Goal: Task Accomplishment & Management: Use online tool/utility

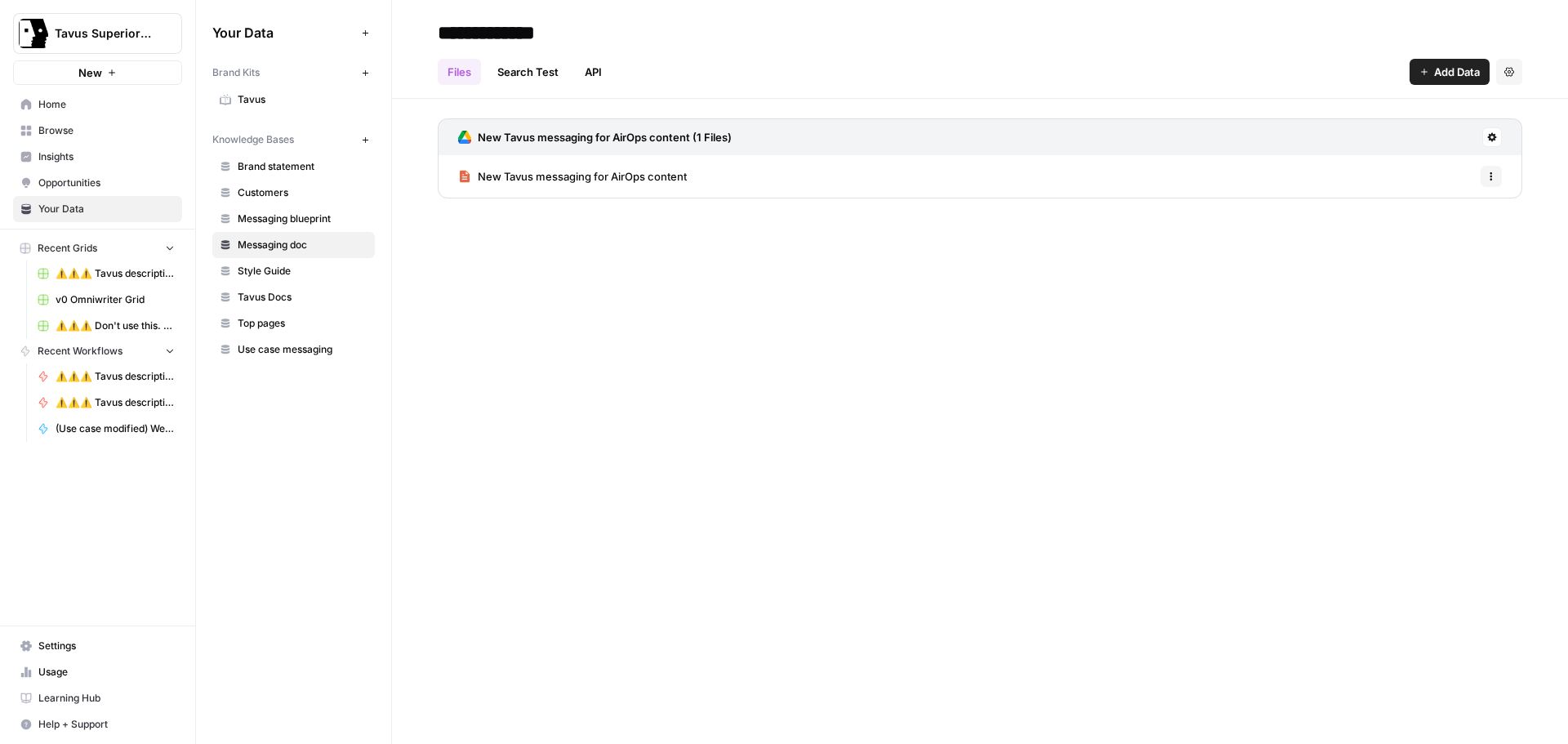
click at [704, 330] on div "**********" at bounding box center [979, 372] width 1176 height 744
click at [81, 111] on span "Home" at bounding box center [107, 105] width 136 height 14
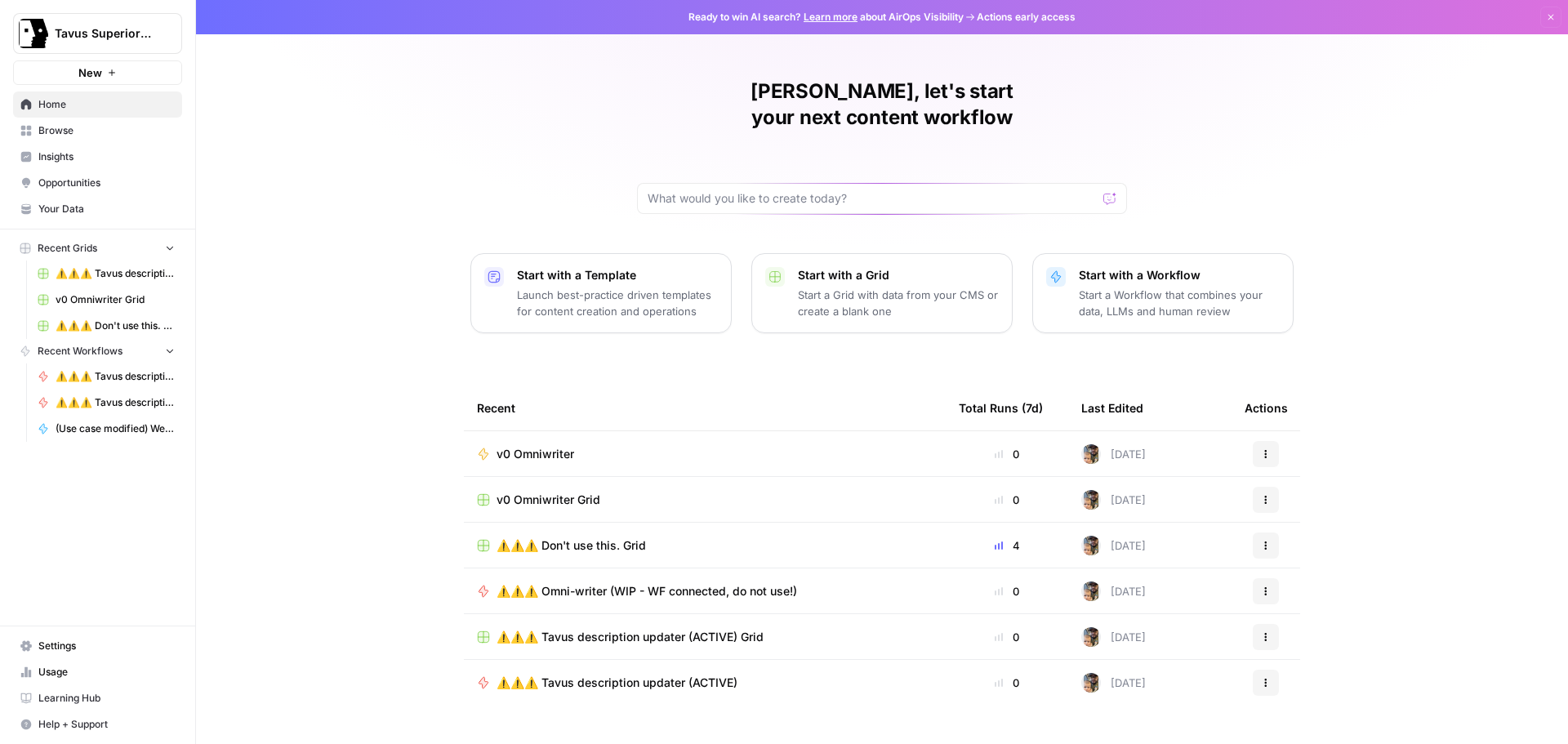
click at [543, 446] on span "v0 Omniwriter" at bounding box center [535, 454] width 78 height 16
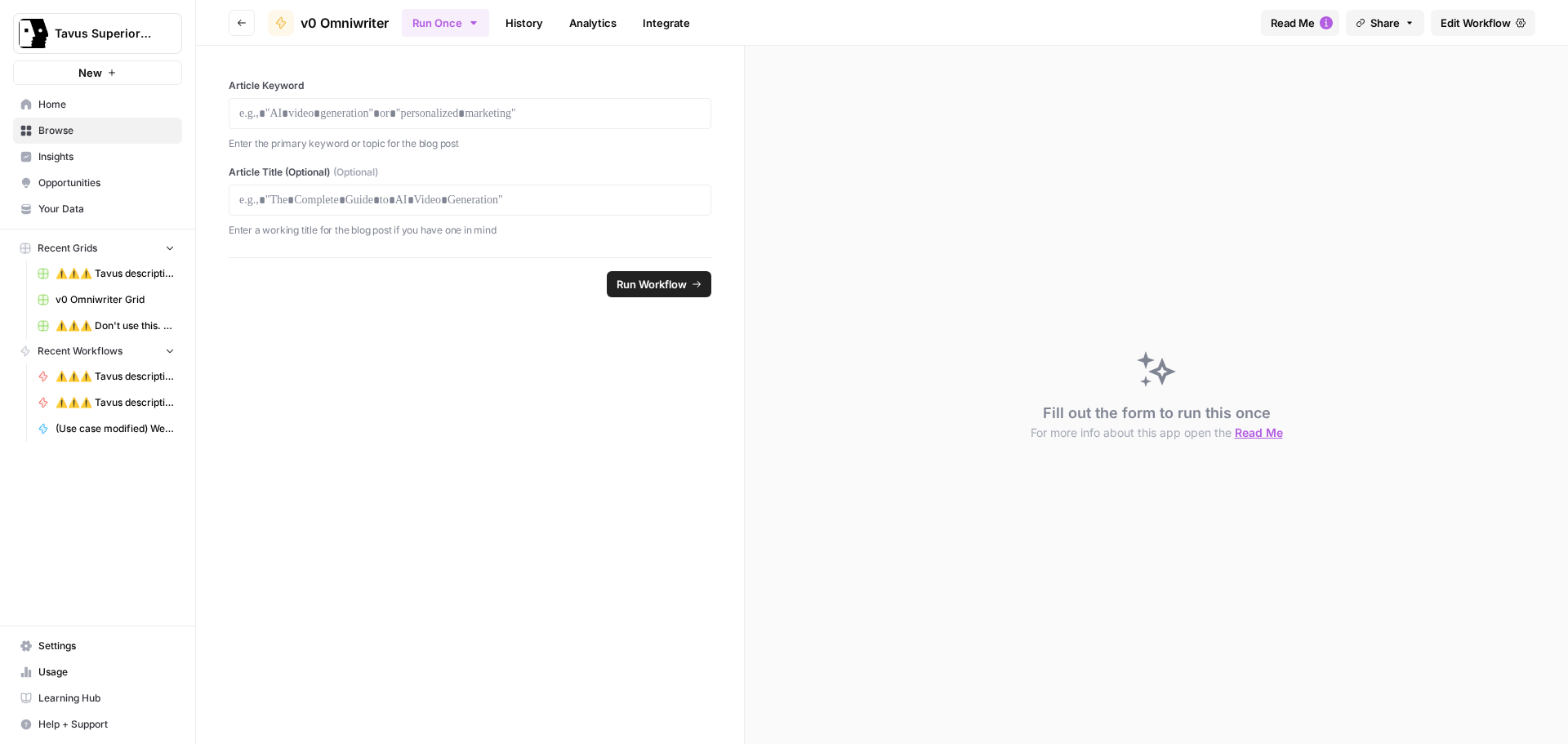
click at [1468, 27] on span "Edit Workflow" at bounding box center [1476, 23] width 70 height 16
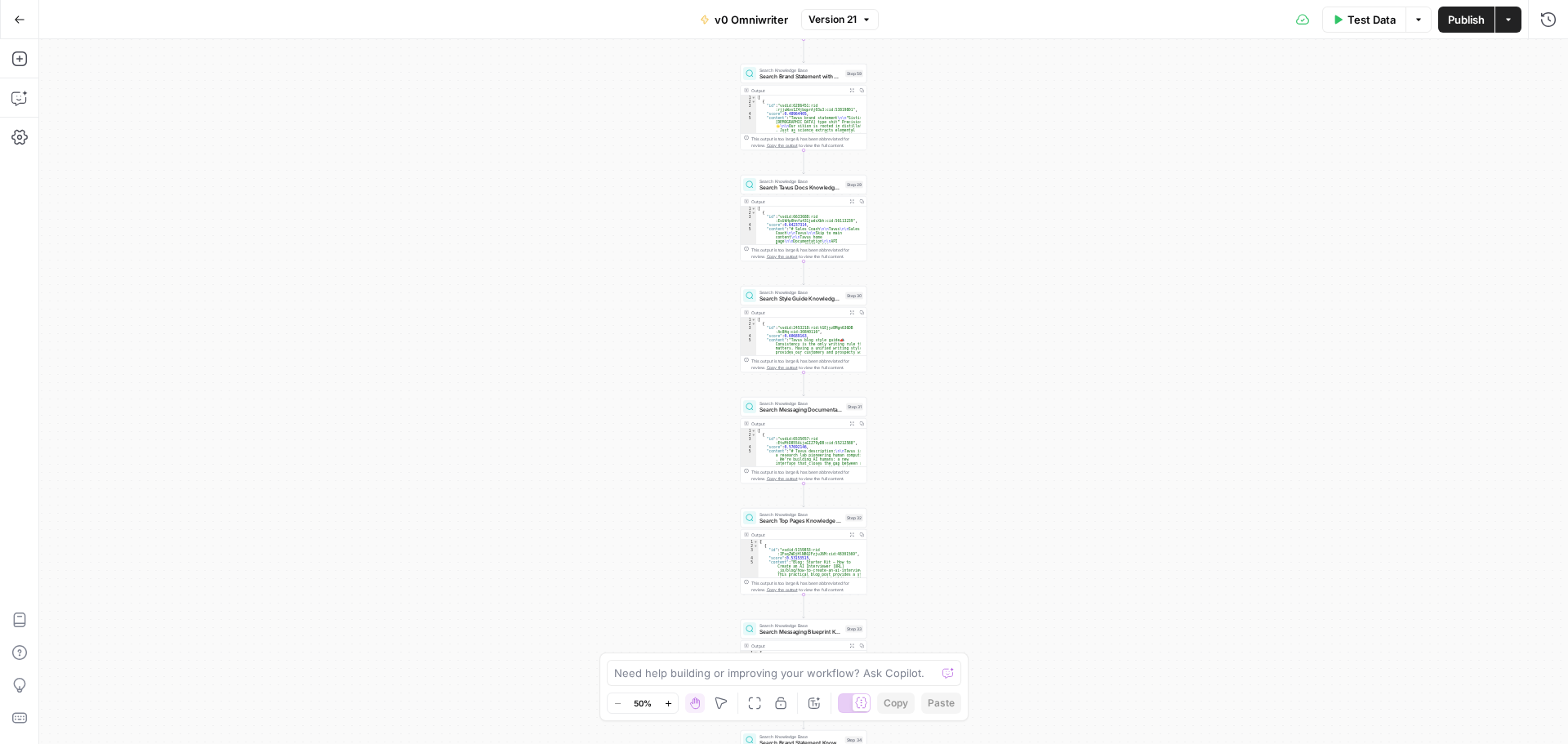
drag, startPoint x: 1340, startPoint y: 25, endPoint x: 960, endPoint y: 351, distance: 500.7
click at [1340, 25] on button "Test Data" at bounding box center [1364, 19] width 83 height 26
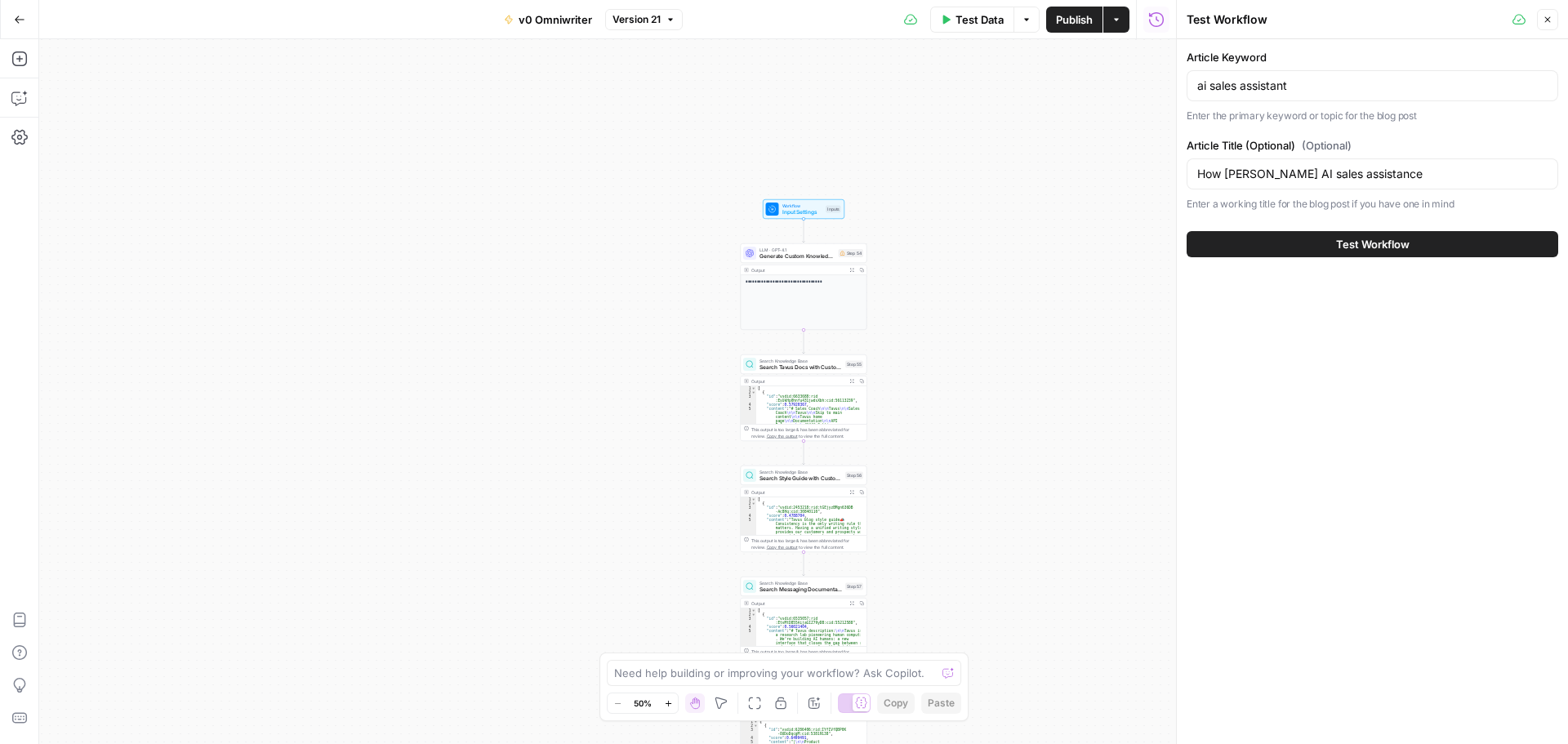
click at [1288, 249] on button "Test Workflow" at bounding box center [1372, 244] width 372 height 26
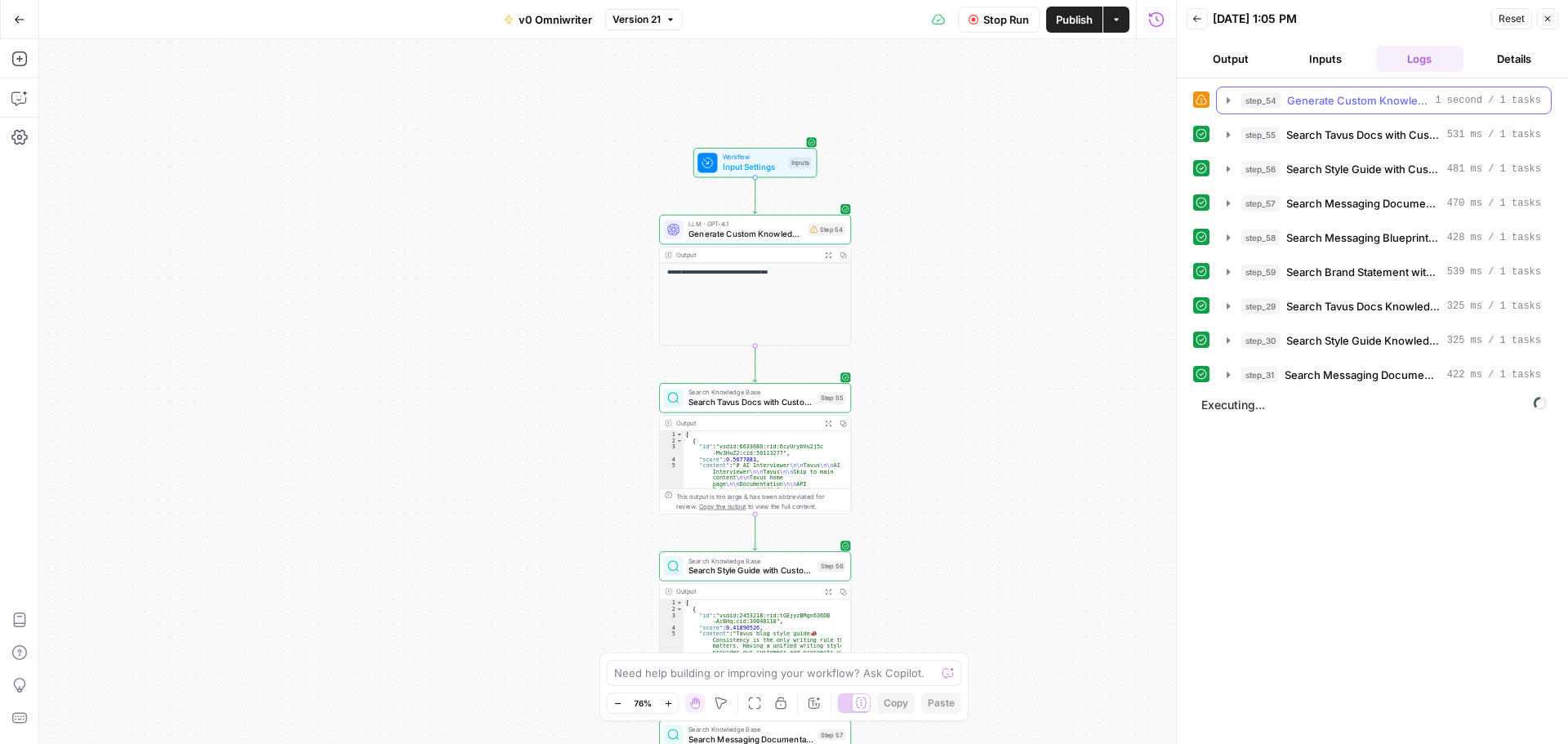
click at [1229, 107] on icon "button" at bounding box center [1228, 100] width 13 height 13
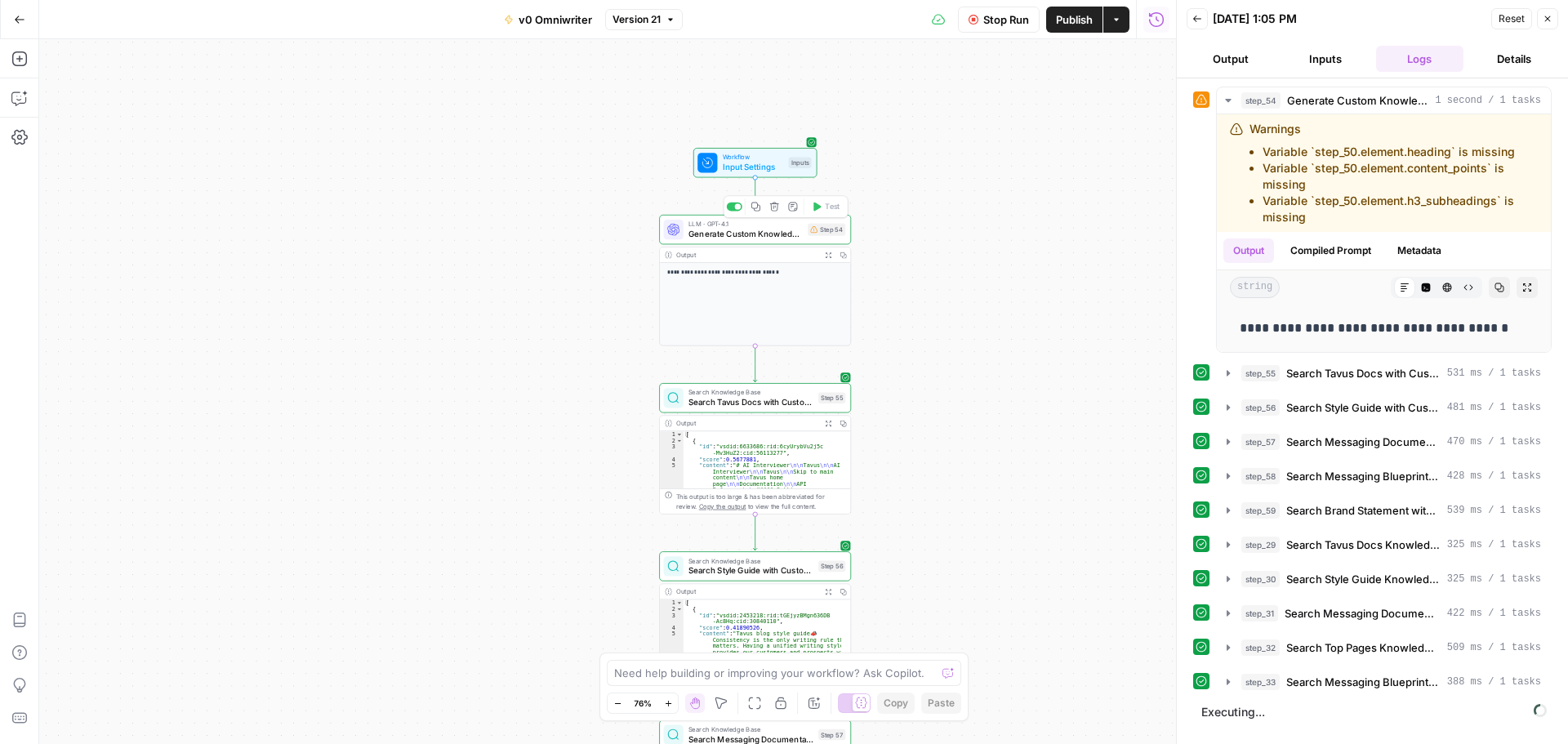
click at [749, 232] on span "Generate Custom Knowledge Base Query" at bounding box center [746, 234] width 115 height 13
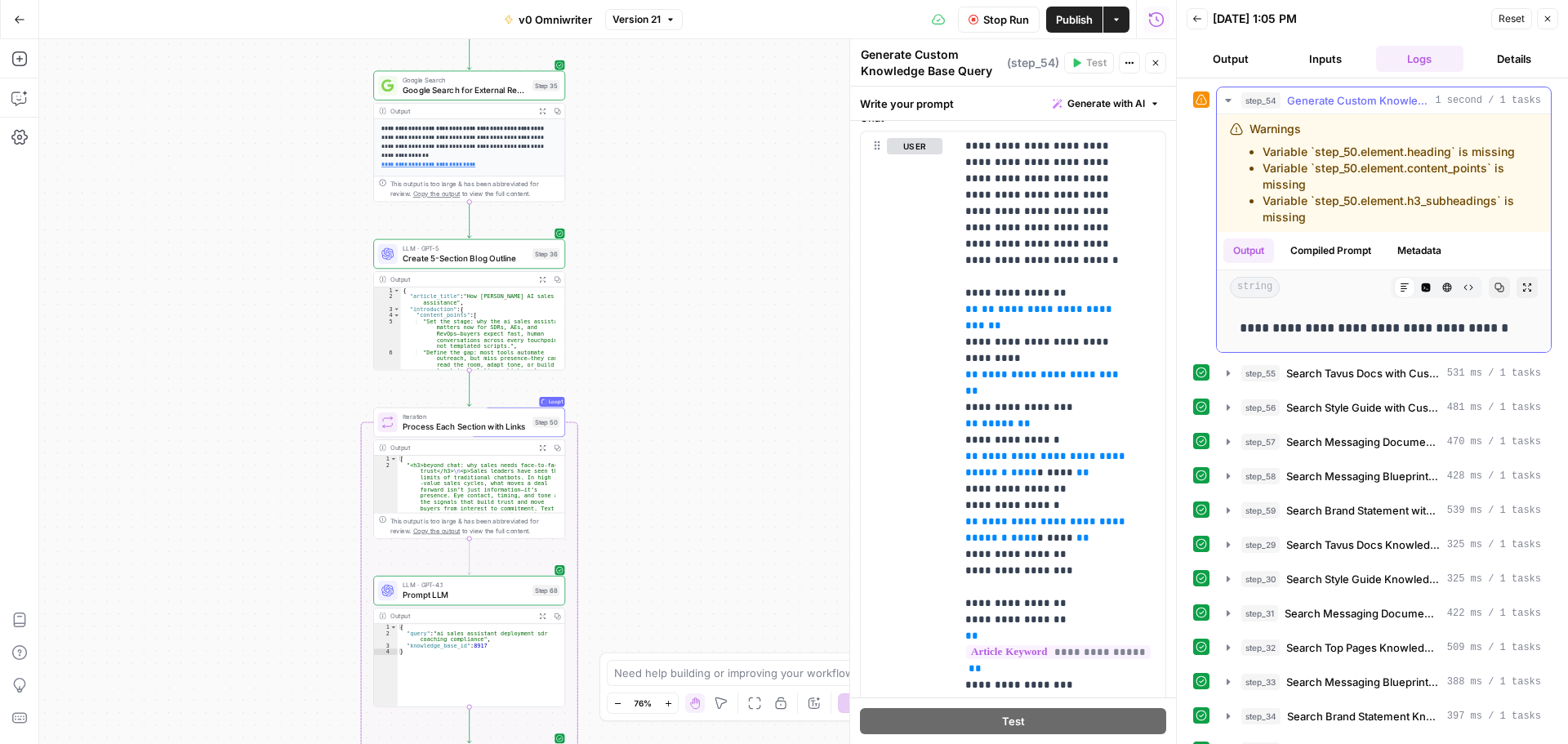
click at [1231, 99] on icon "button" at bounding box center [1228, 100] width 13 height 13
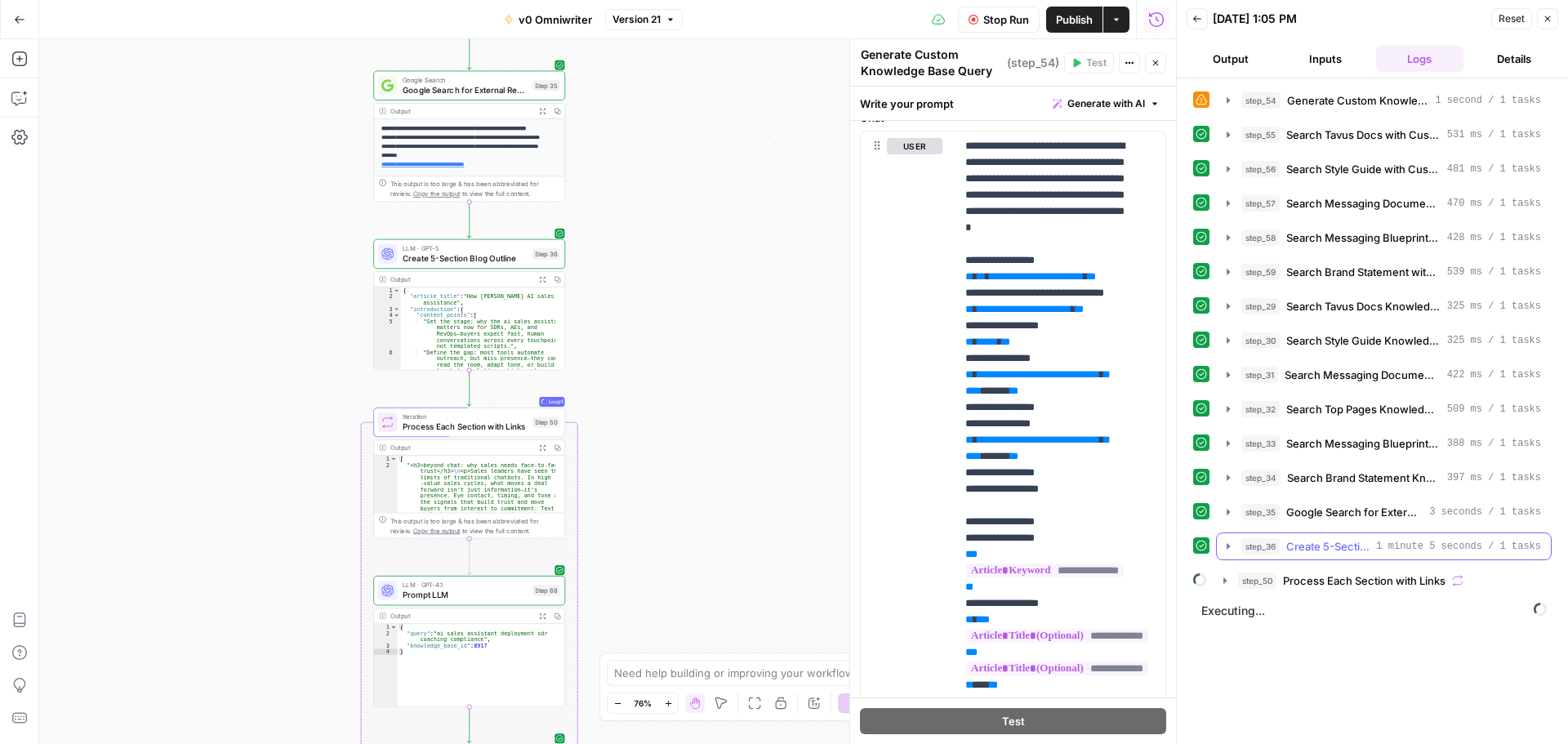
click at [1227, 548] on icon "button" at bounding box center [1229, 546] width 4 height 5
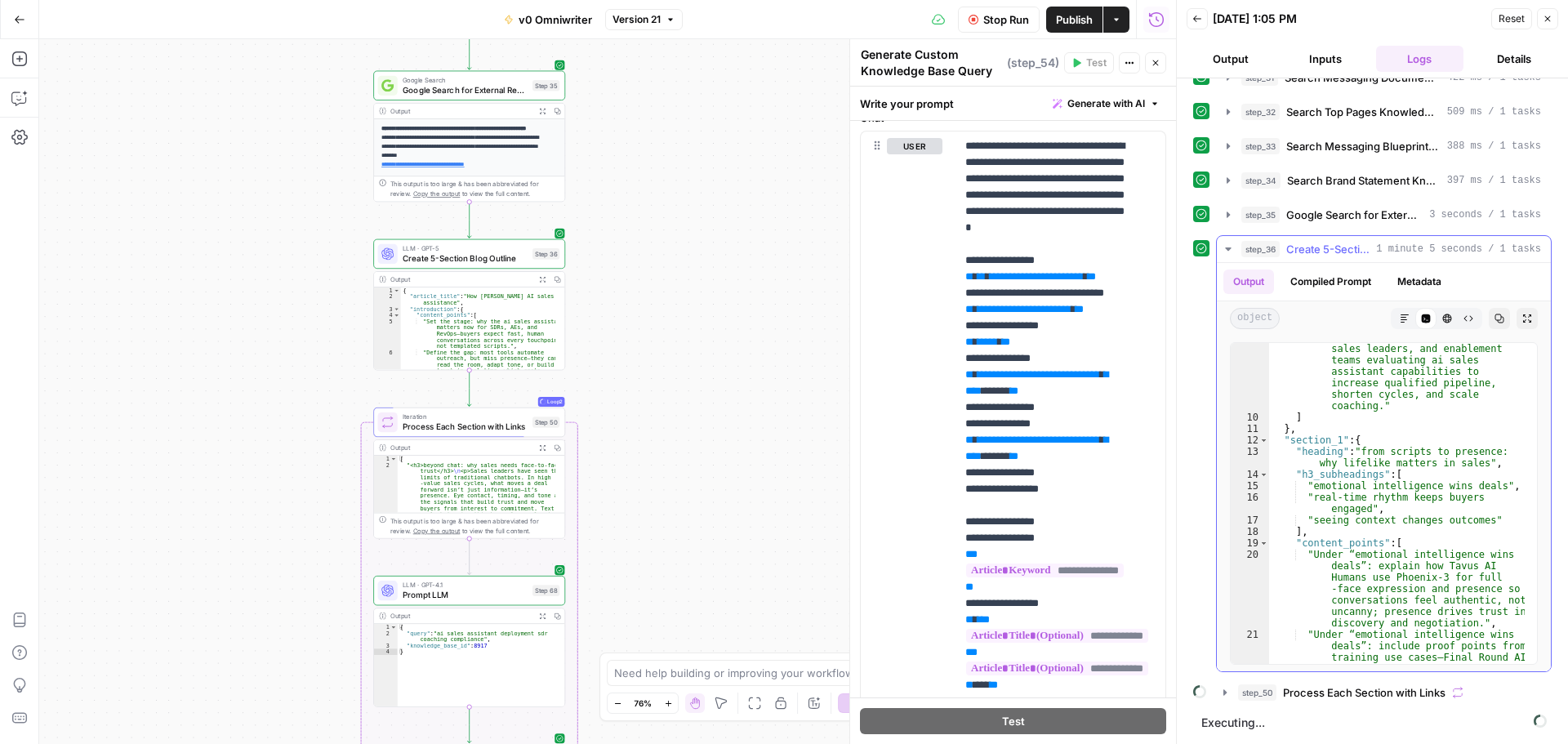
scroll to position [245, 0]
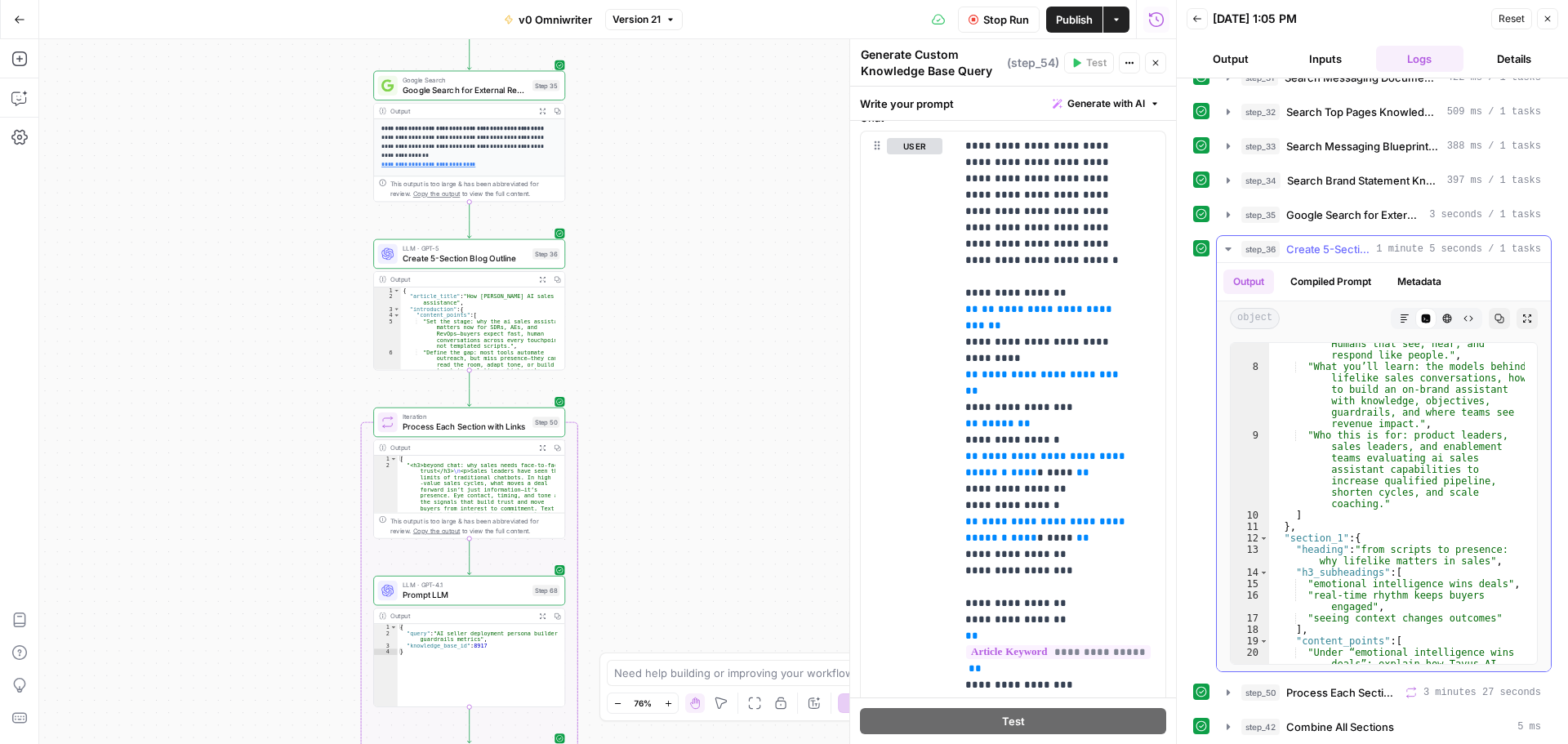
click at [1226, 244] on icon "button" at bounding box center [1228, 249] width 13 height 13
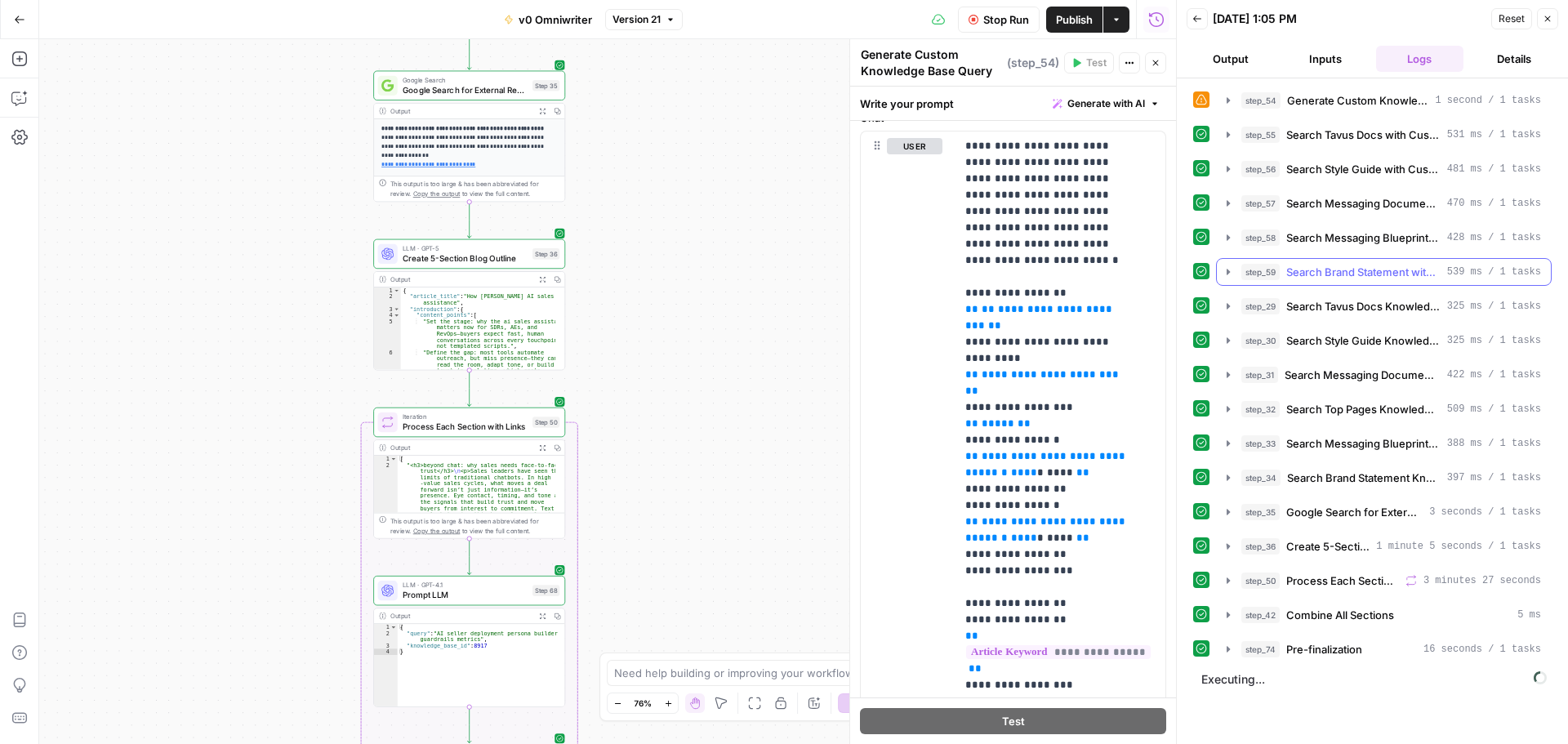
scroll to position [0, 0]
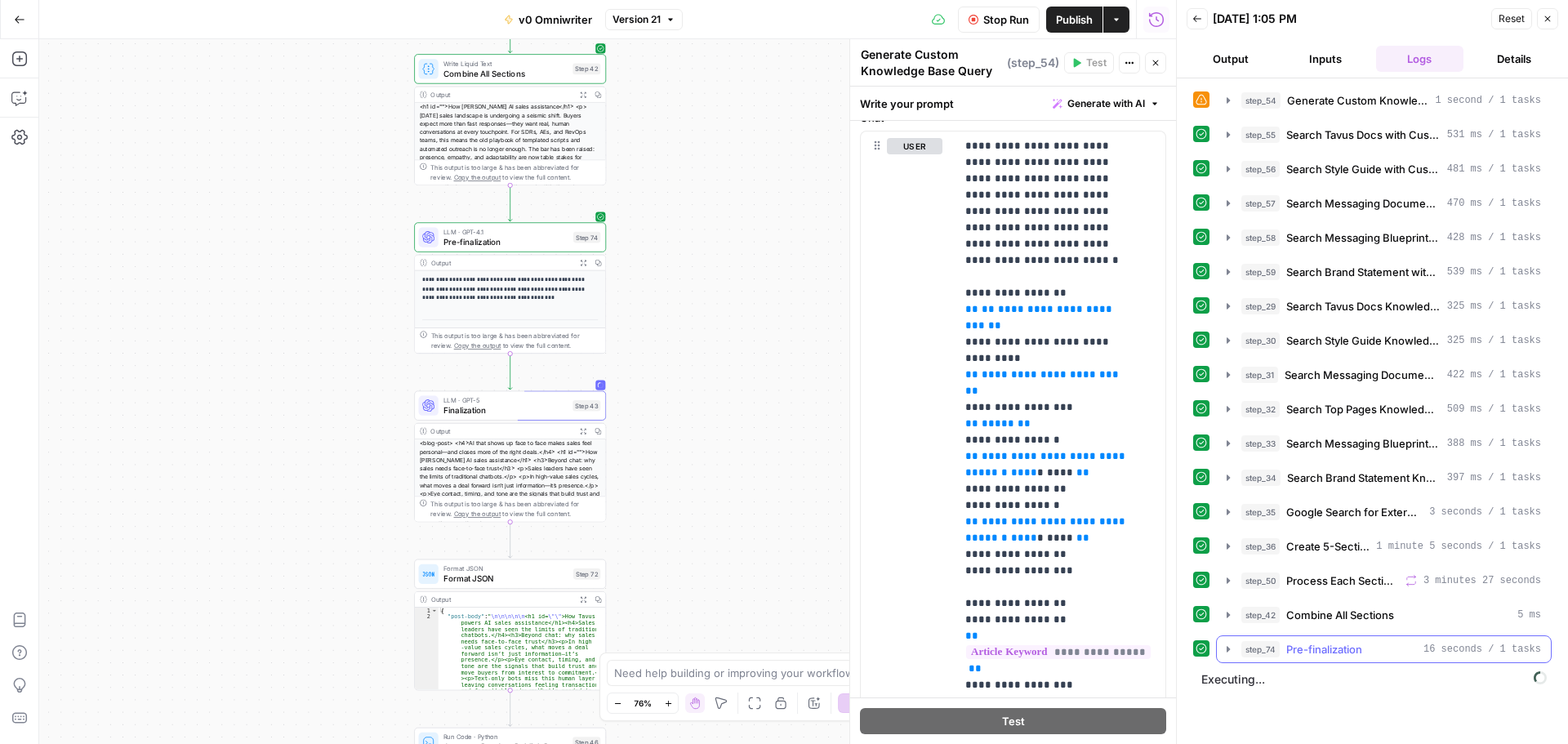
click at [1229, 652] on icon "button" at bounding box center [1228, 649] width 13 height 13
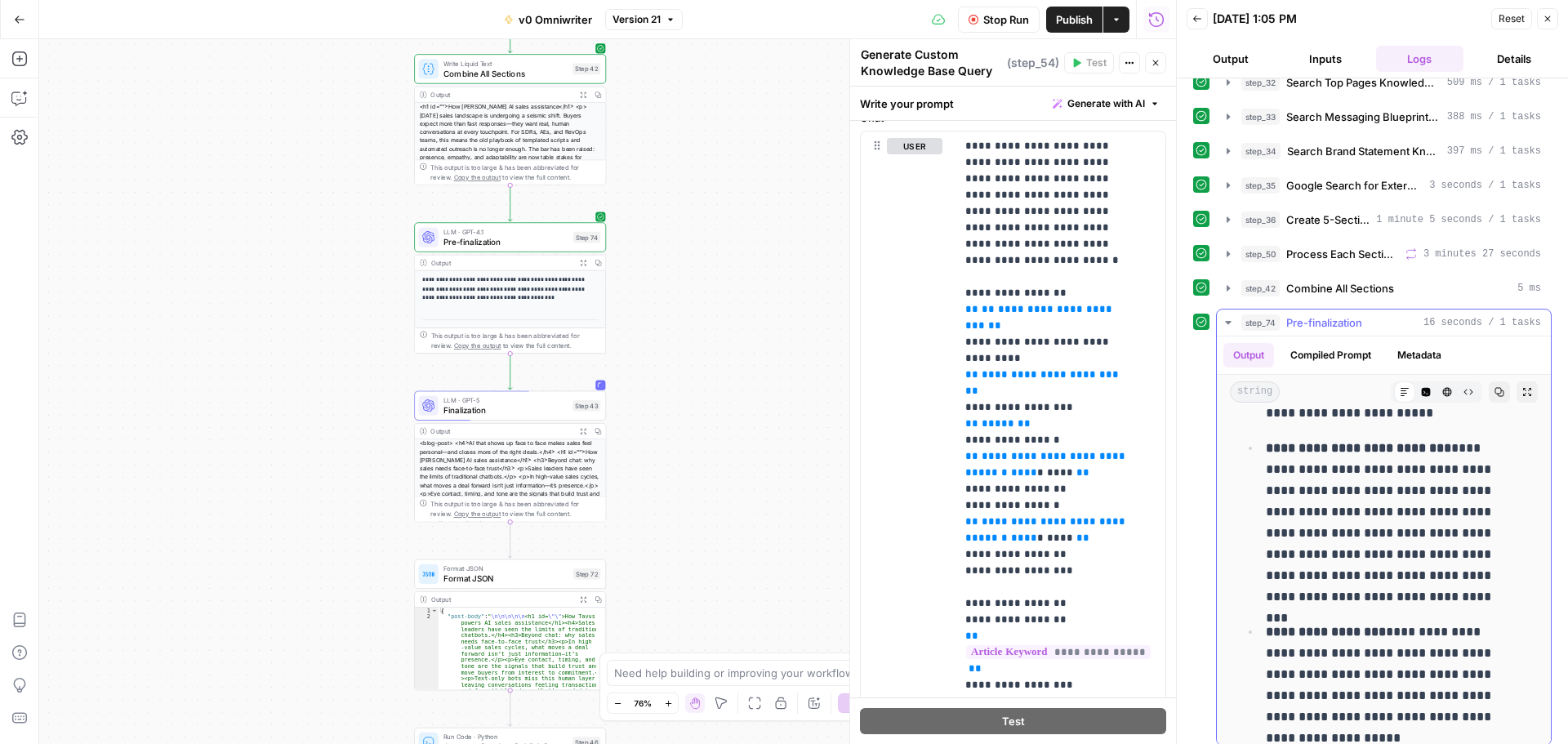
scroll to position [1879, 0]
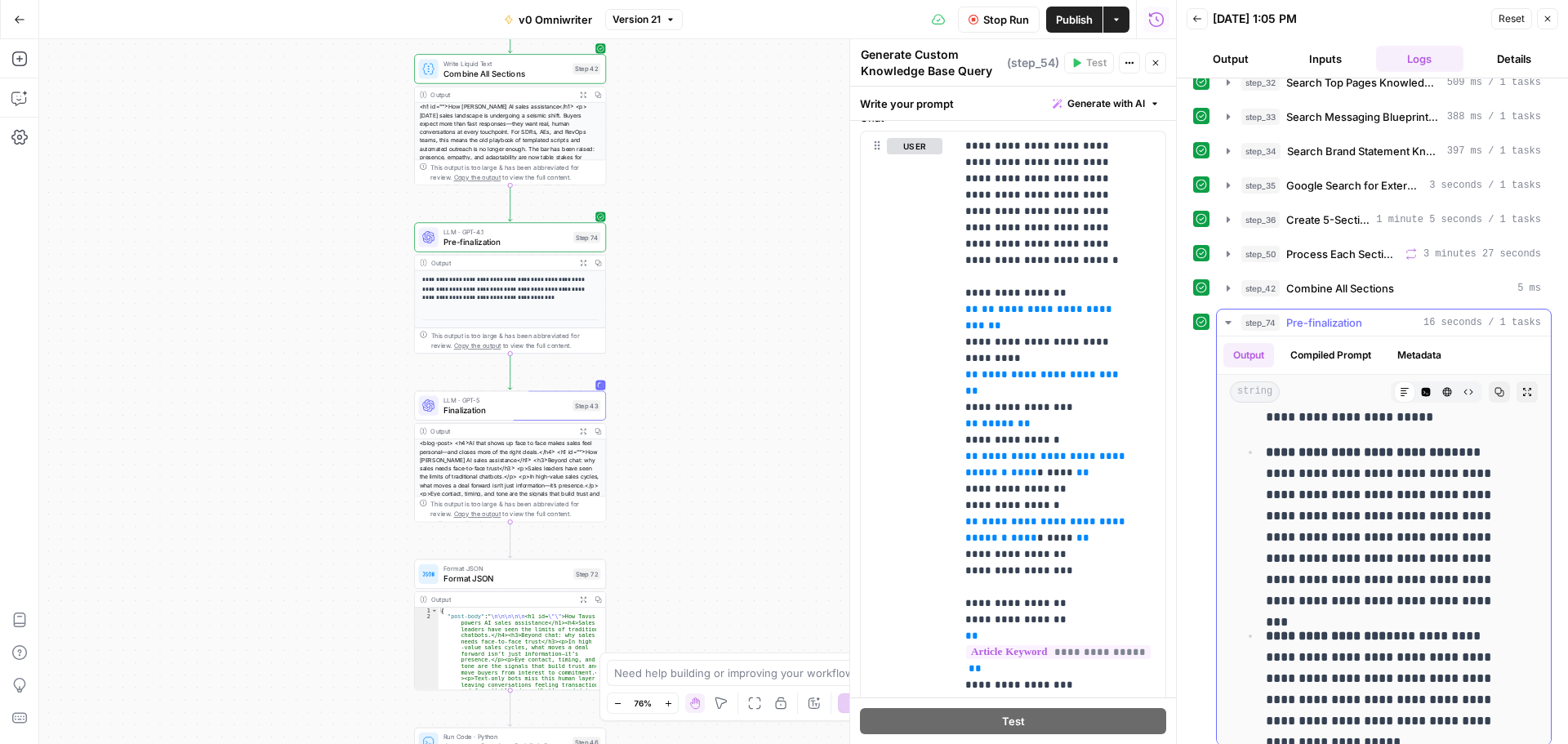
click at [1228, 325] on icon "button" at bounding box center [1228, 322] width 13 height 13
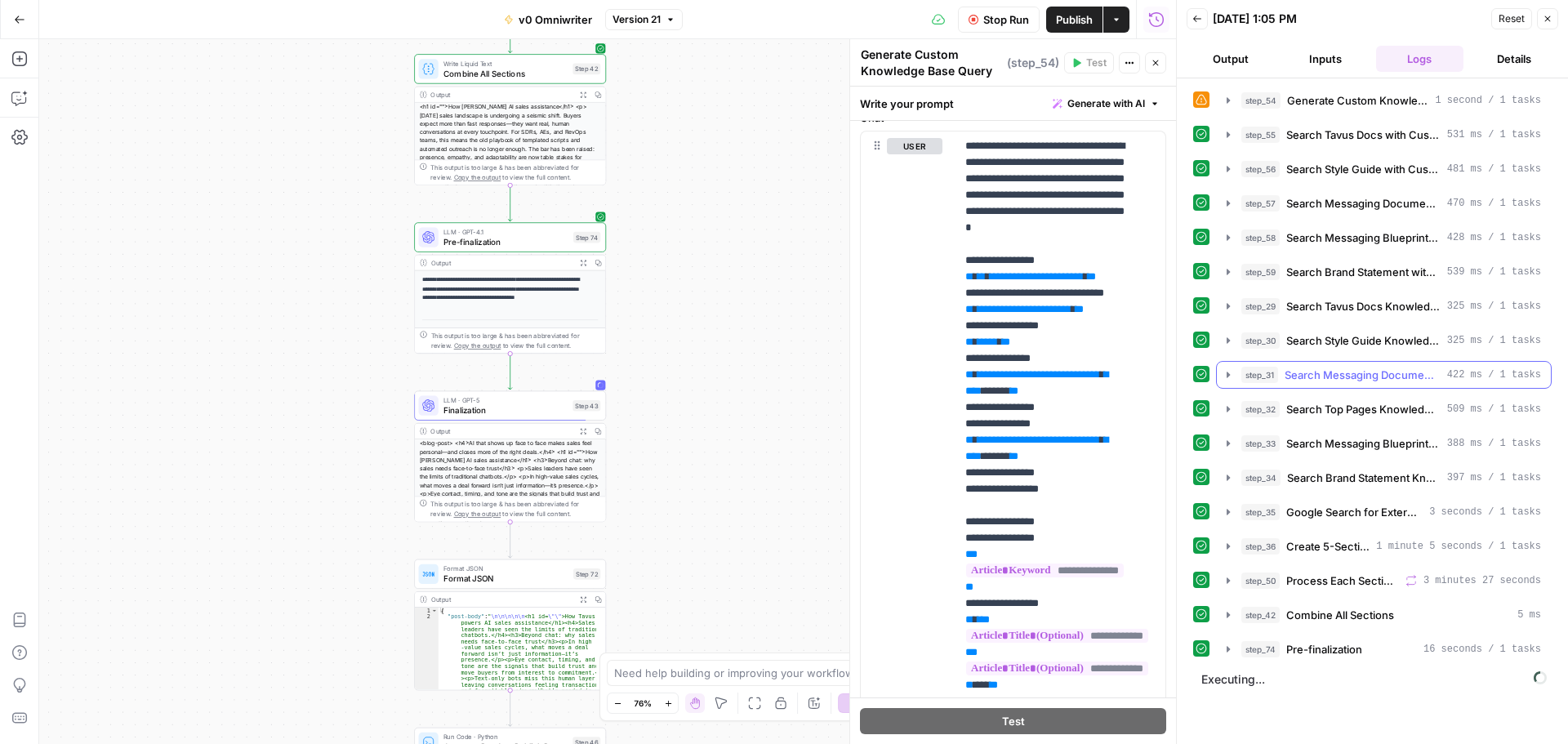
scroll to position [0, 0]
click at [1226, 648] on icon "button" at bounding box center [1228, 649] width 13 height 13
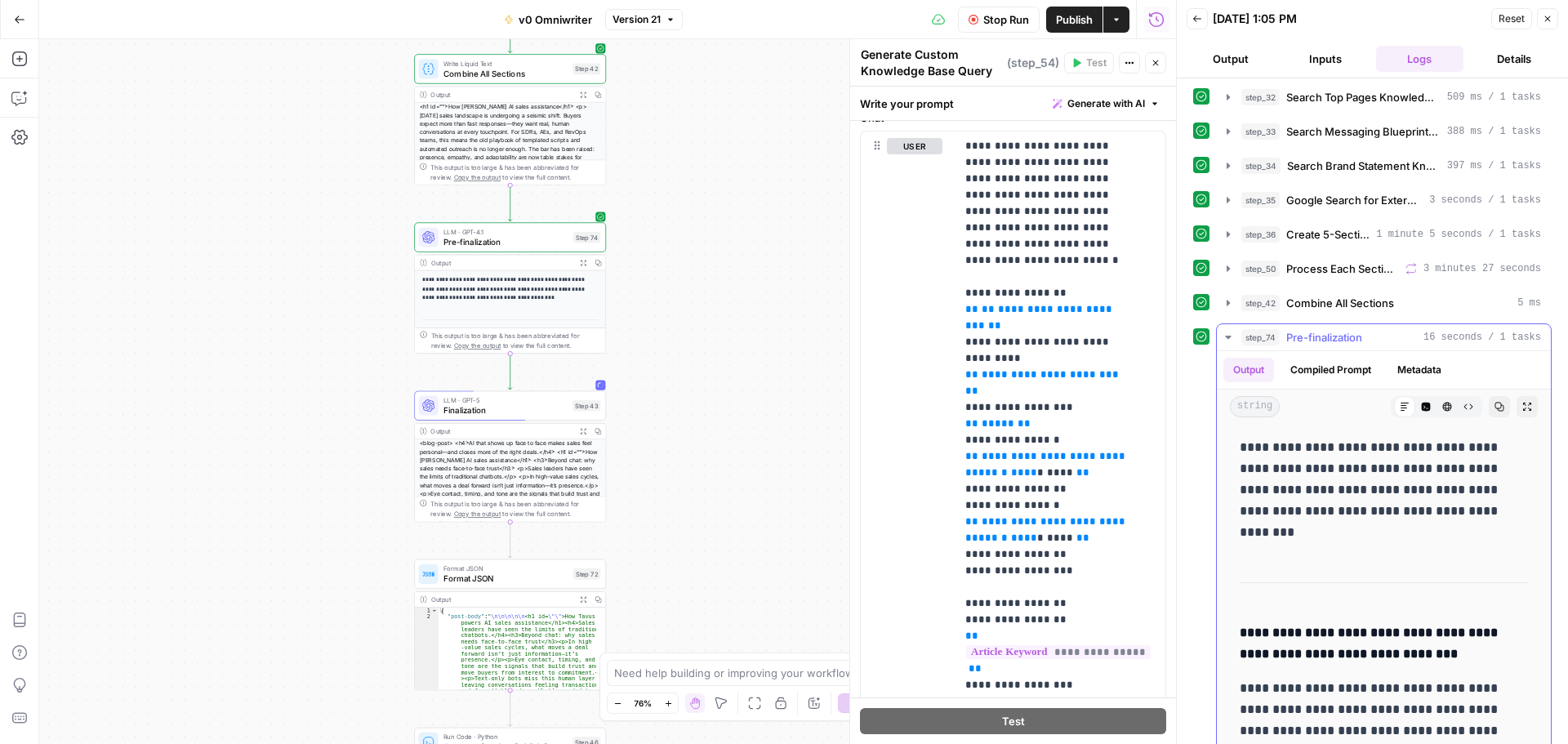
scroll to position [284, 0]
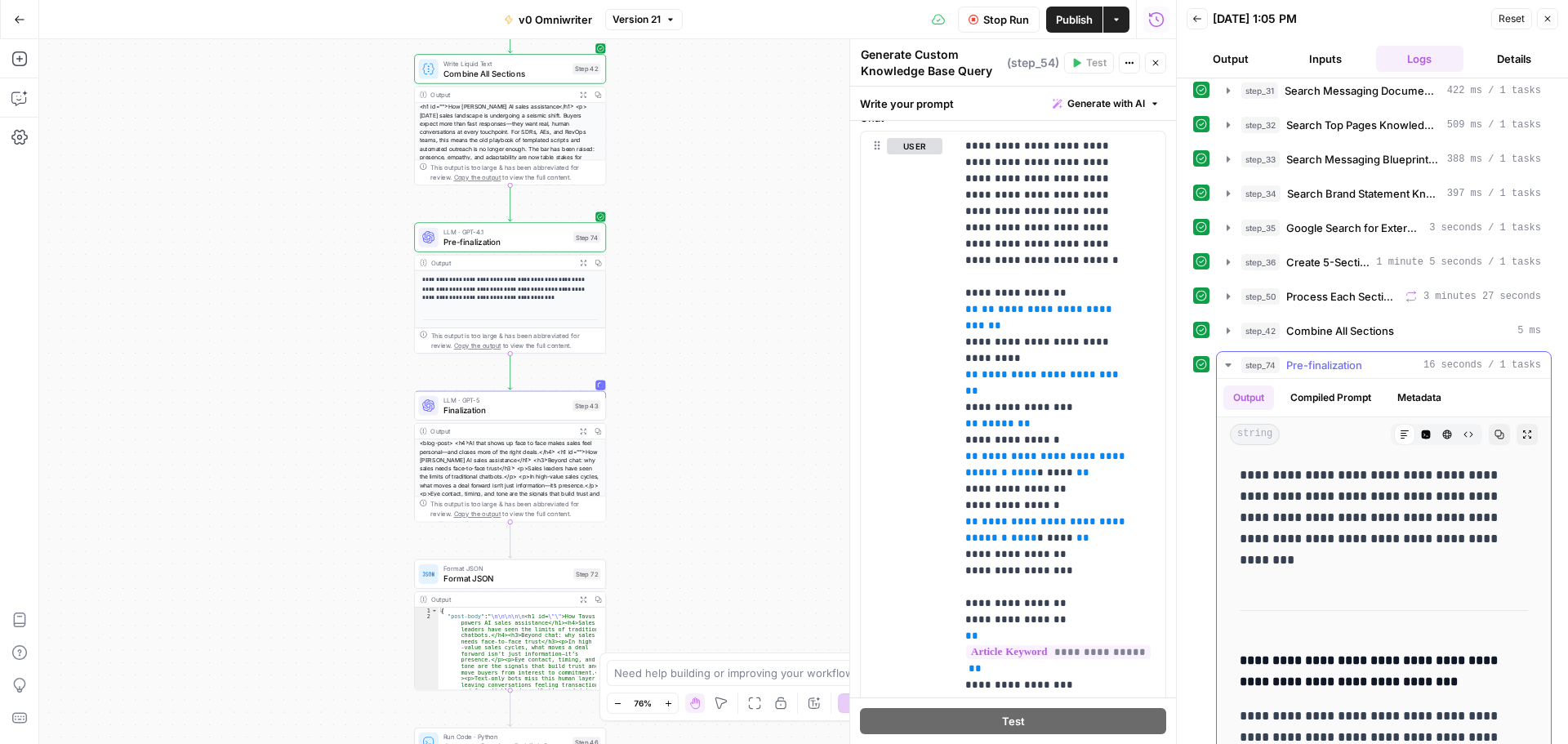
click at [1229, 365] on icon "button" at bounding box center [1228, 366] width 5 height 4
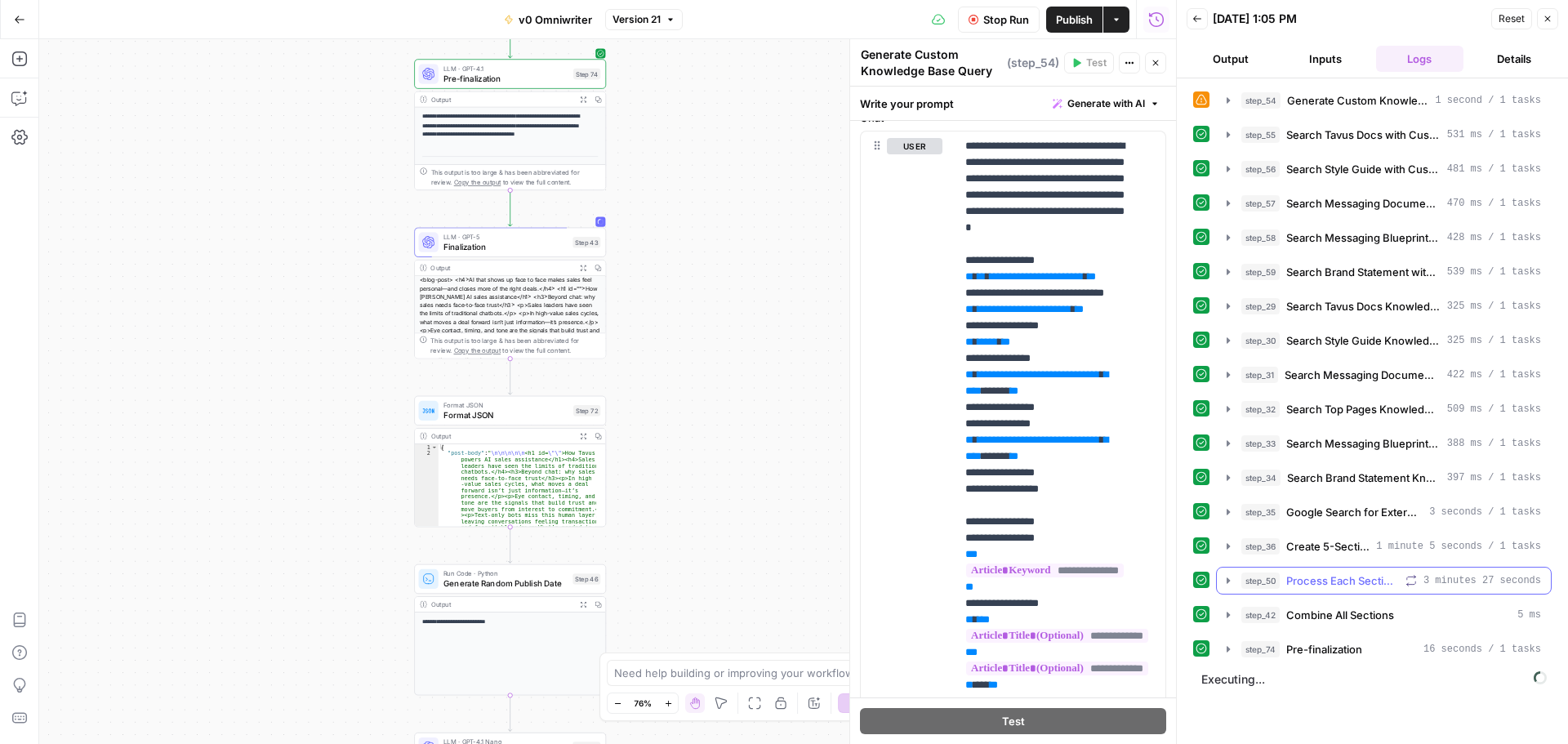
click at [1227, 579] on icon "button" at bounding box center [1229, 581] width 4 height 5
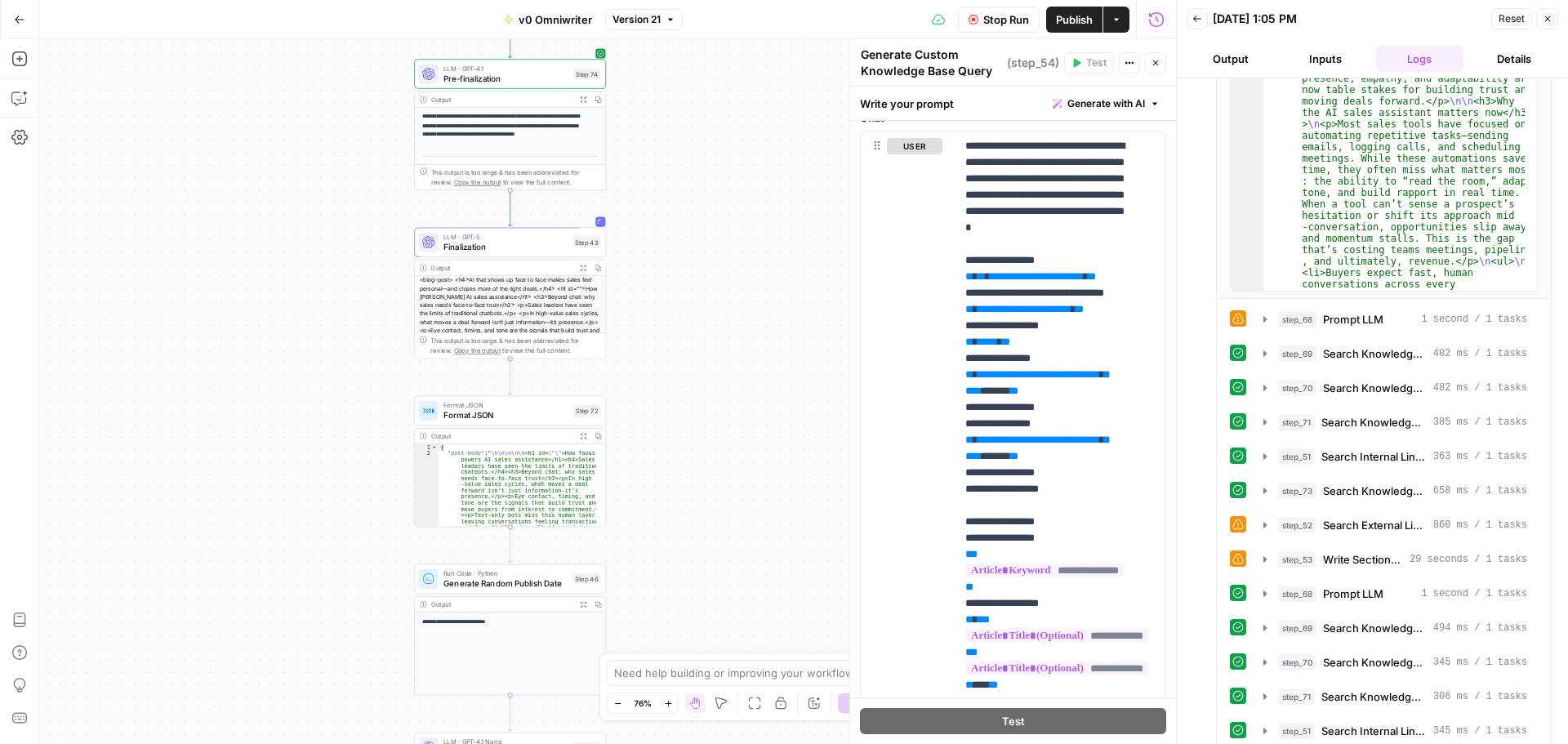
scroll to position [735, 0]
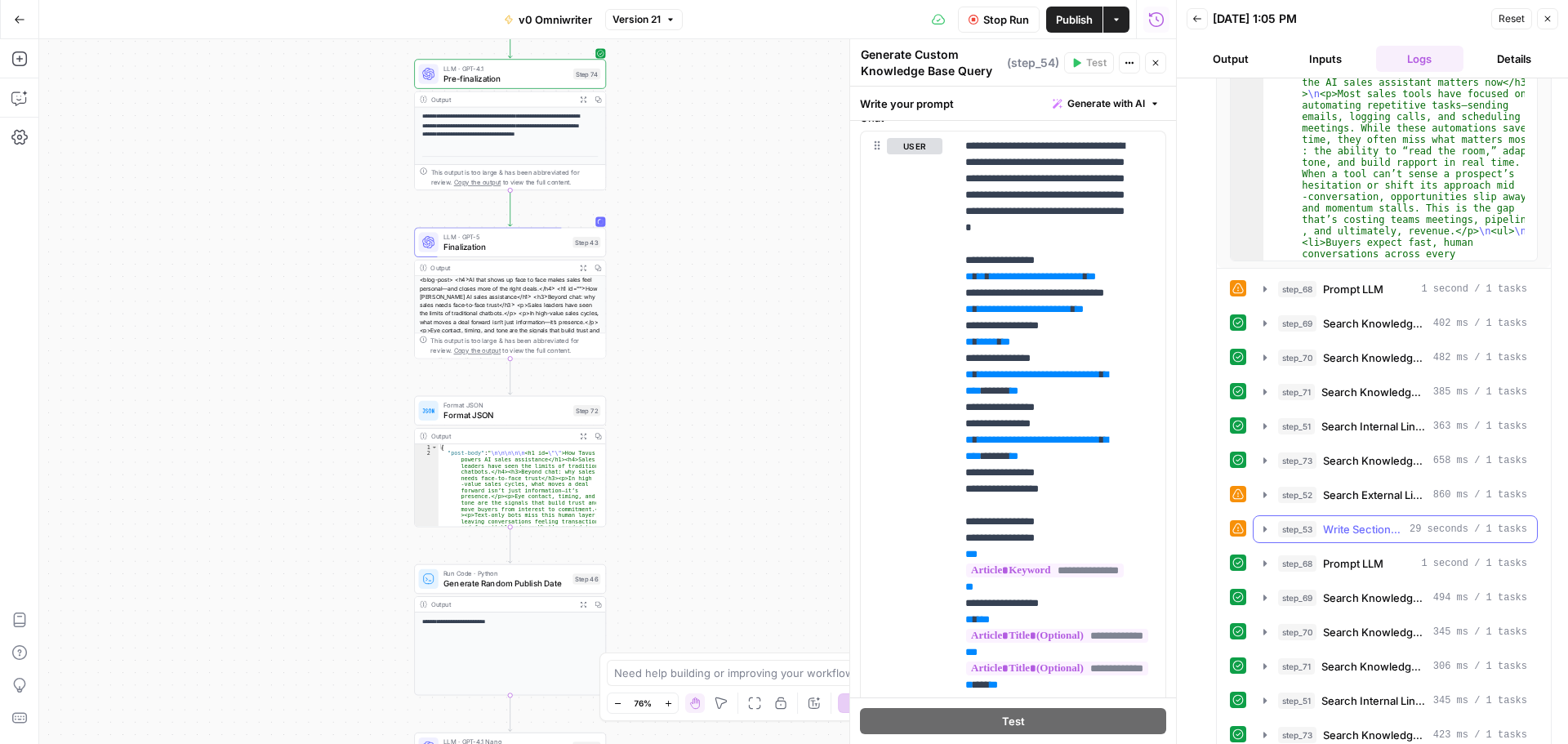
click at [1263, 529] on icon "button" at bounding box center [1265, 529] width 4 height 5
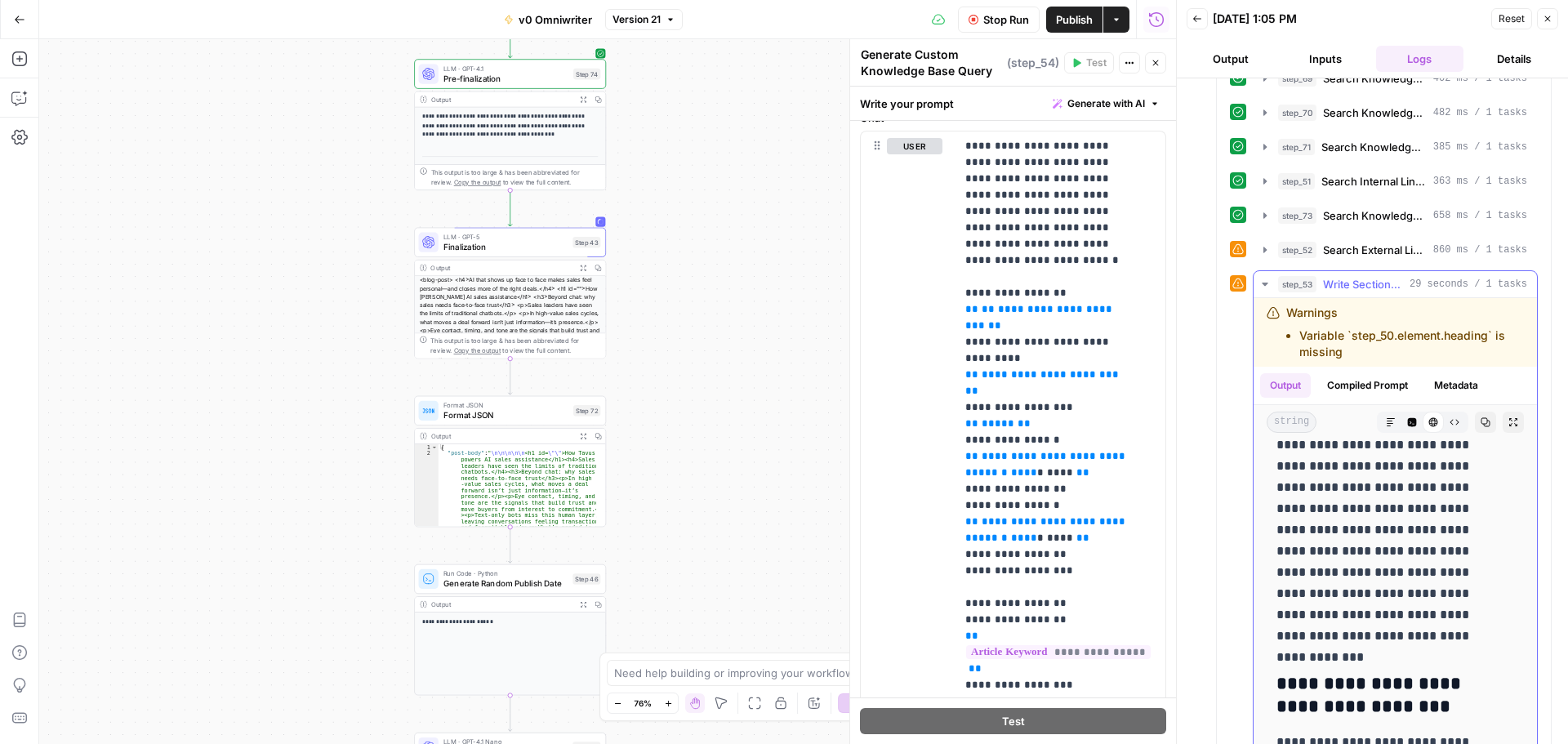
scroll to position [0, 0]
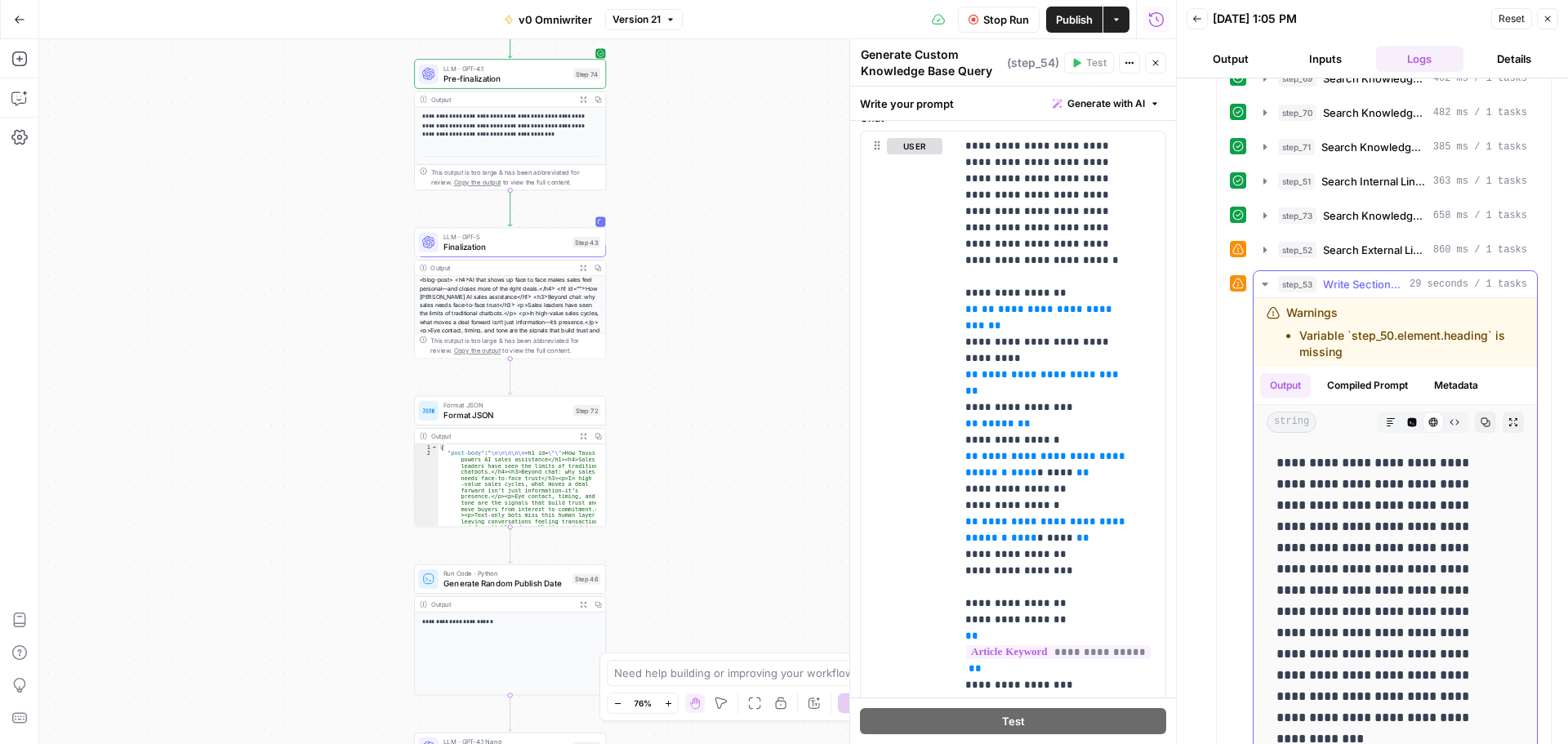
click at [1266, 286] on icon "button" at bounding box center [1265, 284] width 13 height 13
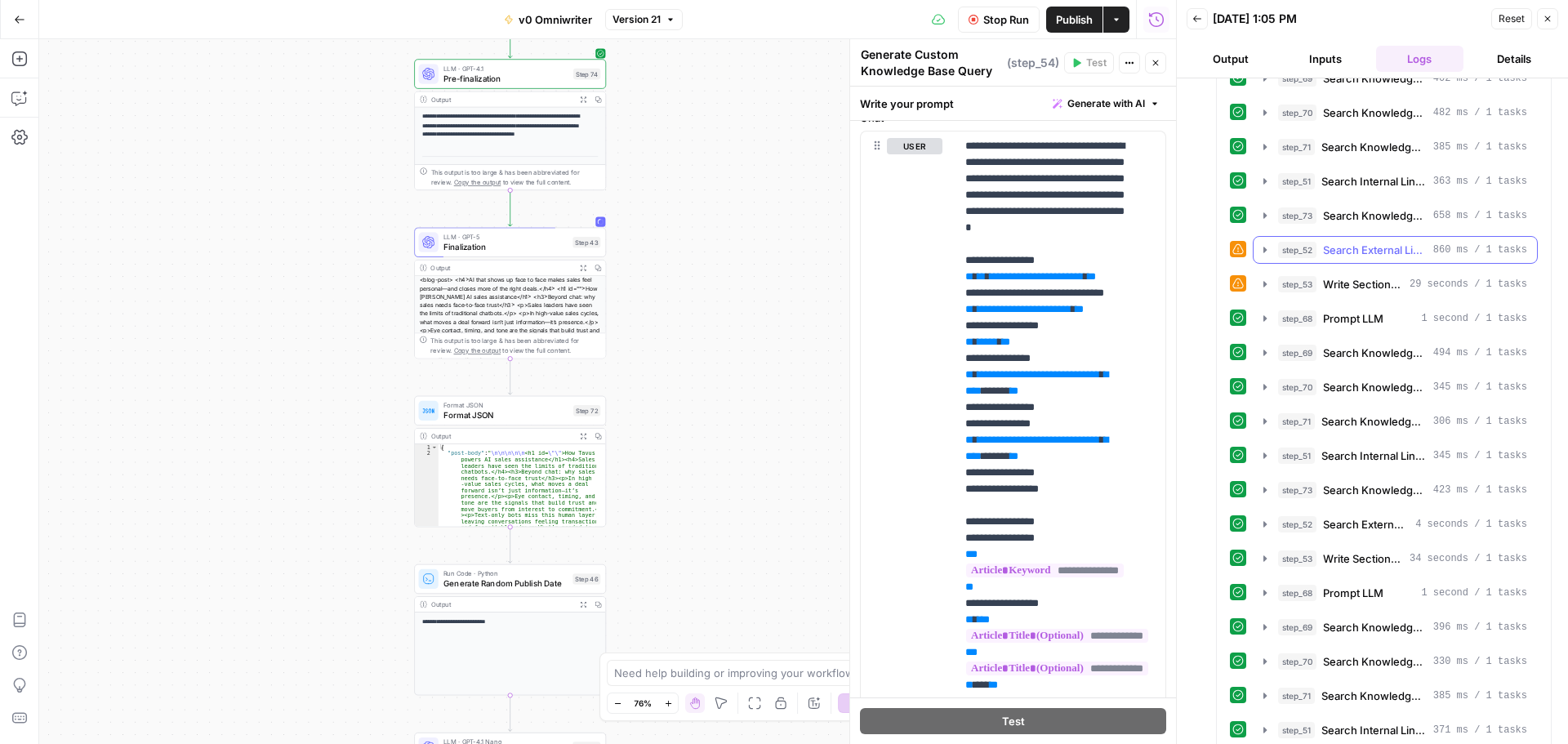
click at [1262, 251] on icon "button" at bounding box center [1265, 250] width 13 height 13
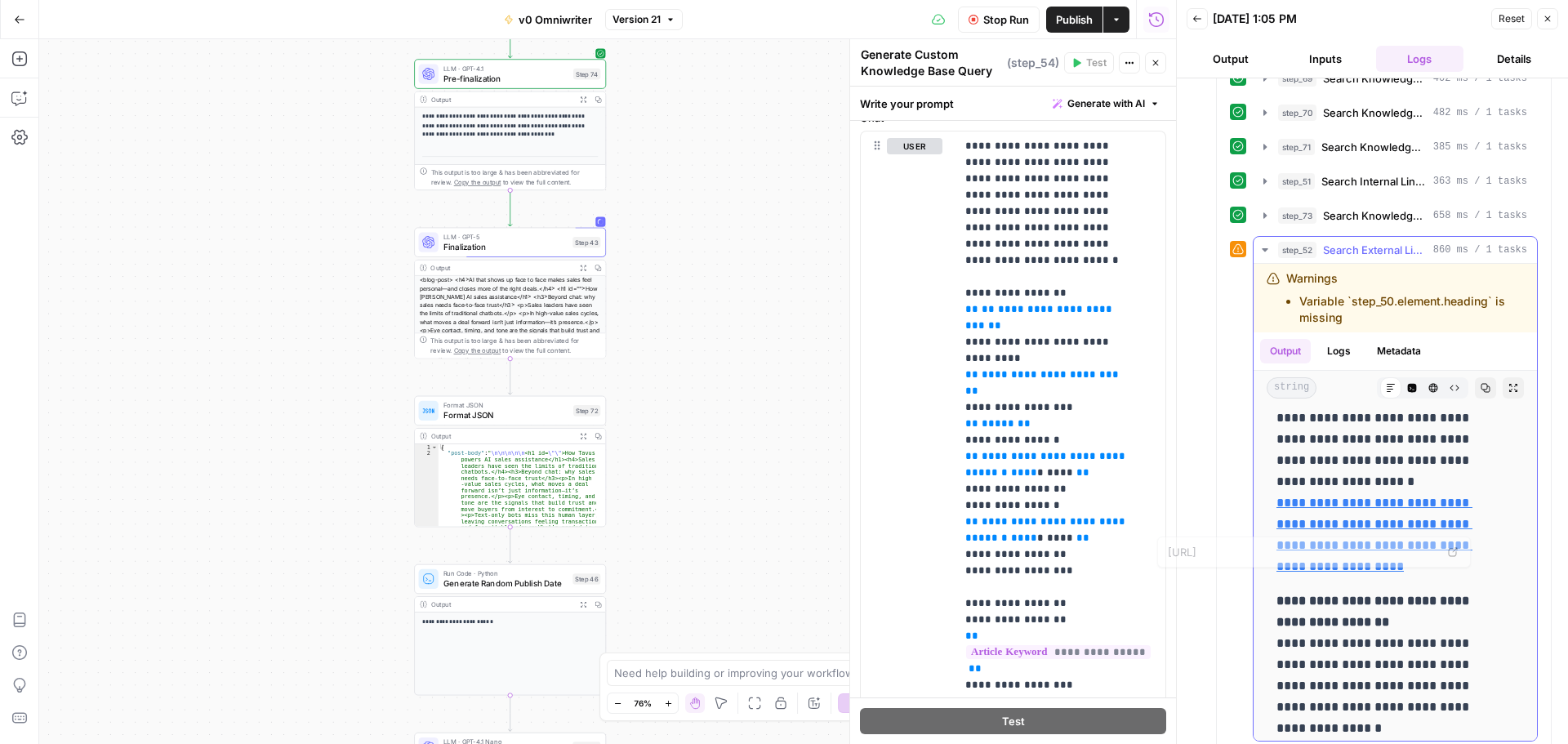
scroll to position [408, 0]
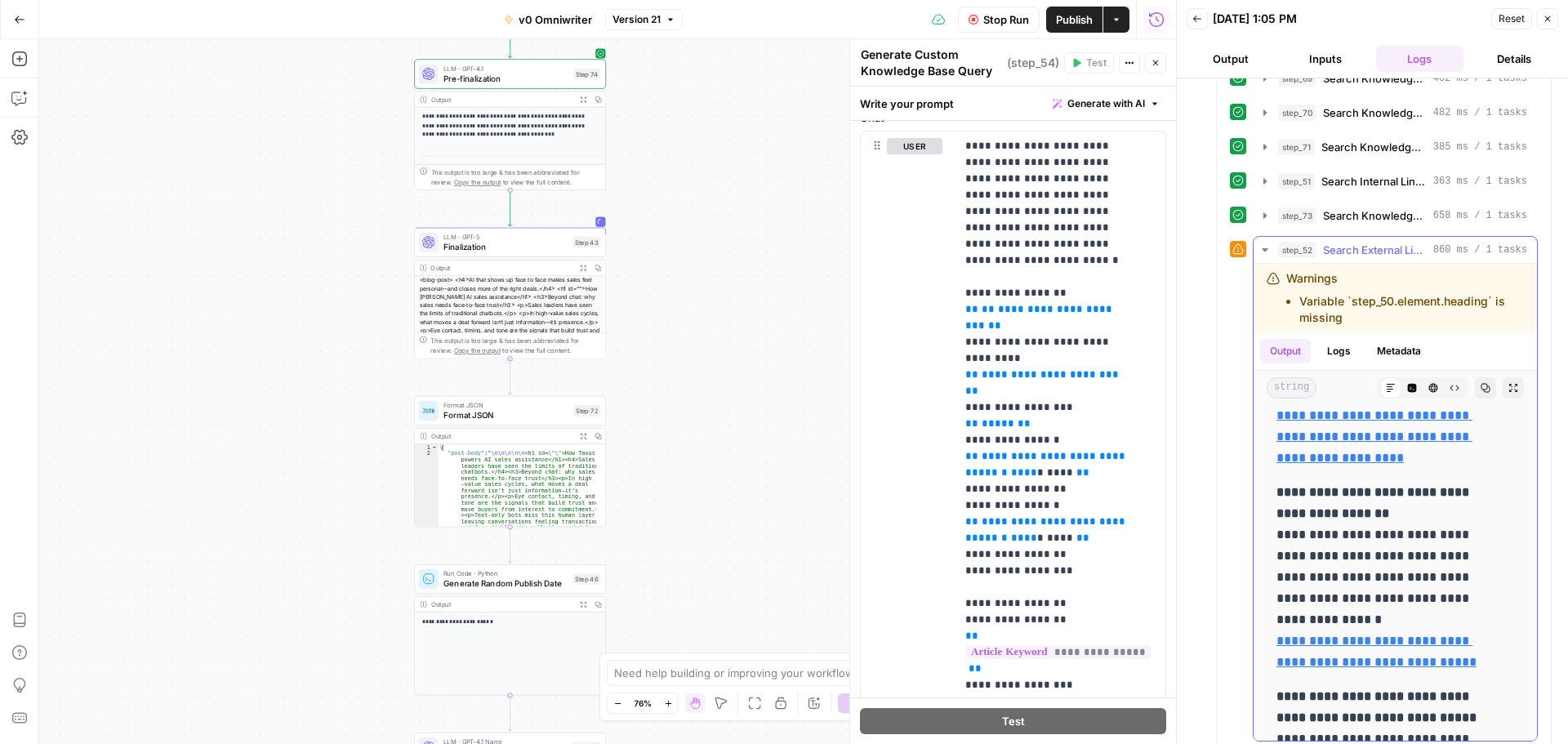
click at [1264, 251] on icon "button" at bounding box center [1265, 250] width 5 height 4
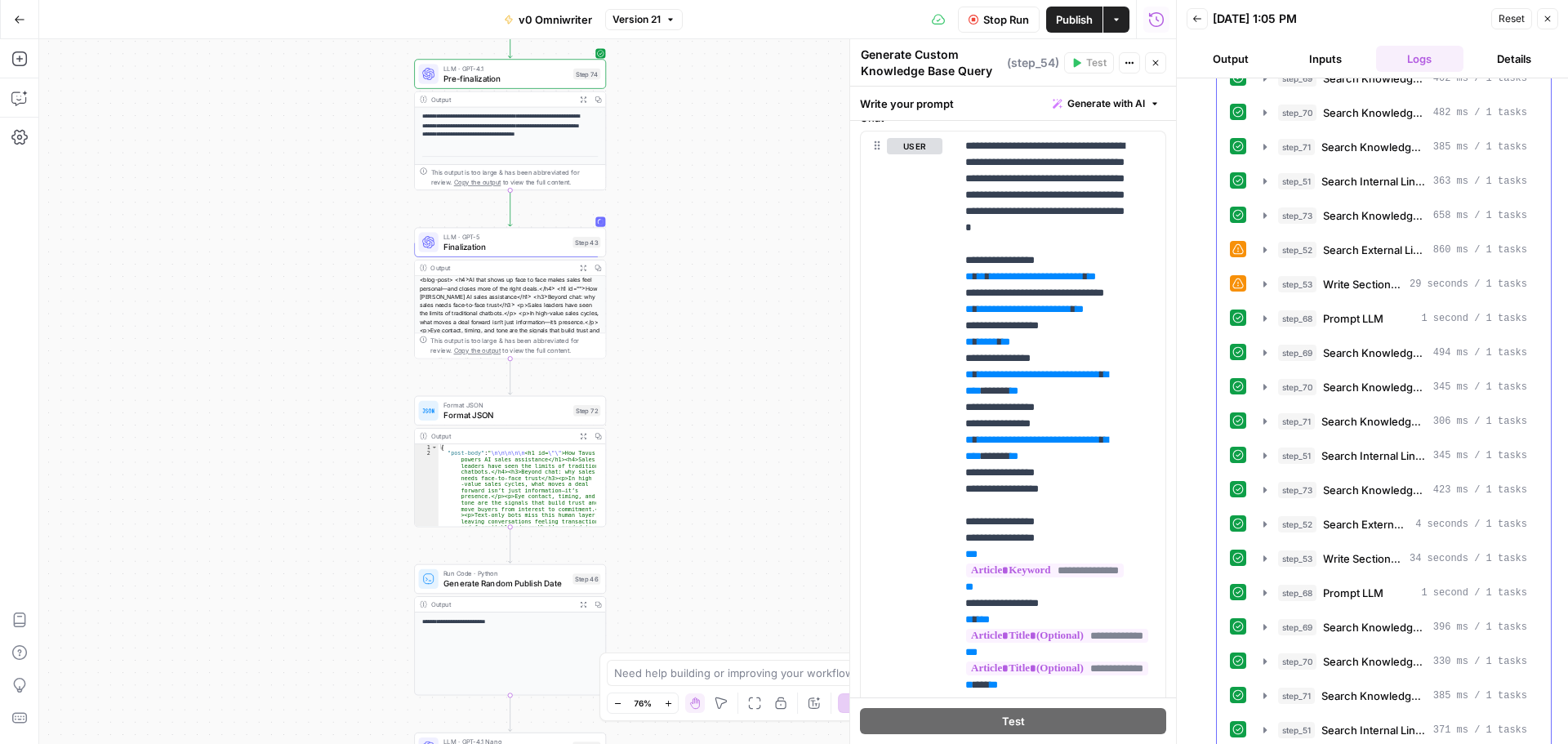
scroll to position [1307, 0]
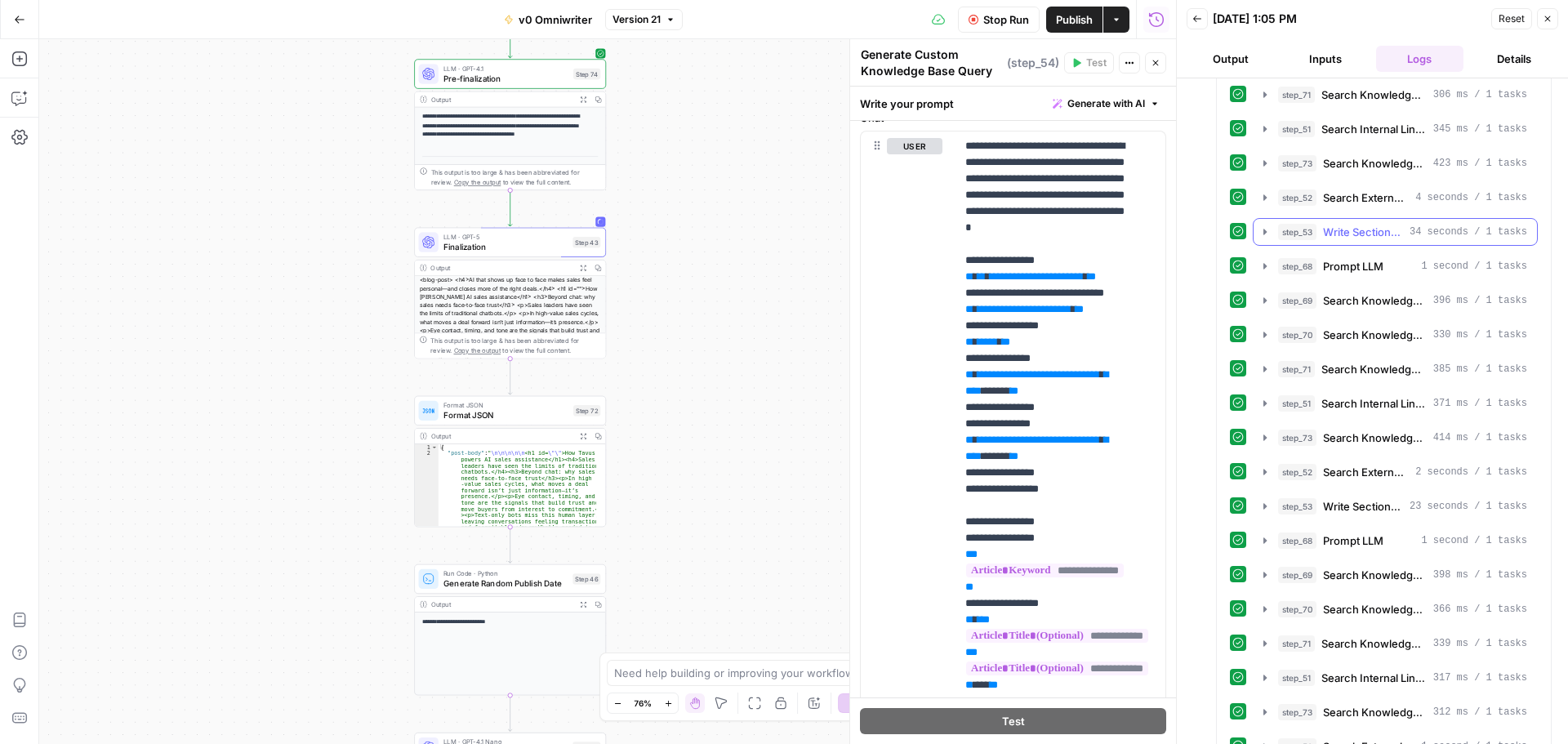
click at [1260, 237] on icon "button" at bounding box center [1265, 232] width 13 height 13
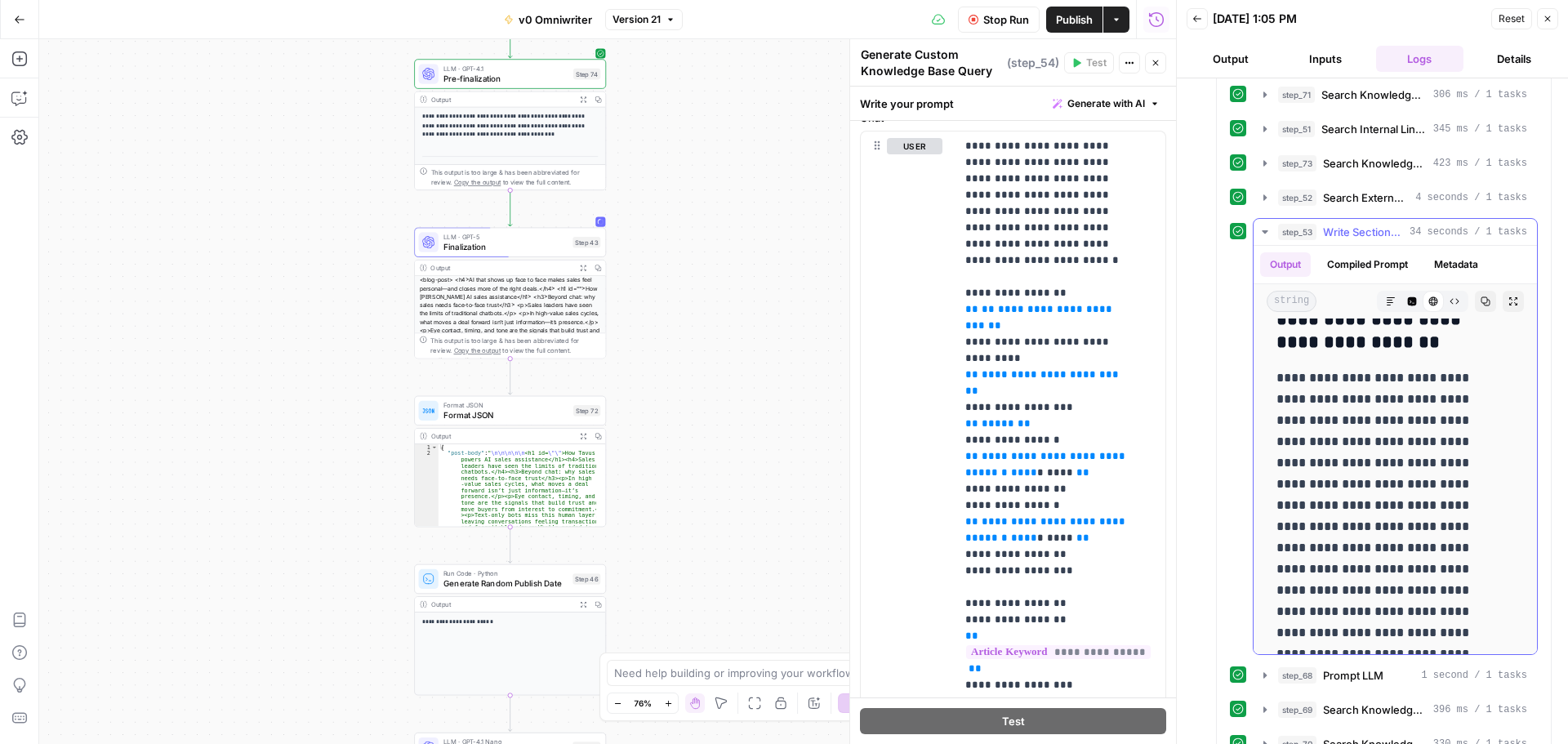
scroll to position [1633, 0]
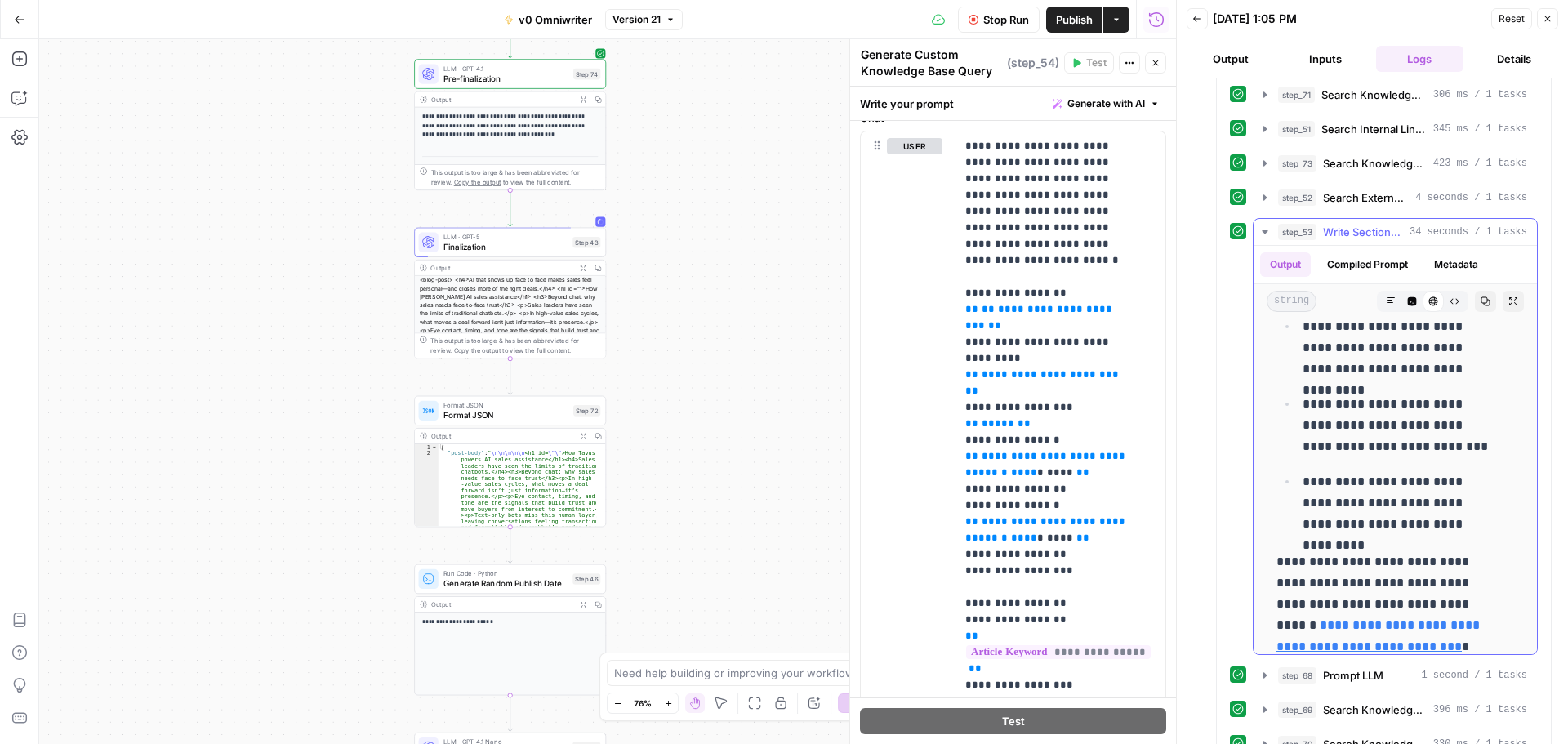
click at [1258, 232] on icon "button" at bounding box center [1265, 232] width 13 height 13
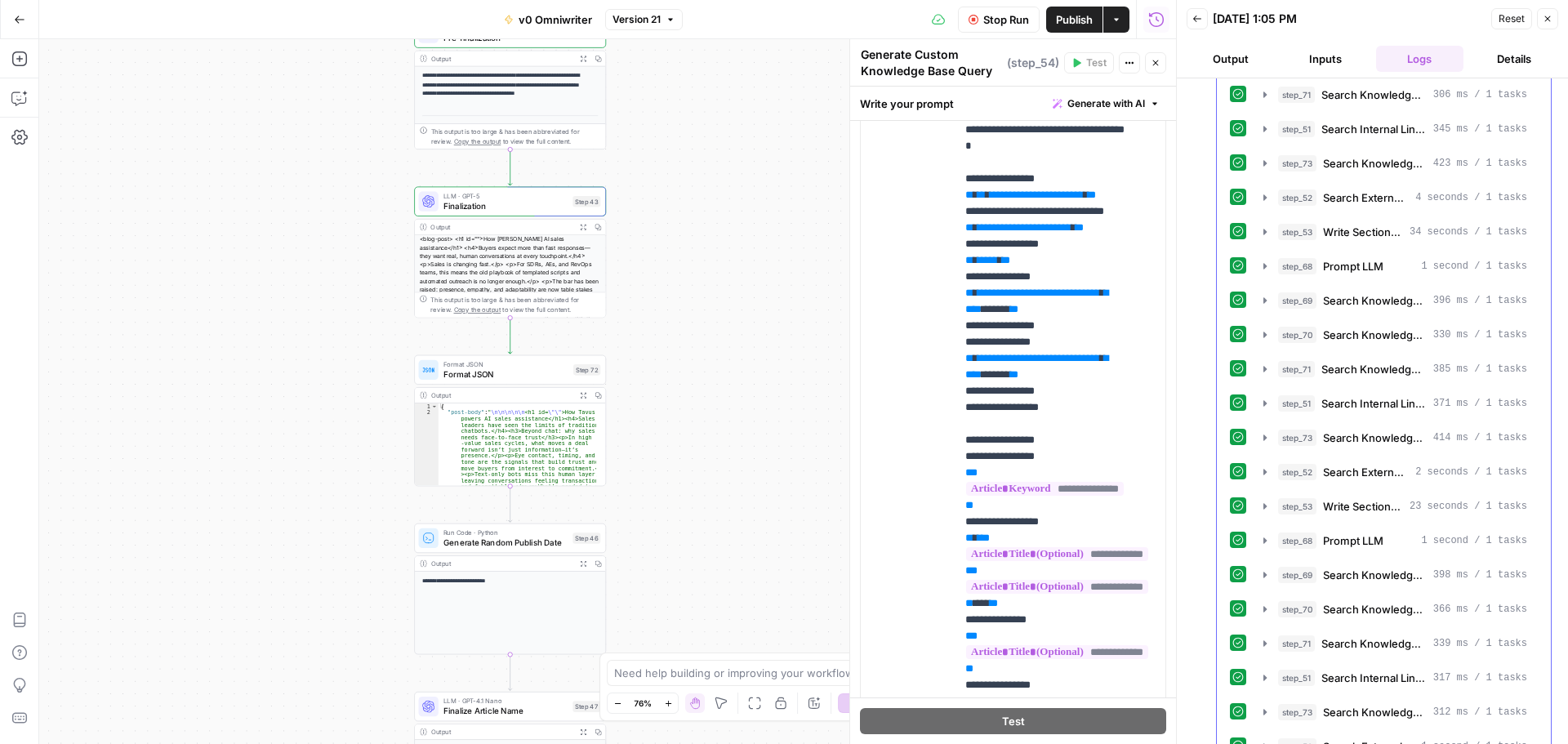
scroll to position [1389, 0]
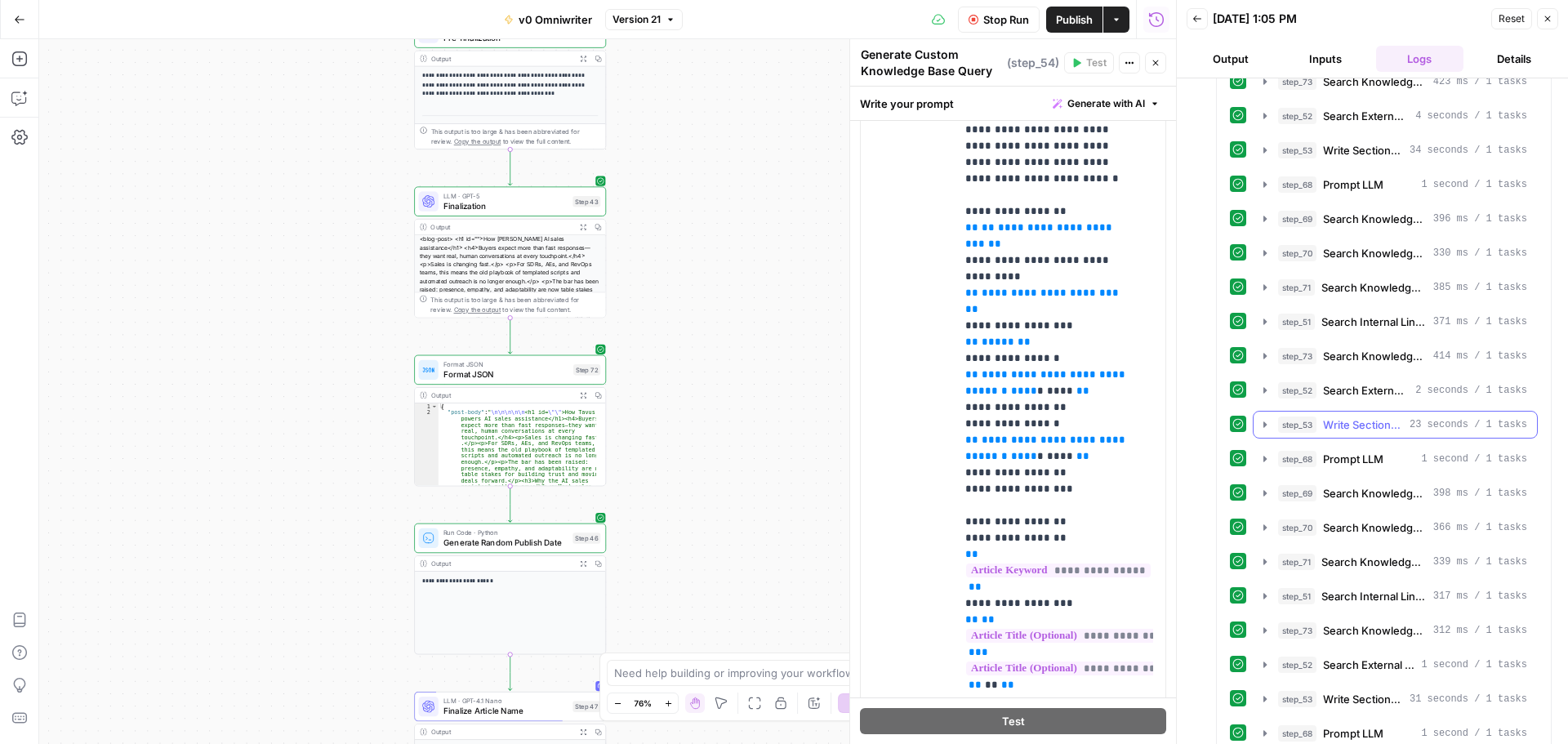
click at [1262, 423] on icon "button" at bounding box center [1265, 424] width 13 height 13
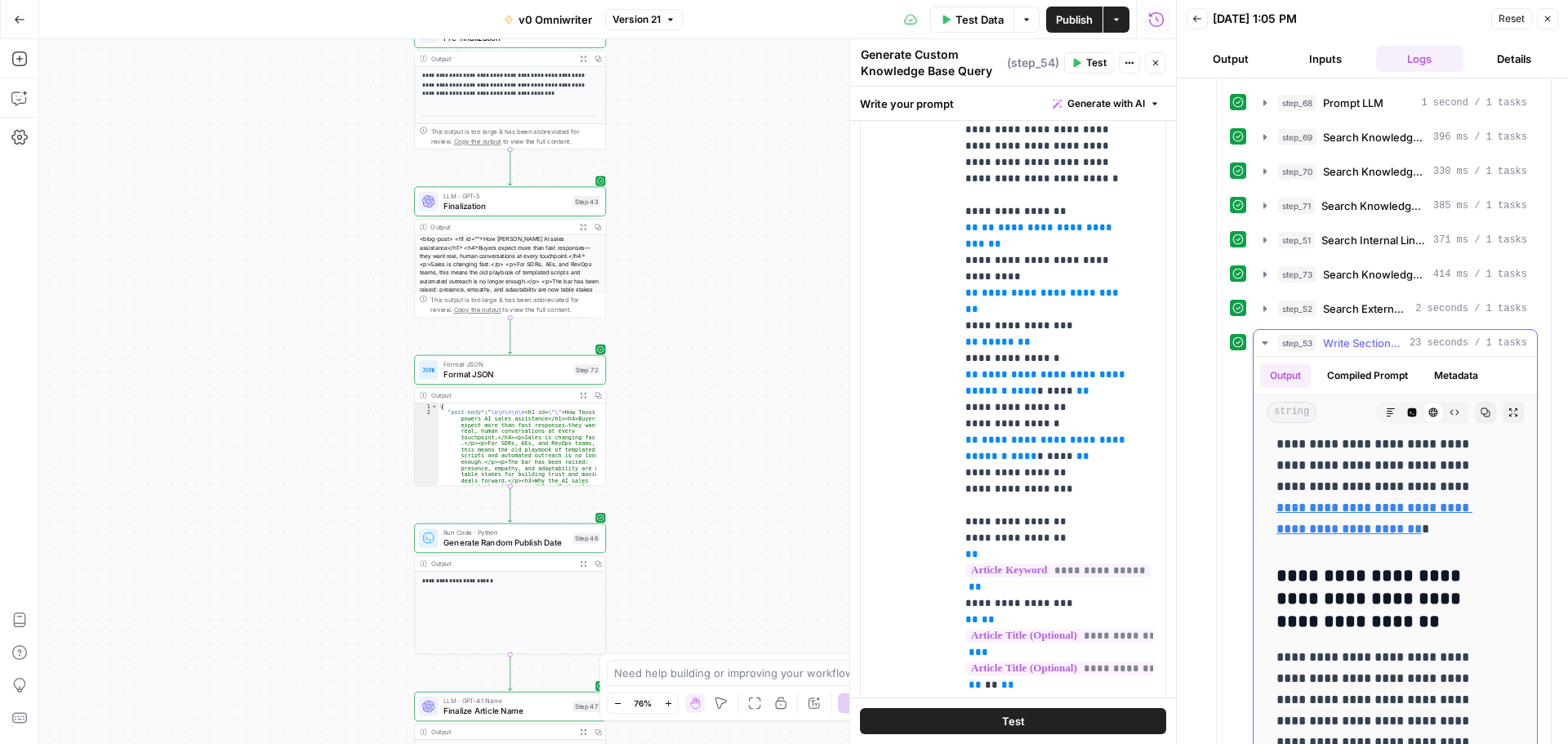
scroll to position [1470, 0]
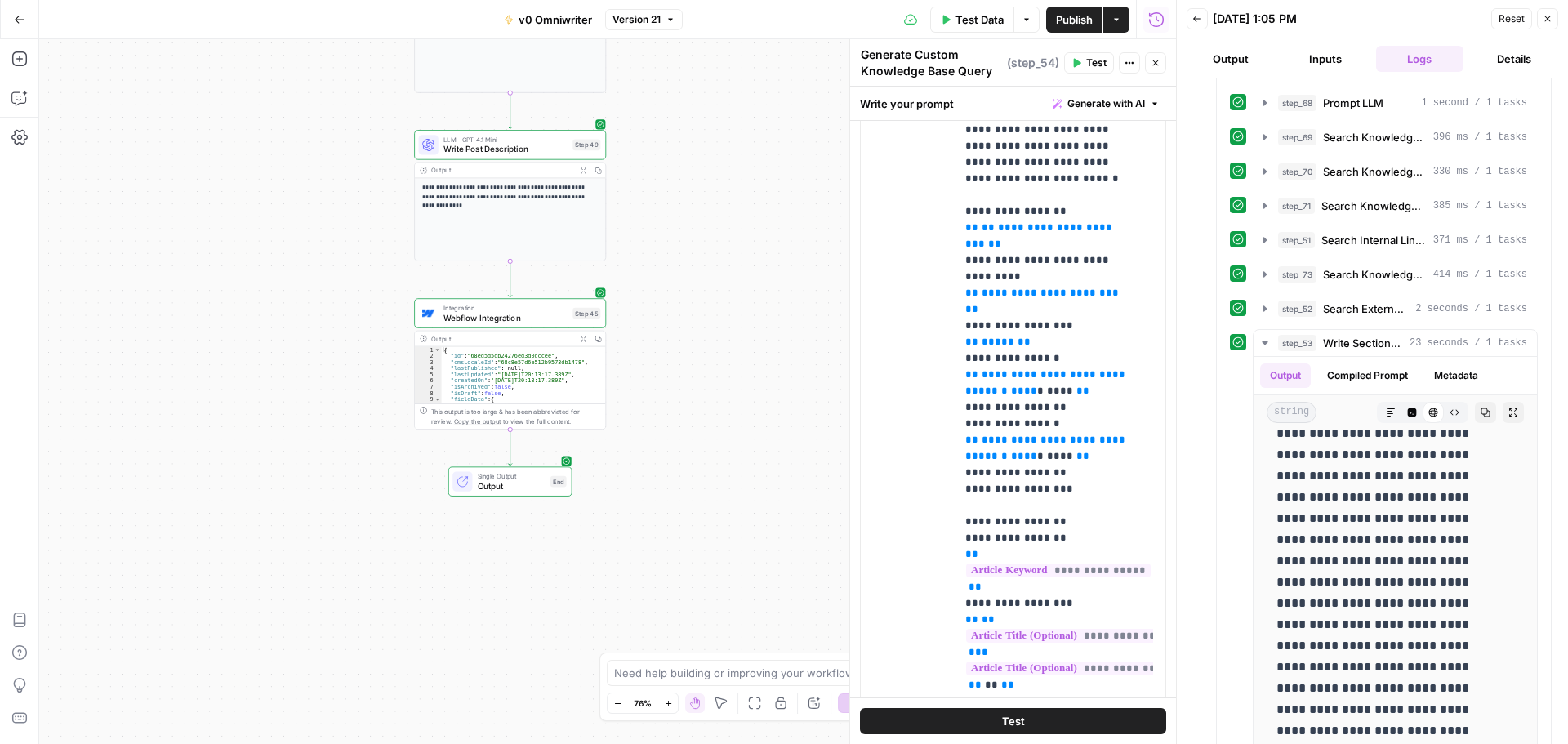
click at [1151, 63] on icon "button" at bounding box center [1155, 62] width 10 height 10
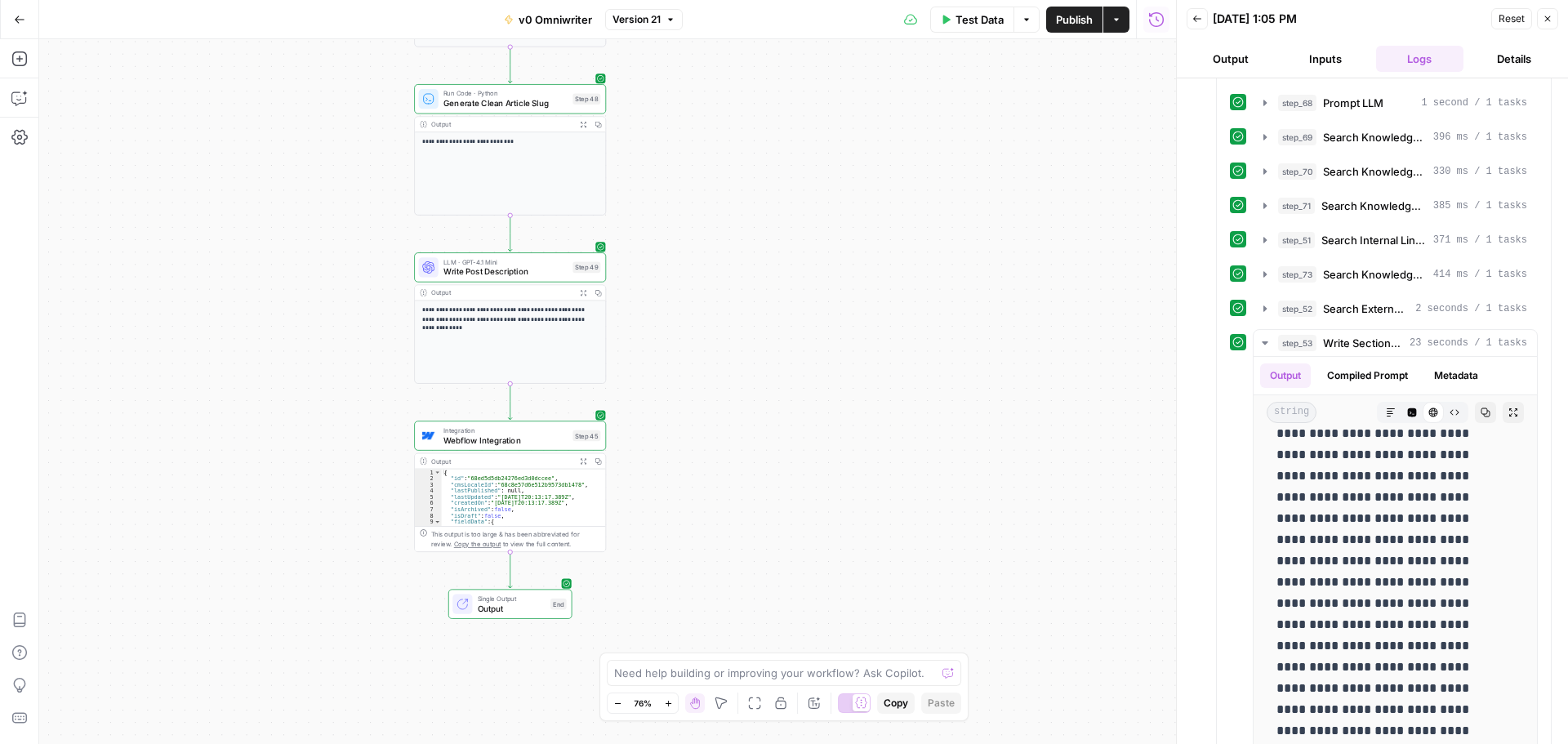
click at [17, 22] on icon "button" at bounding box center [19, 19] width 12 height 12
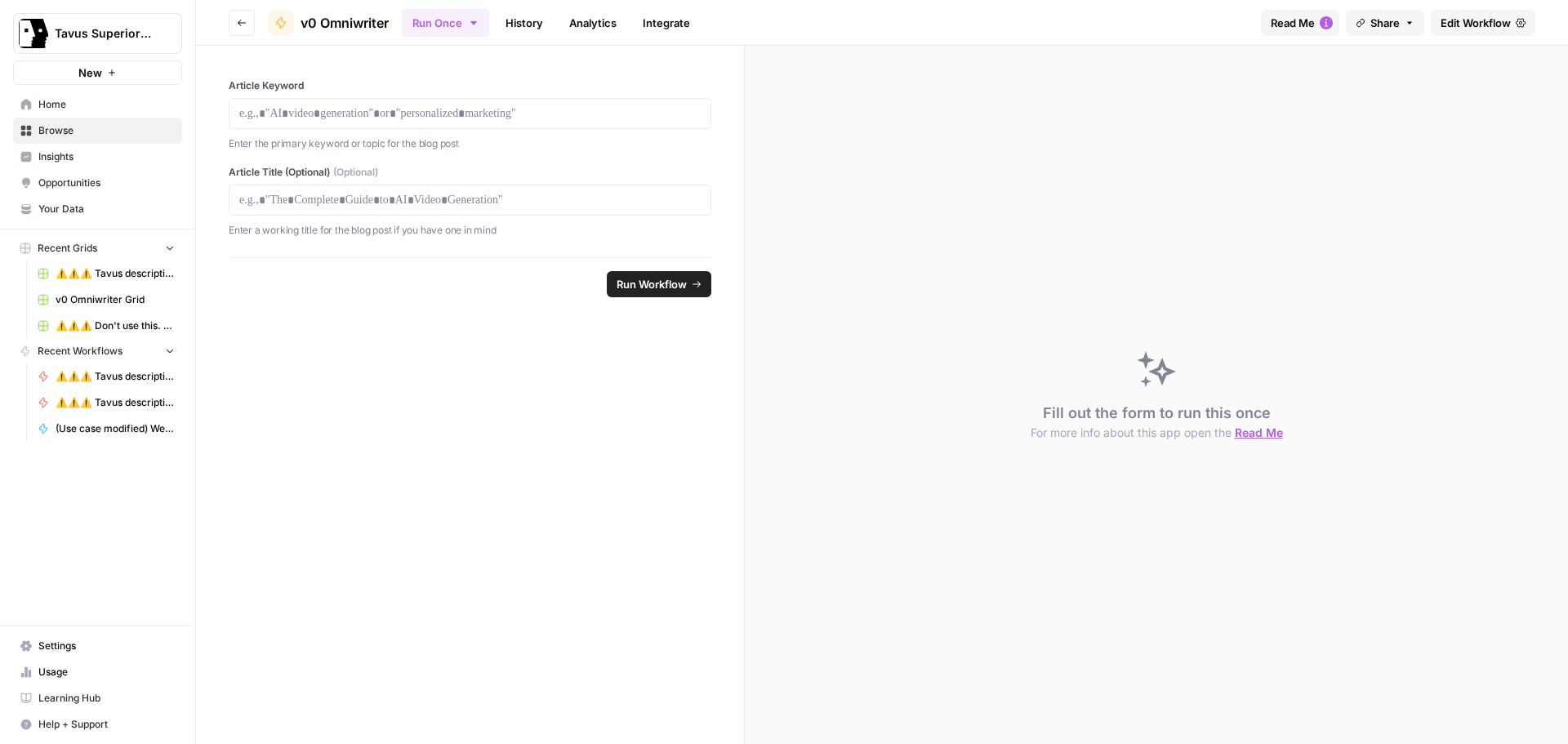
click at [73, 215] on span "Your Data" at bounding box center [107, 209] width 136 height 14
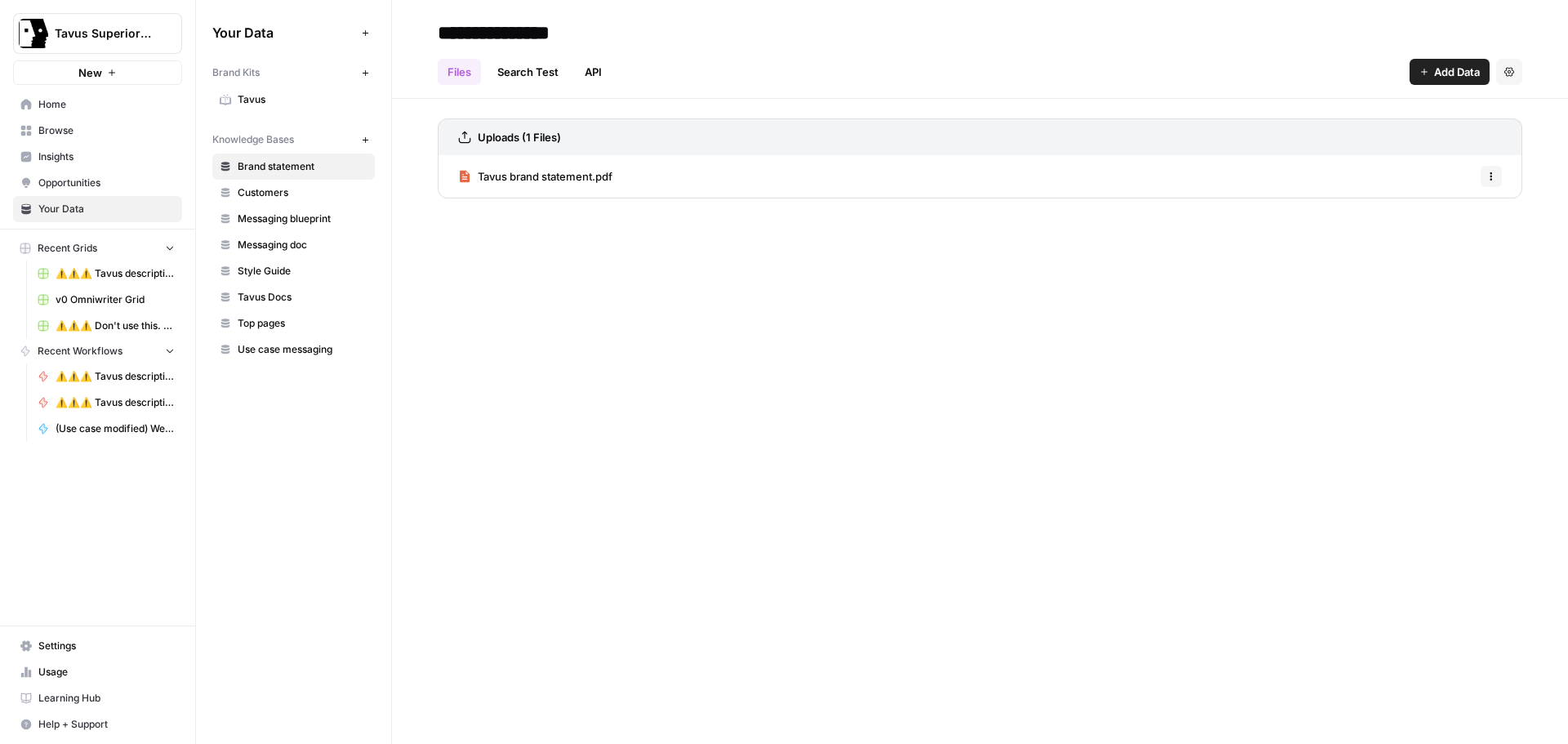
click at [270, 321] on span "Top pages" at bounding box center [302, 323] width 130 height 14
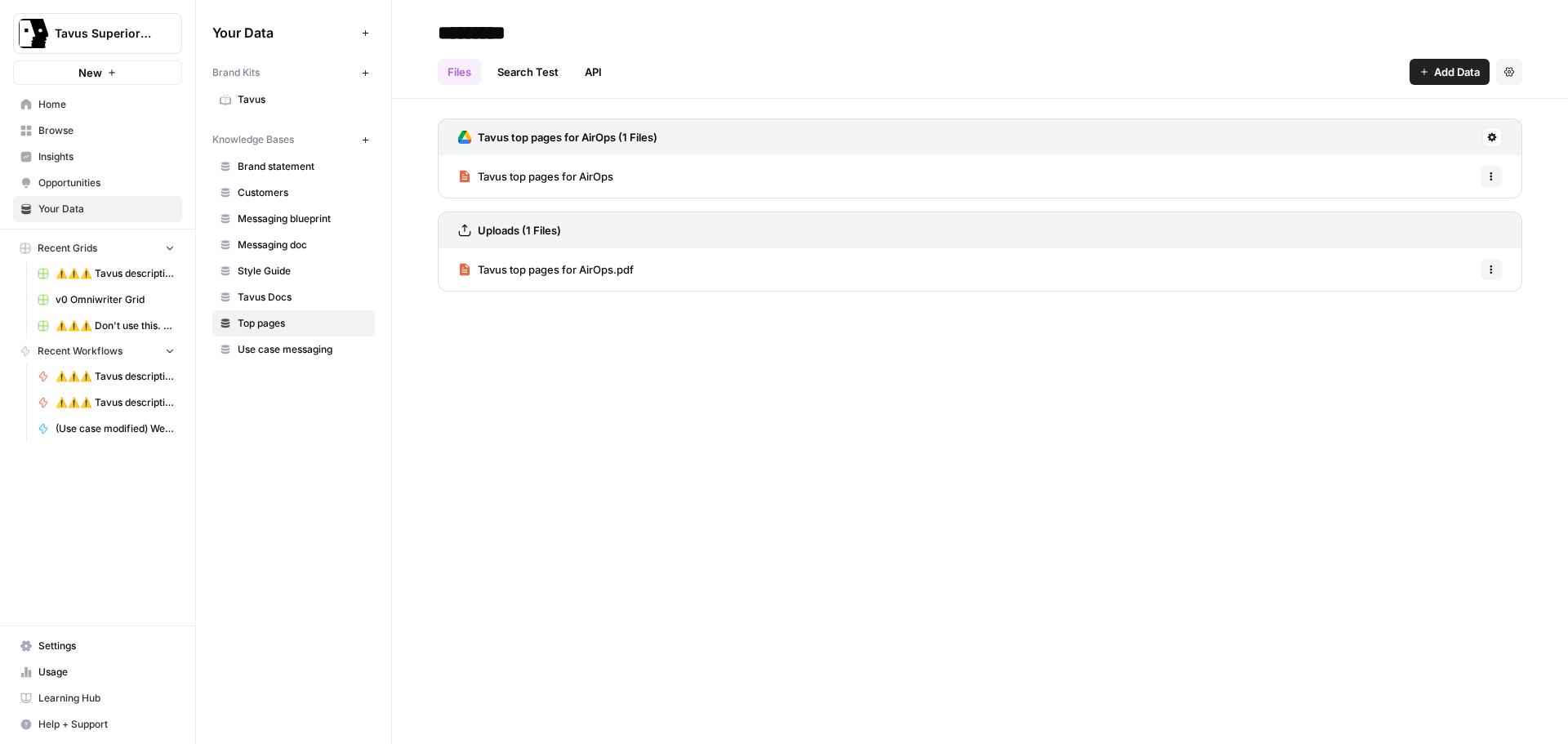
click at [546, 180] on span "Tavus top pages for AirOps" at bounding box center [545, 176] width 135 height 16
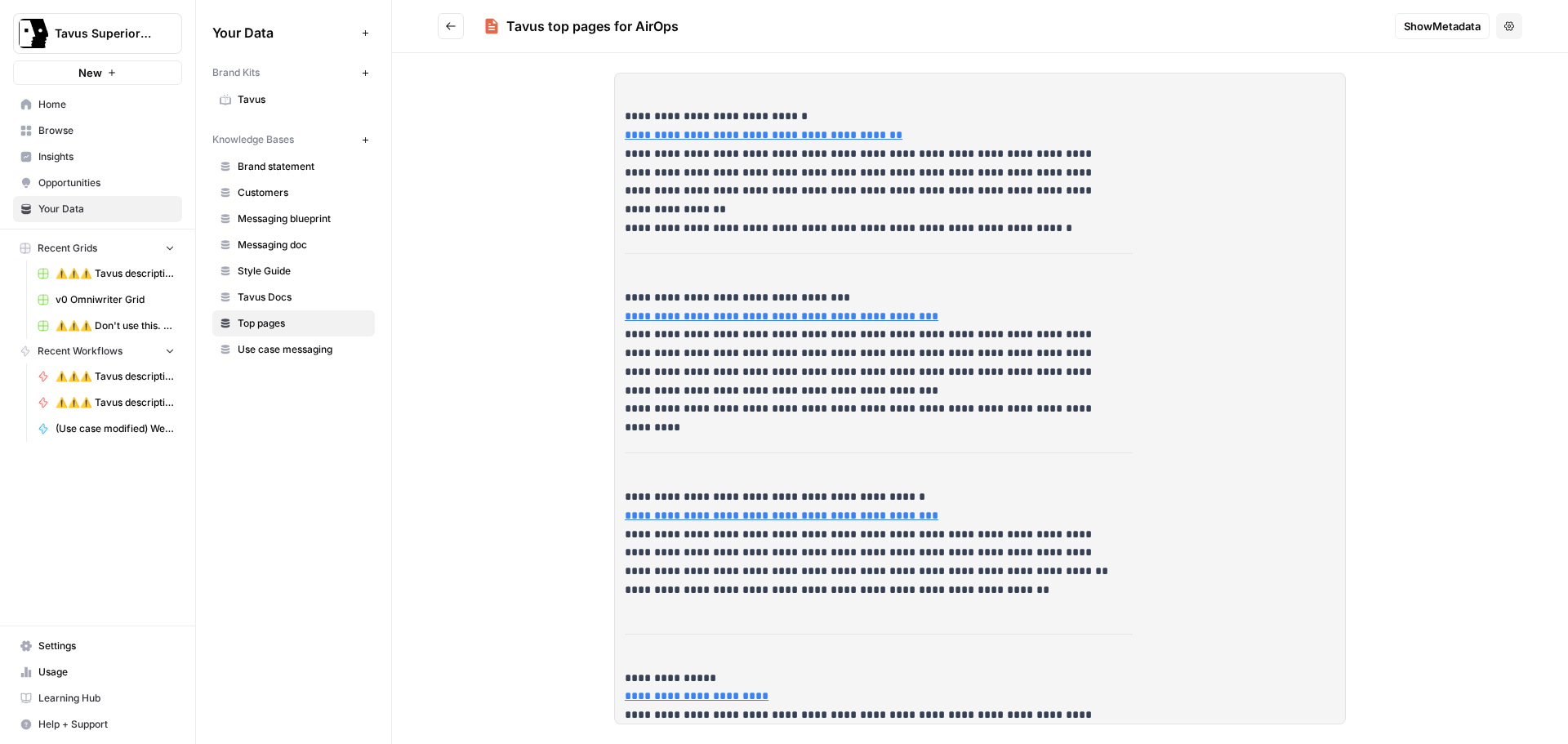
scroll to position [1451, 0]
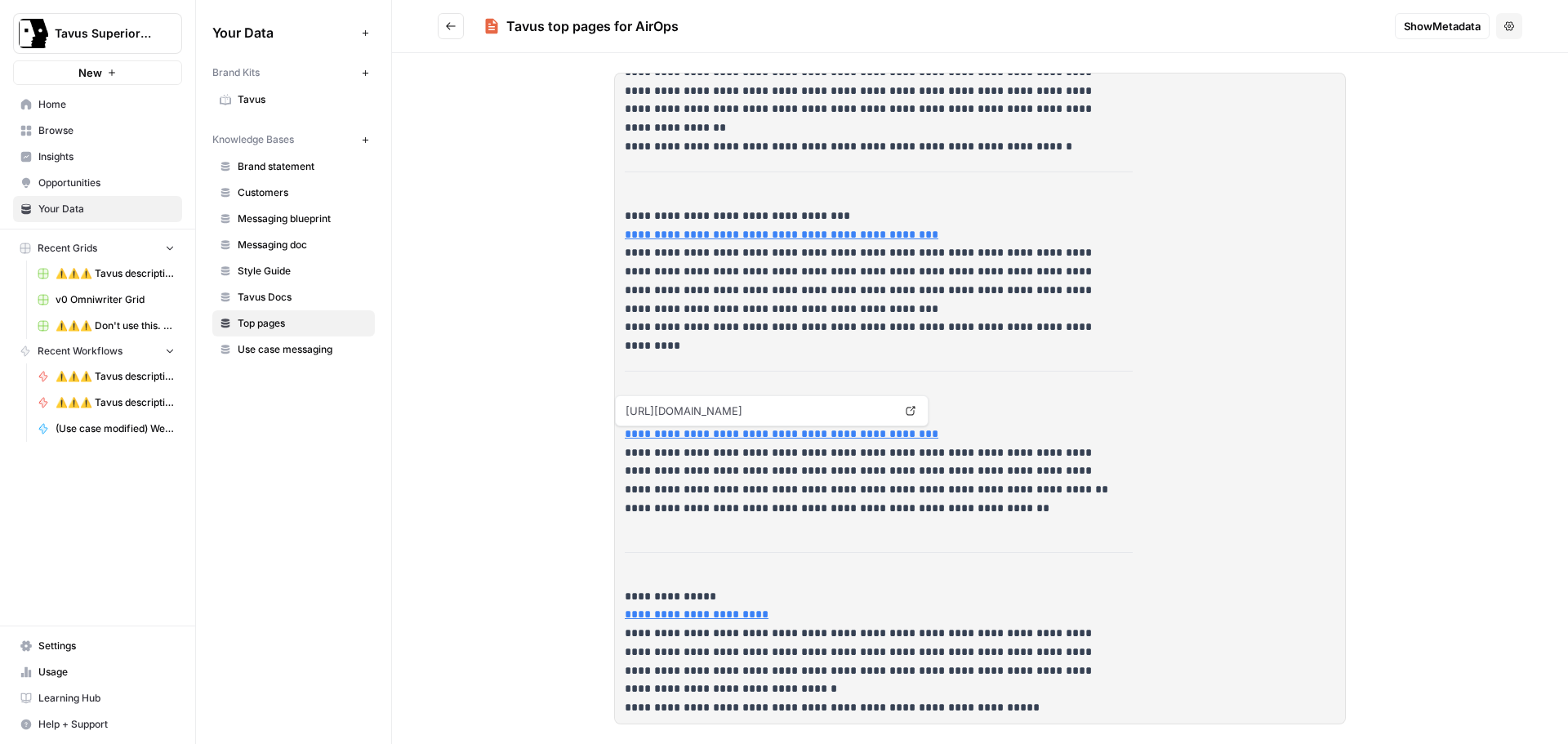
click at [442, 27] on button "Go back" at bounding box center [450, 25] width 26 height 26
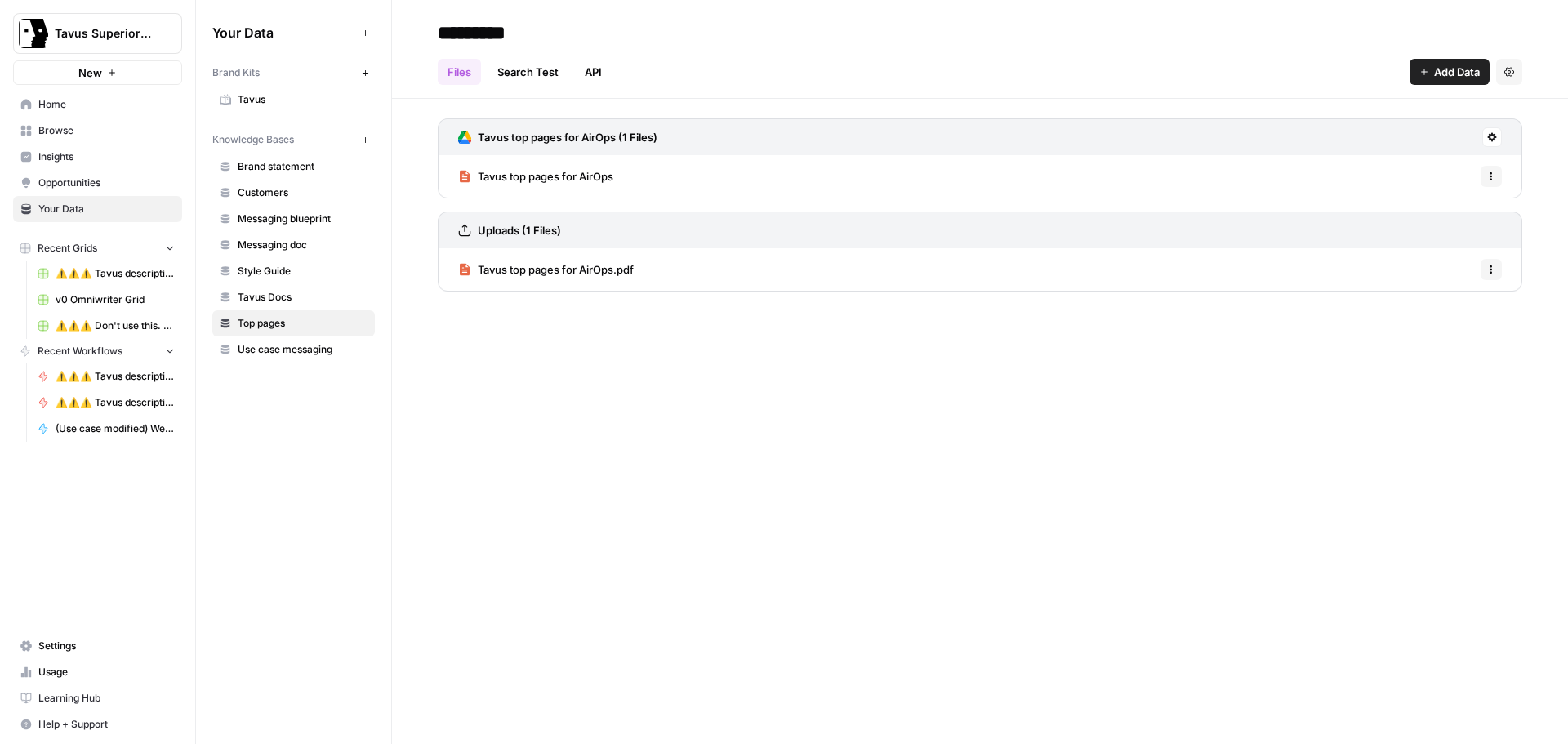
click at [1489, 270] on icon "button" at bounding box center [1490, 269] width 10 height 10
click at [1432, 312] on span "Delete File" at bounding box center [1454, 305] width 53 height 16
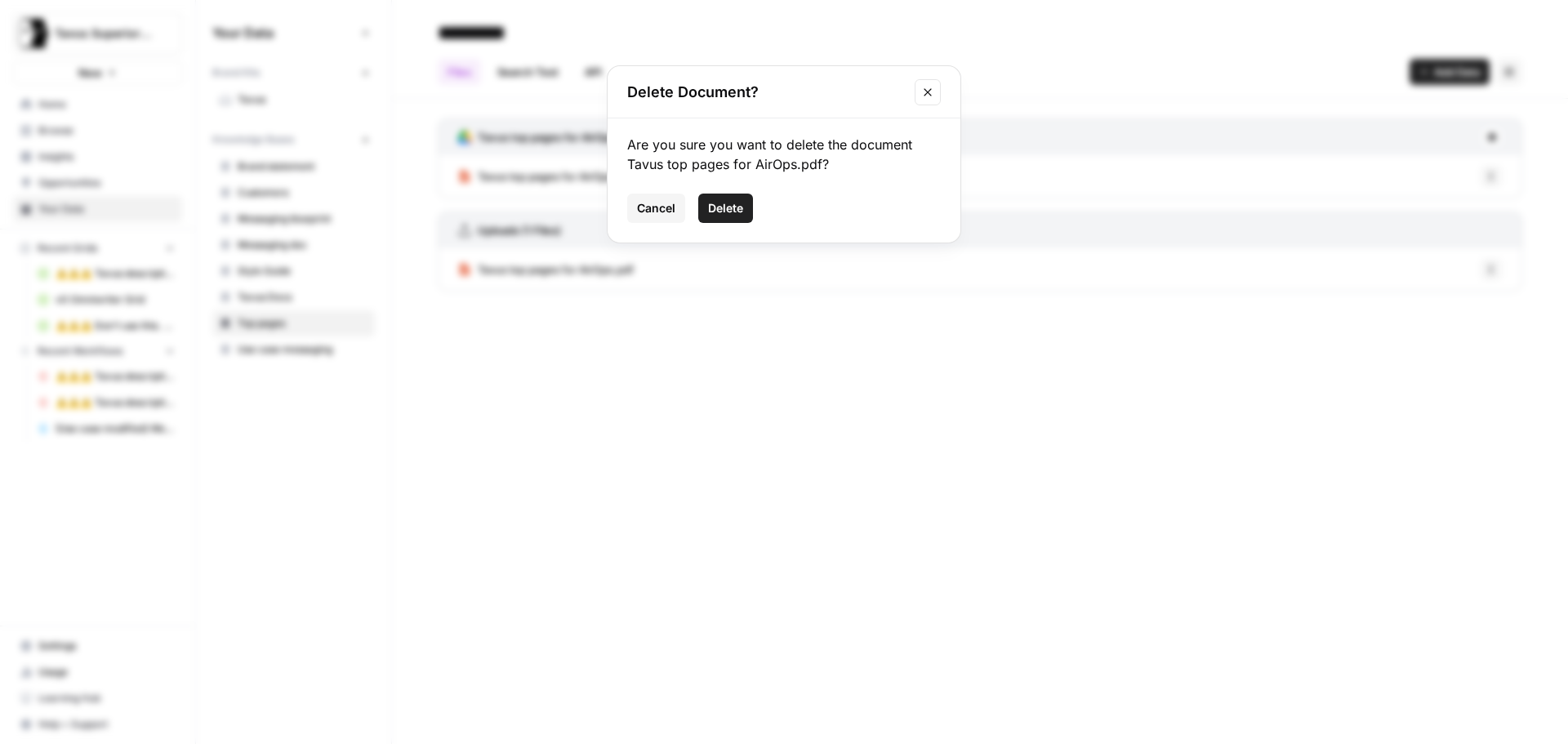
click at [718, 201] on span "Delete" at bounding box center [725, 209] width 35 height 16
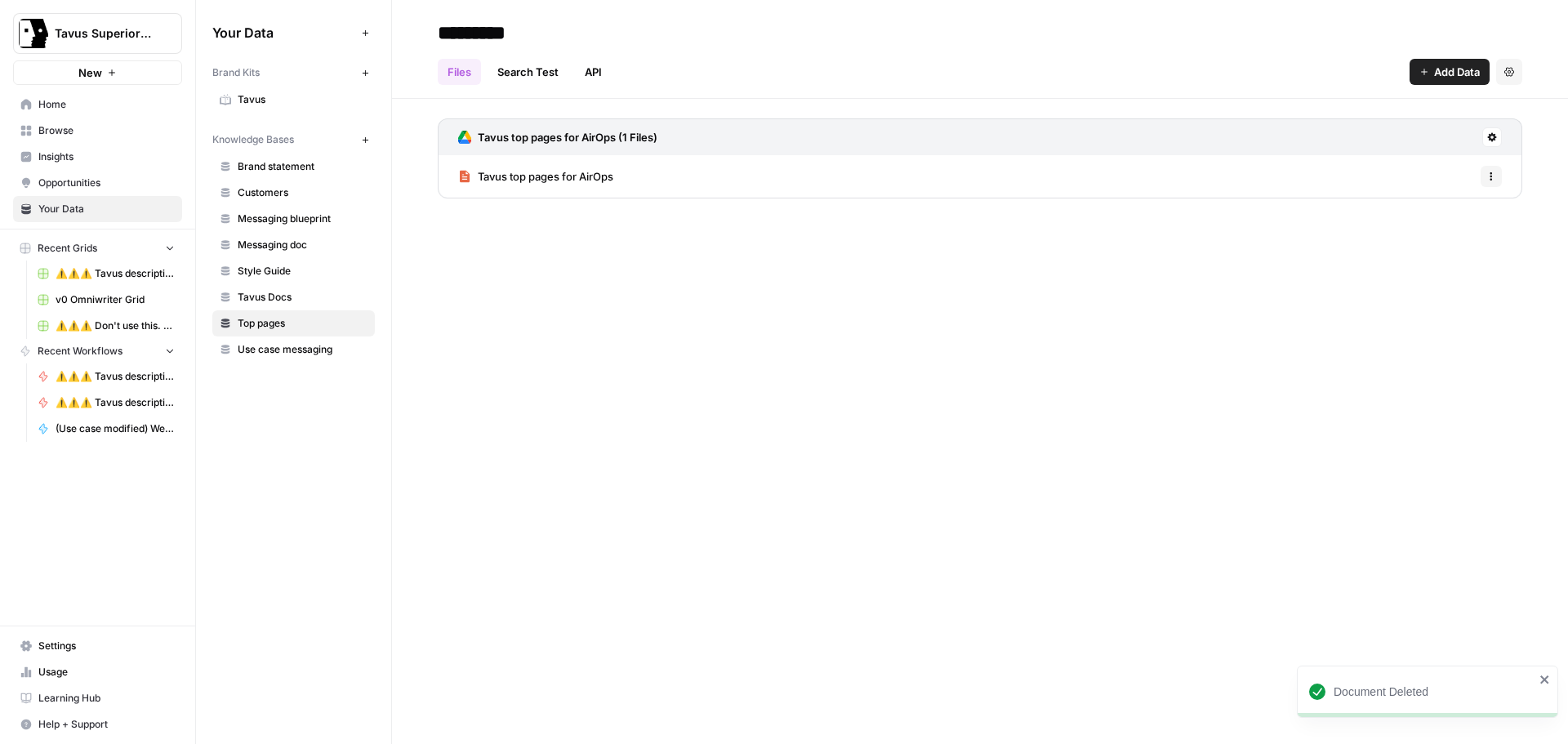
click at [1493, 142] on button at bounding box center [1492, 137] width 20 height 20
click at [1391, 167] on span "Sync Data" at bounding box center [1429, 172] width 100 height 16
click at [555, 180] on span "Tavus top pages for AirOps" at bounding box center [545, 176] width 135 height 16
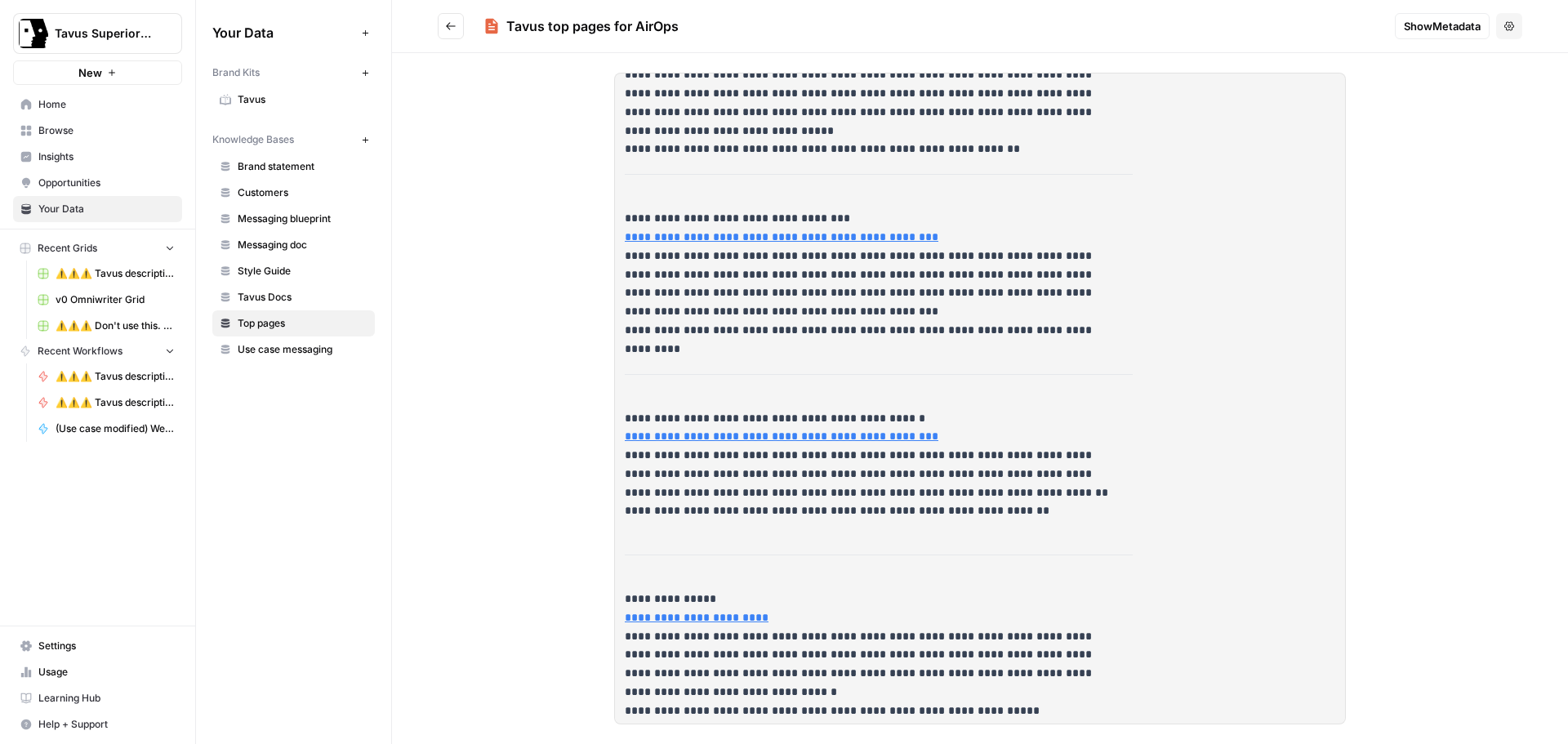
scroll to position [1270, 0]
click at [442, 23] on button "Go back" at bounding box center [450, 25] width 26 height 26
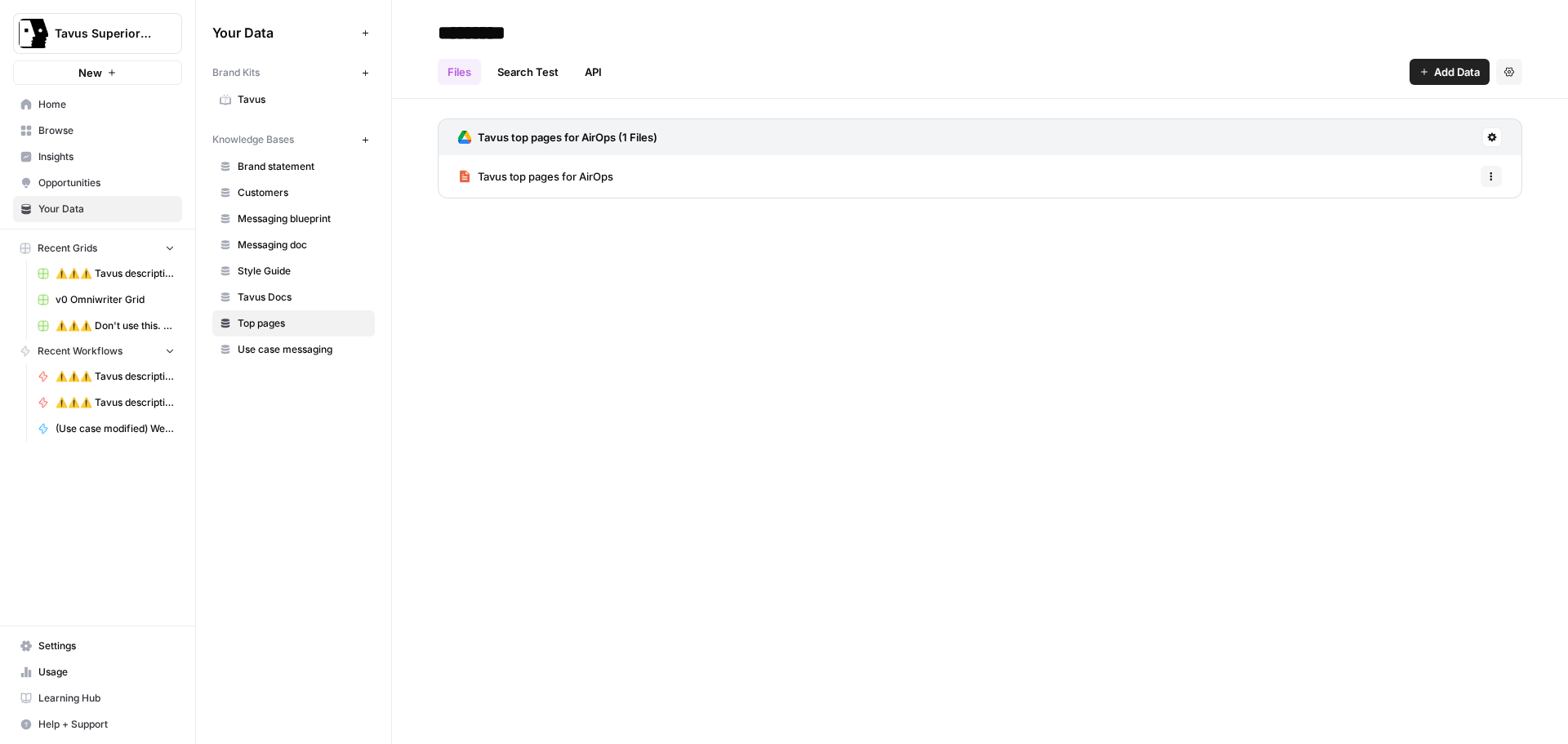
click at [619, 346] on div "********* Files Search Test API Add Data Settings Tavus top pages for AirOps (1…" at bounding box center [979, 372] width 1176 height 744
click at [644, 298] on div "********* Files Search Test API Add Data Settings Tavus top pages for AirOps (1…" at bounding box center [979, 372] width 1176 height 744
click at [85, 108] on span "Home" at bounding box center [107, 105] width 136 height 14
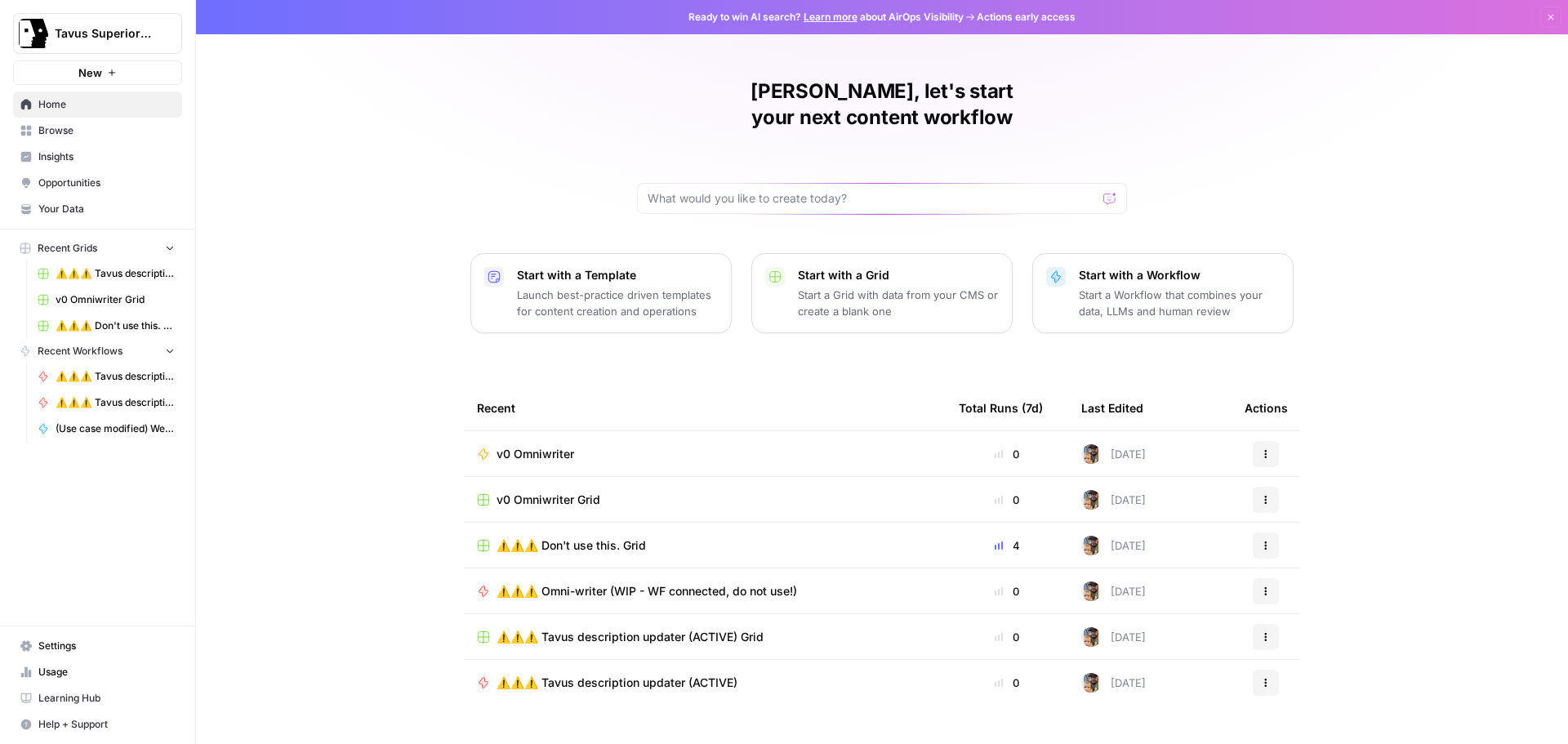
click at [699, 446] on div "v0 Omniwriter" at bounding box center [704, 454] width 456 height 16
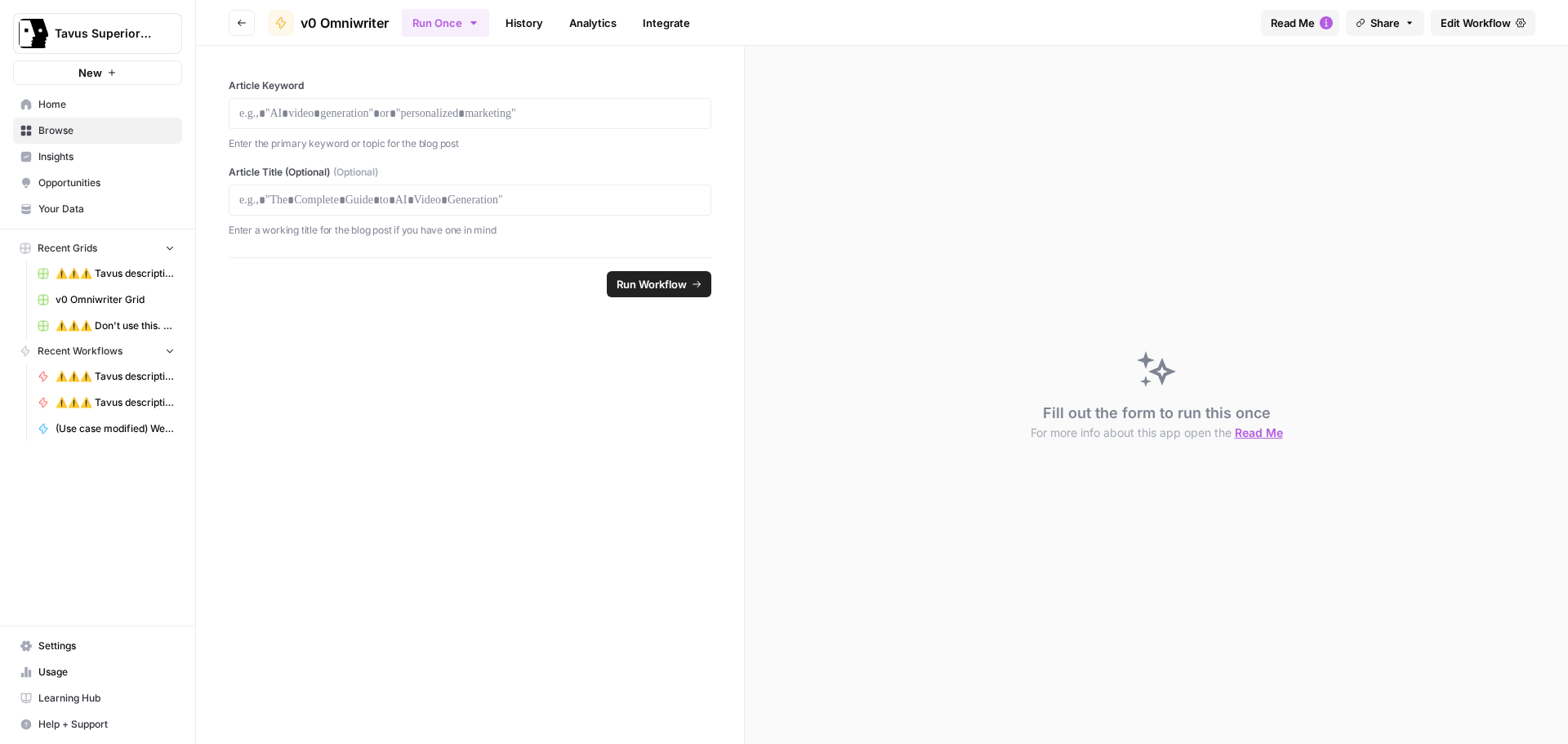
click at [1465, 13] on link "Edit Workflow" at bounding box center [1483, 23] width 105 height 26
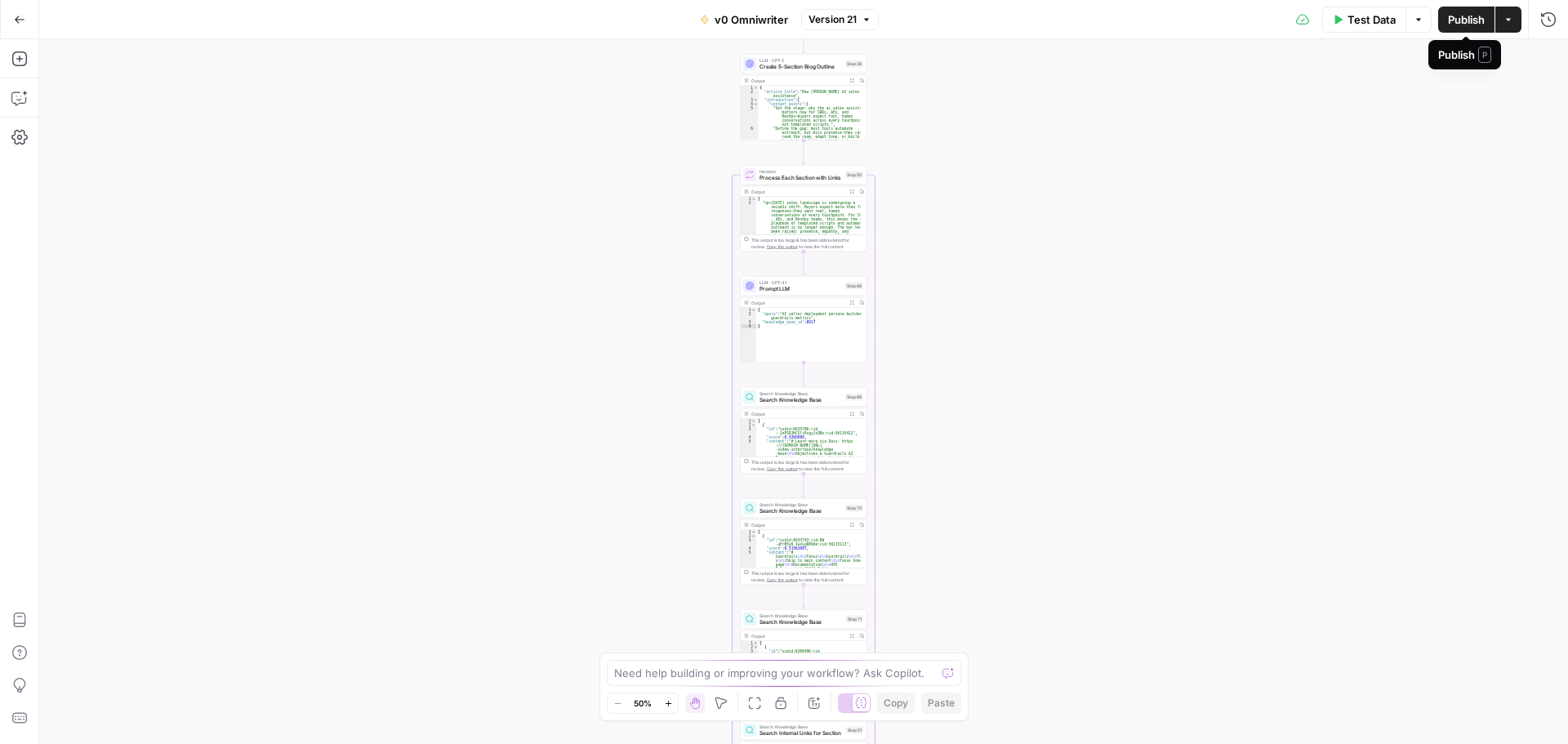
click at [1451, 23] on span "Publish" at bounding box center [1466, 20] width 37 height 16
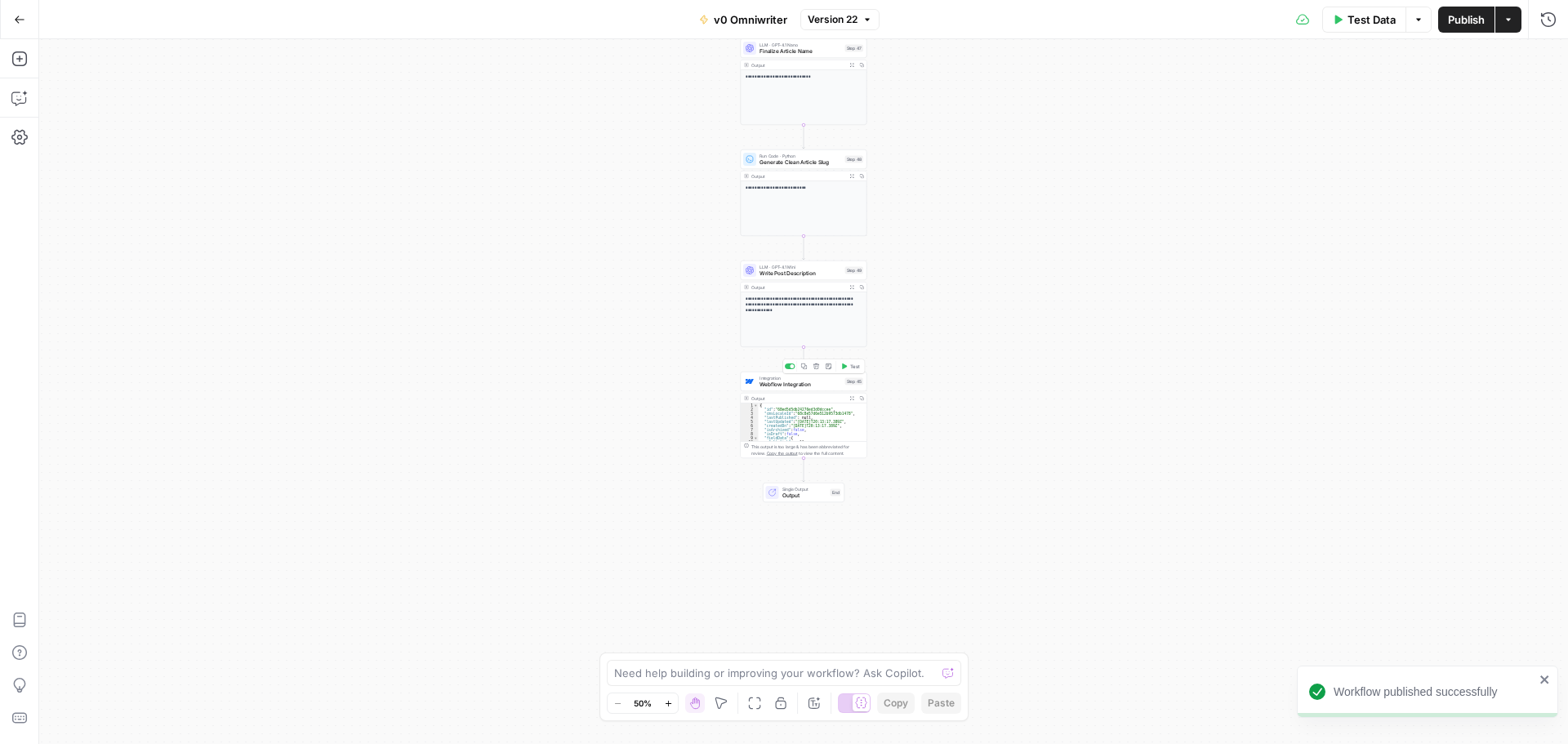
click at [783, 385] on span "Webflow Integration" at bounding box center [800, 385] width 82 height 8
type input "webflow new HF site [DATE]"
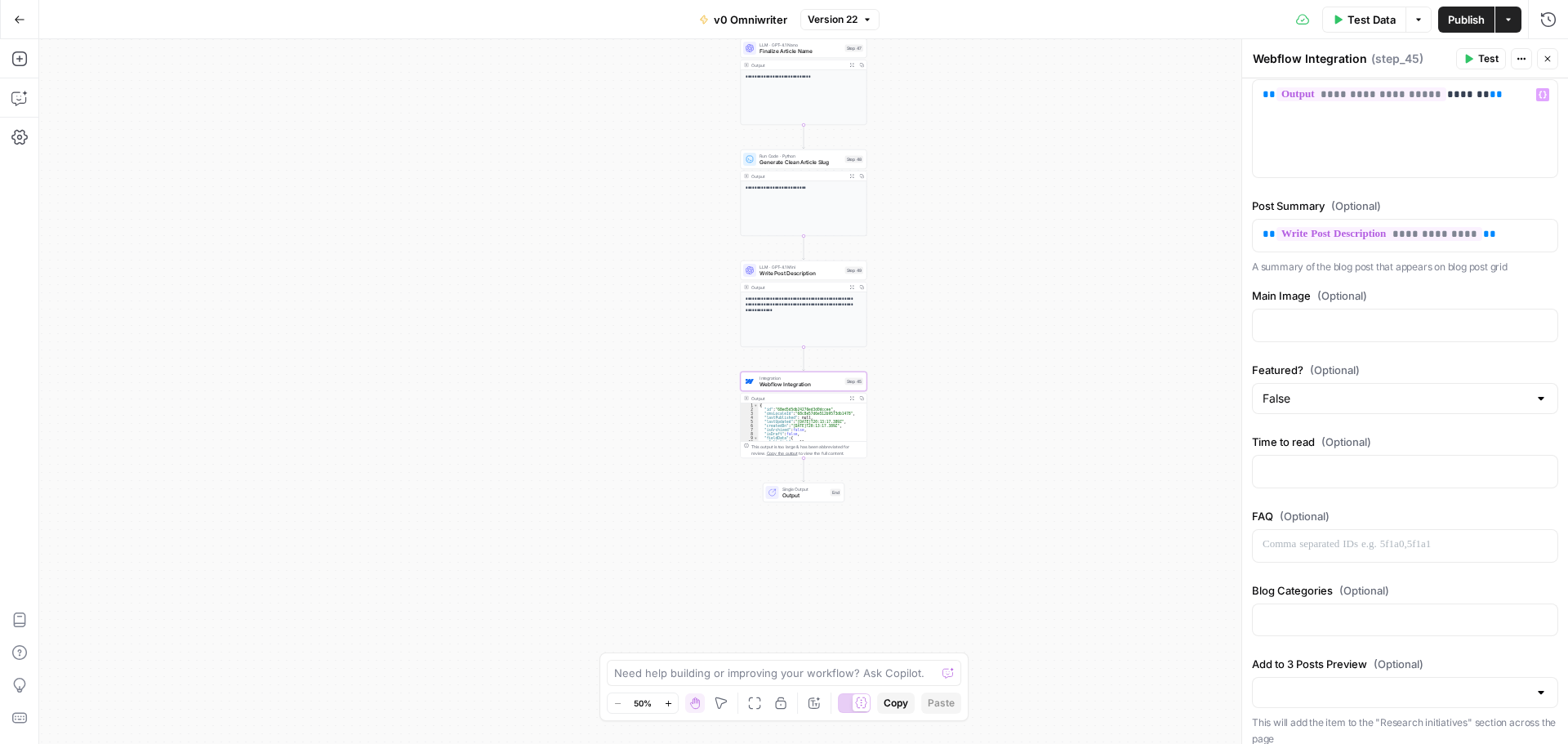
scroll to position [327, 0]
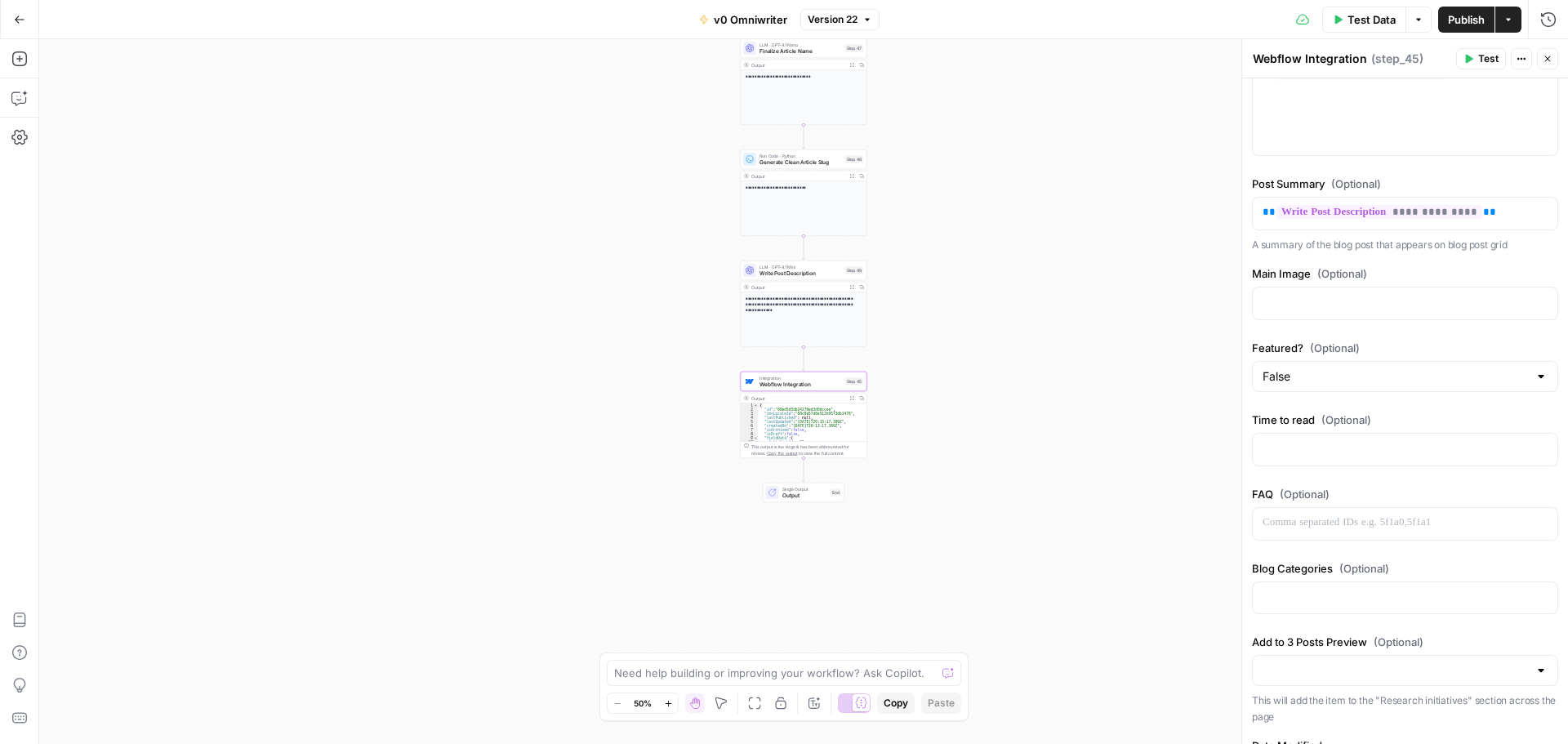
click at [1353, 278] on span "(Optional)" at bounding box center [1341, 274] width 50 height 16
click at [1356, 298] on p at bounding box center [1405, 302] width 285 height 16
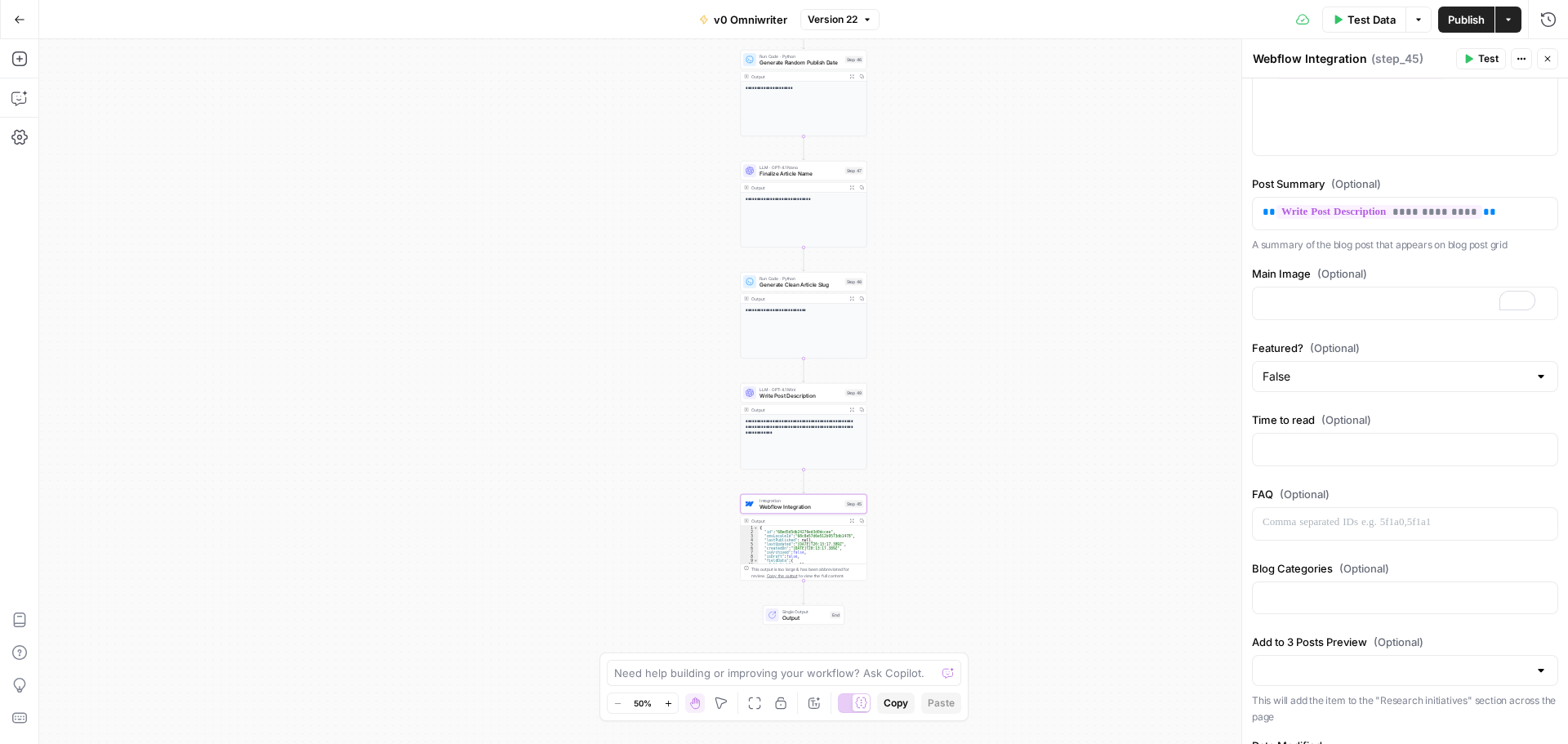
click at [27, 28] on button "Go Back" at bounding box center [19, 19] width 30 height 30
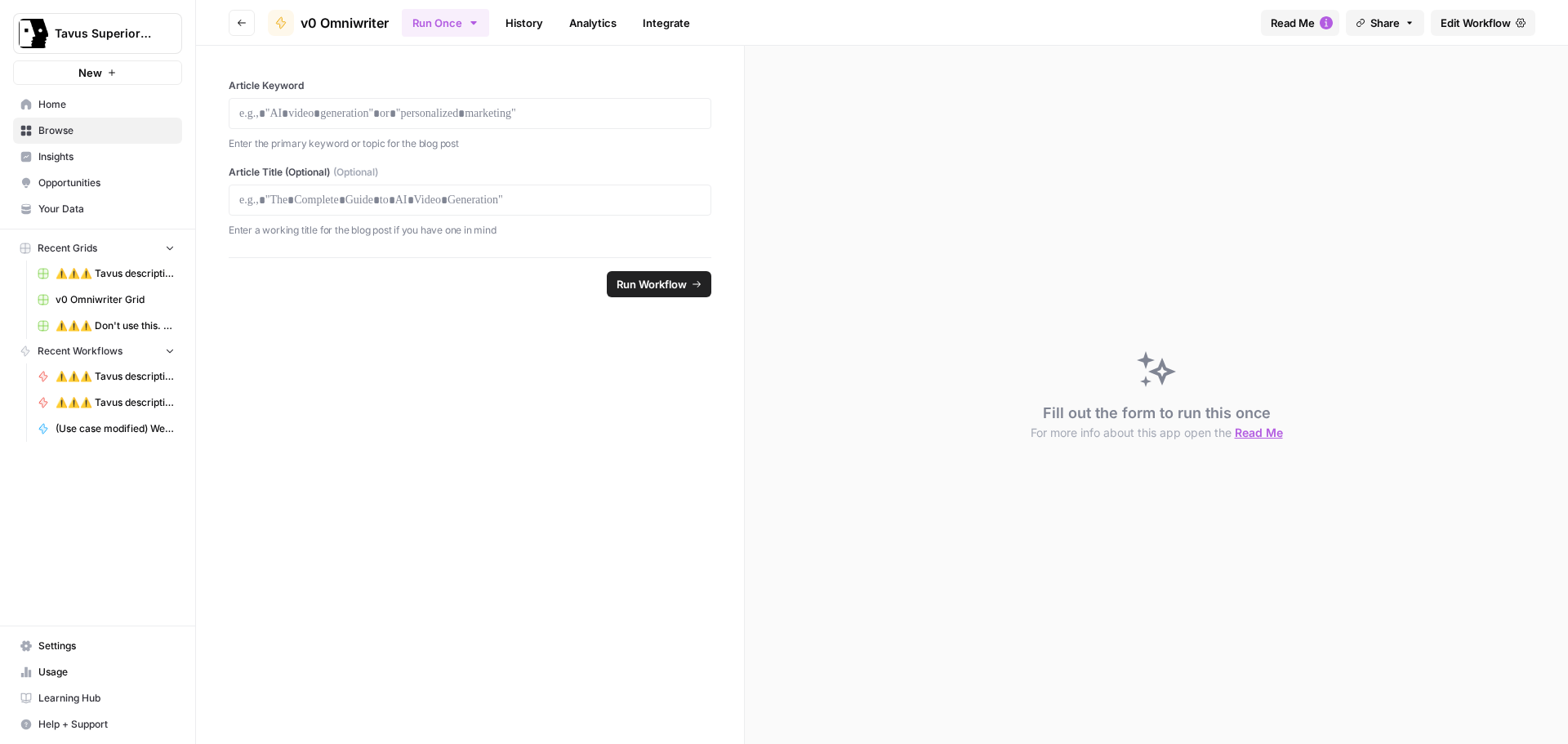
click at [236, 21] on button "Go back" at bounding box center [241, 23] width 26 height 26
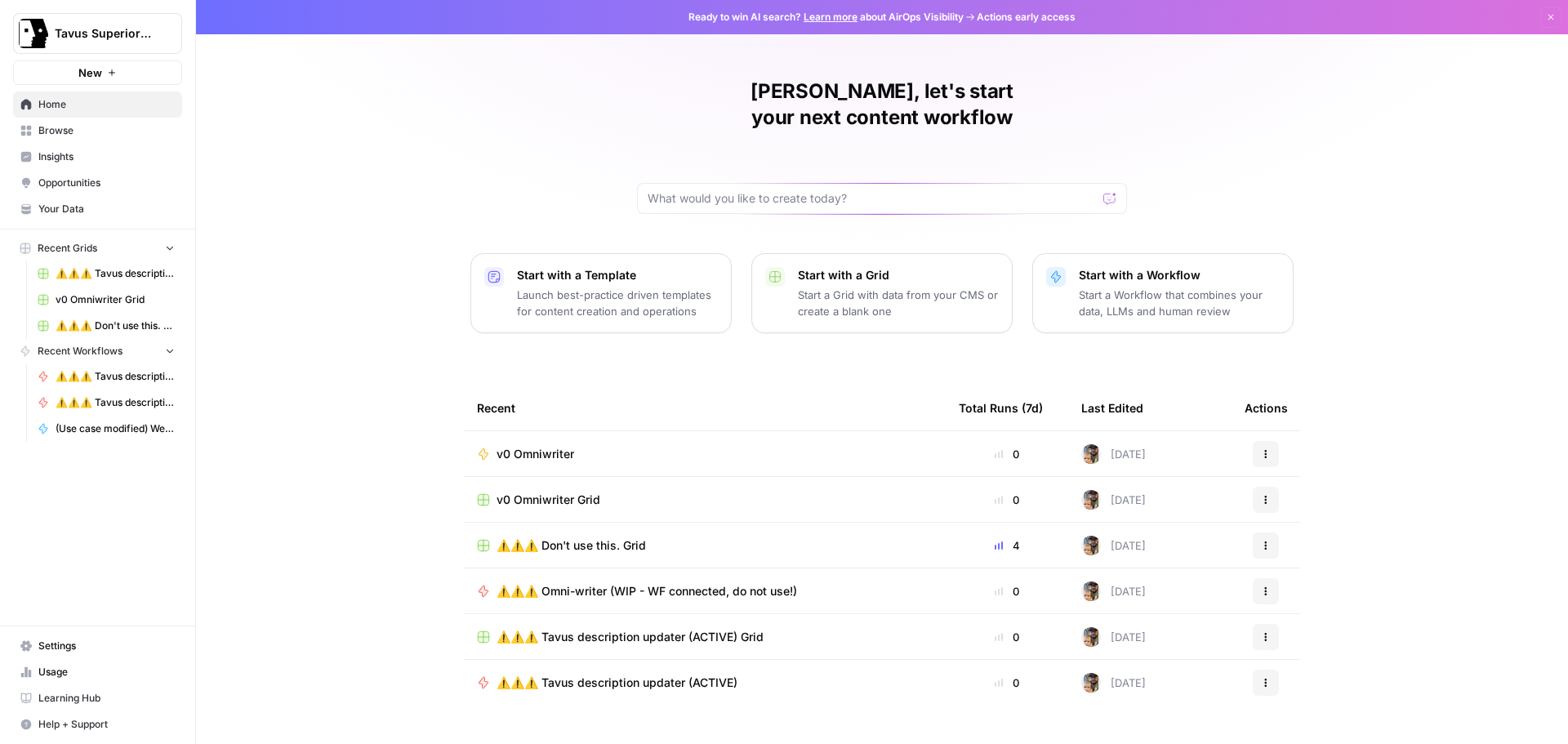
click at [64, 120] on link "Browse" at bounding box center [97, 130] width 169 height 26
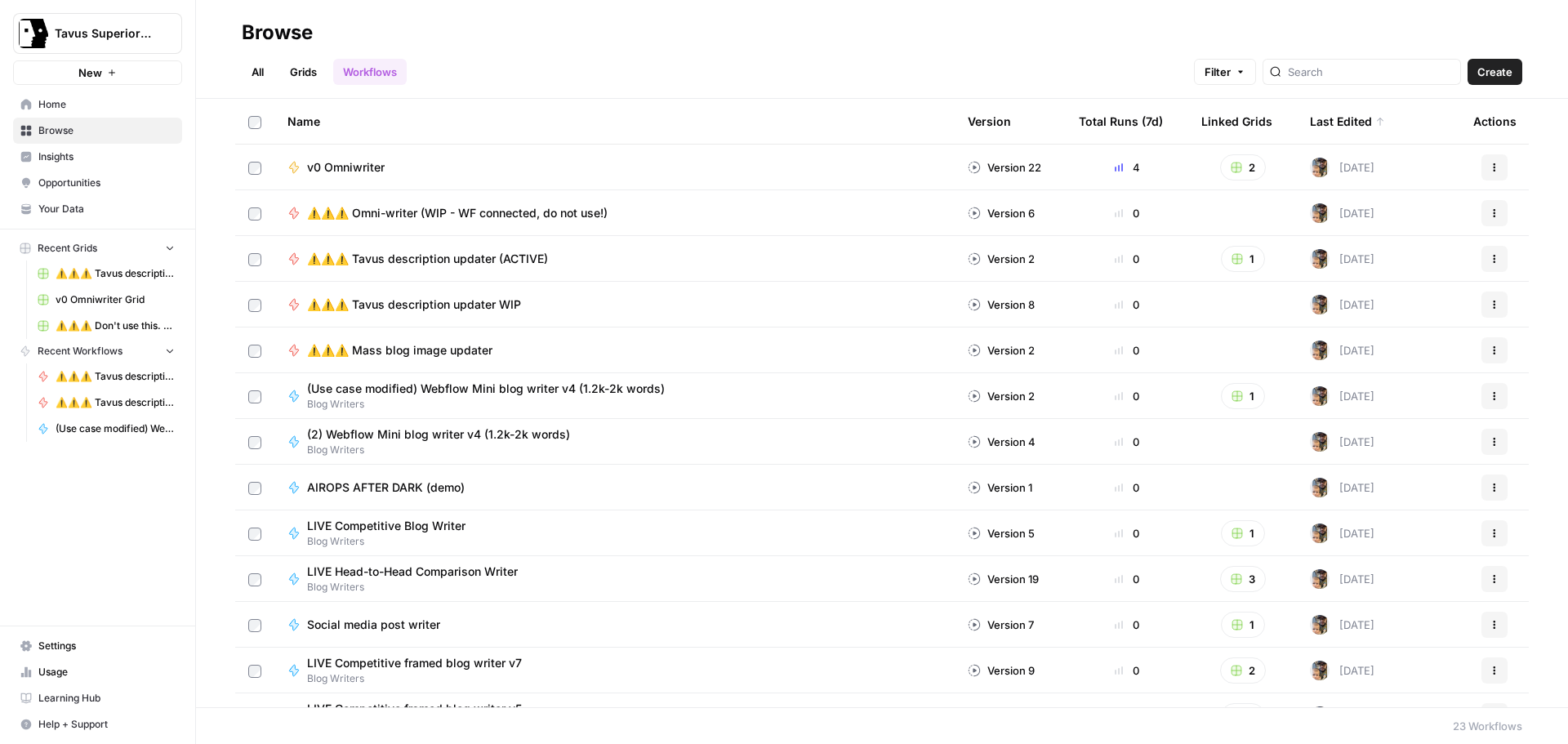
click at [452, 347] on span "⚠️⚠️⚠️ Mass blog image updater" at bounding box center [399, 350] width 185 height 16
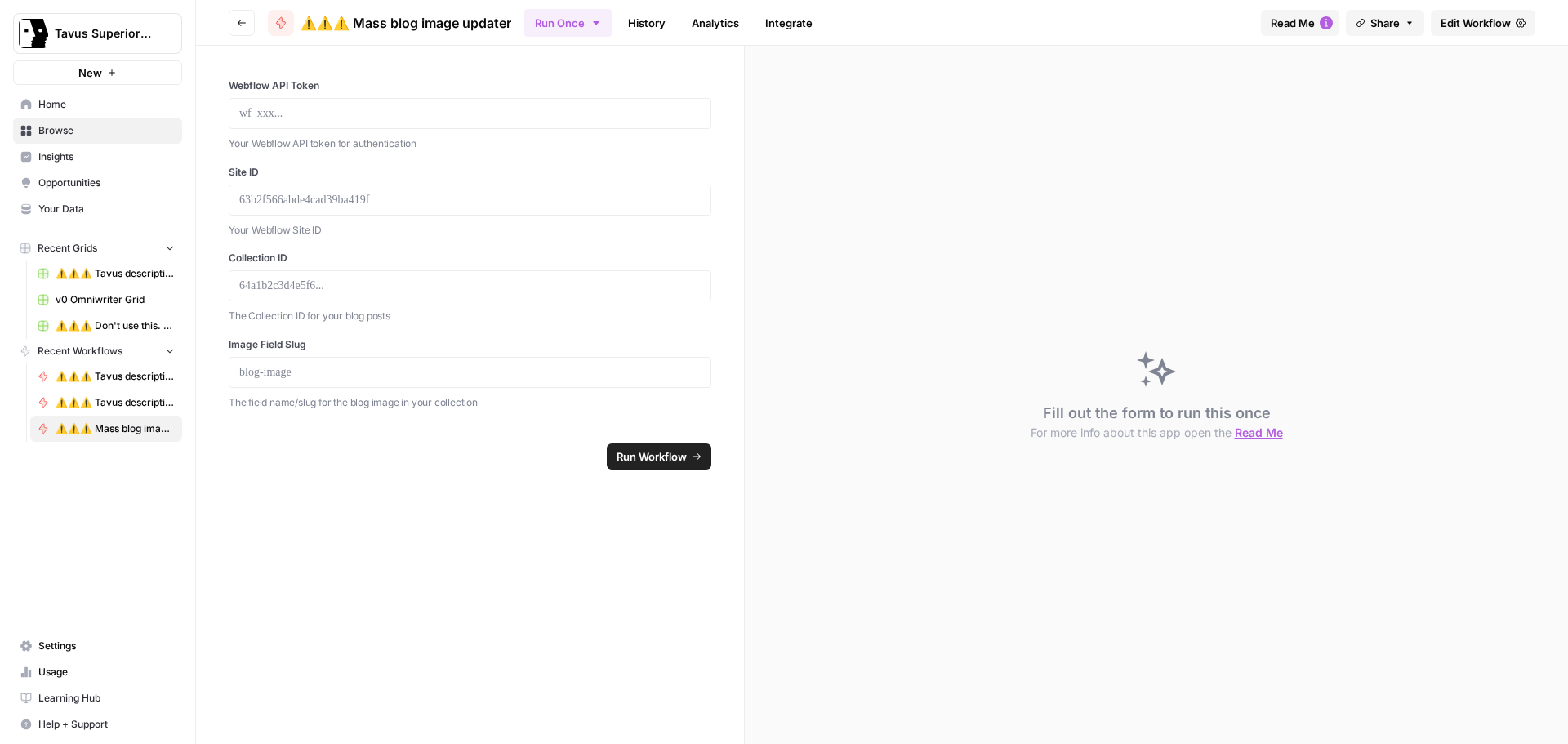
click at [1473, 22] on span "Edit Workflow" at bounding box center [1476, 23] width 70 height 16
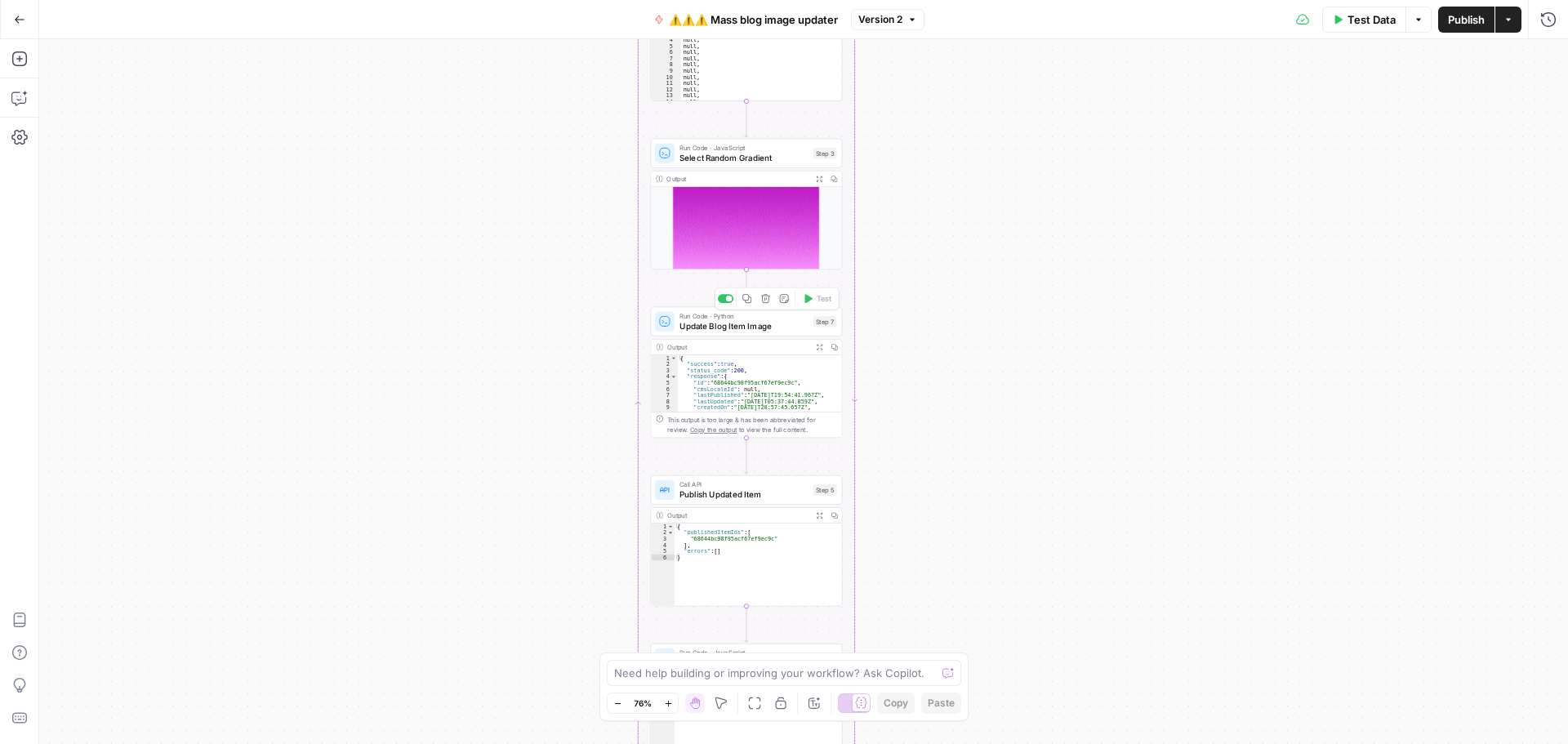
click at [716, 330] on span "Update Blog Item Image" at bounding box center [744, 326] width 129 height 13
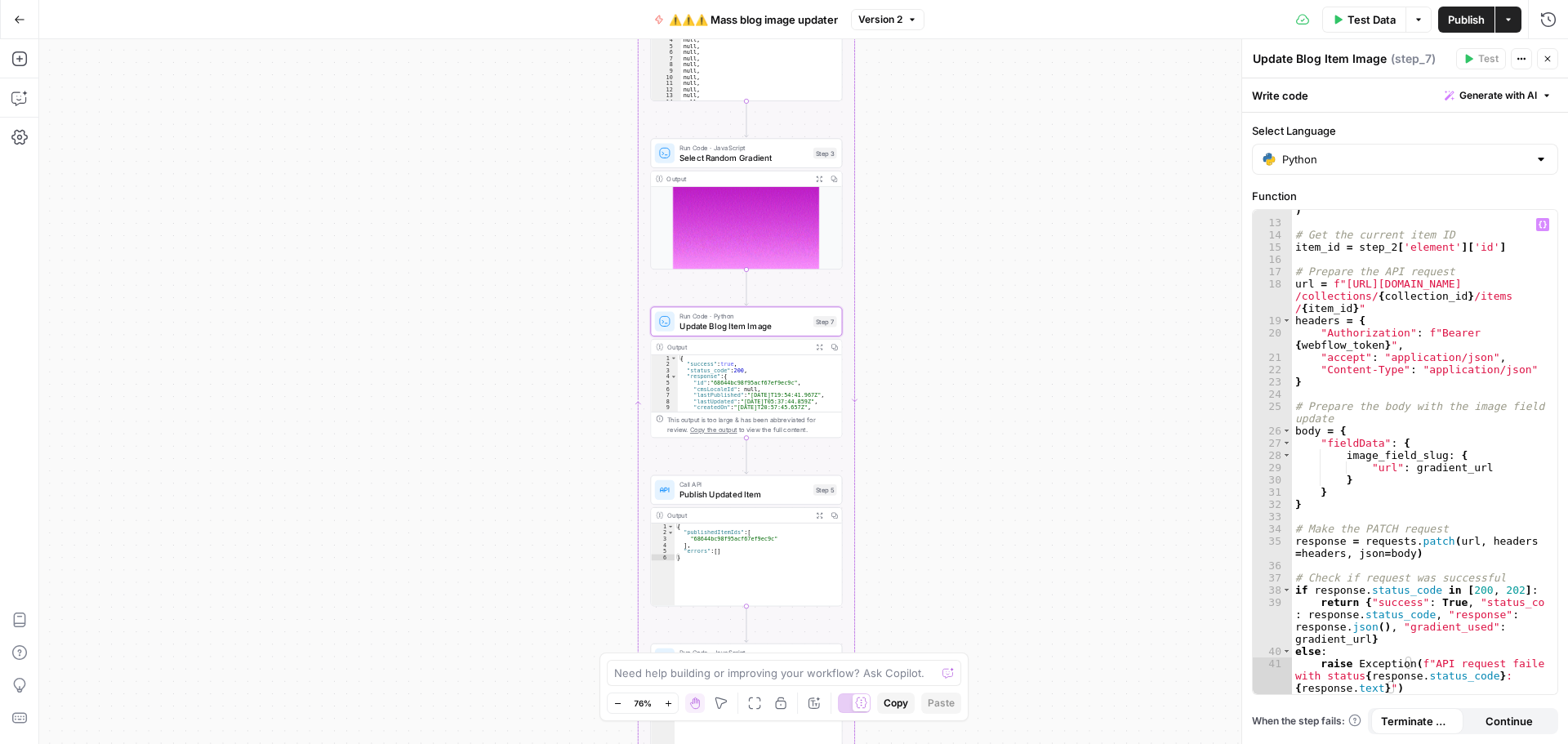
scroll to position [312, 0]
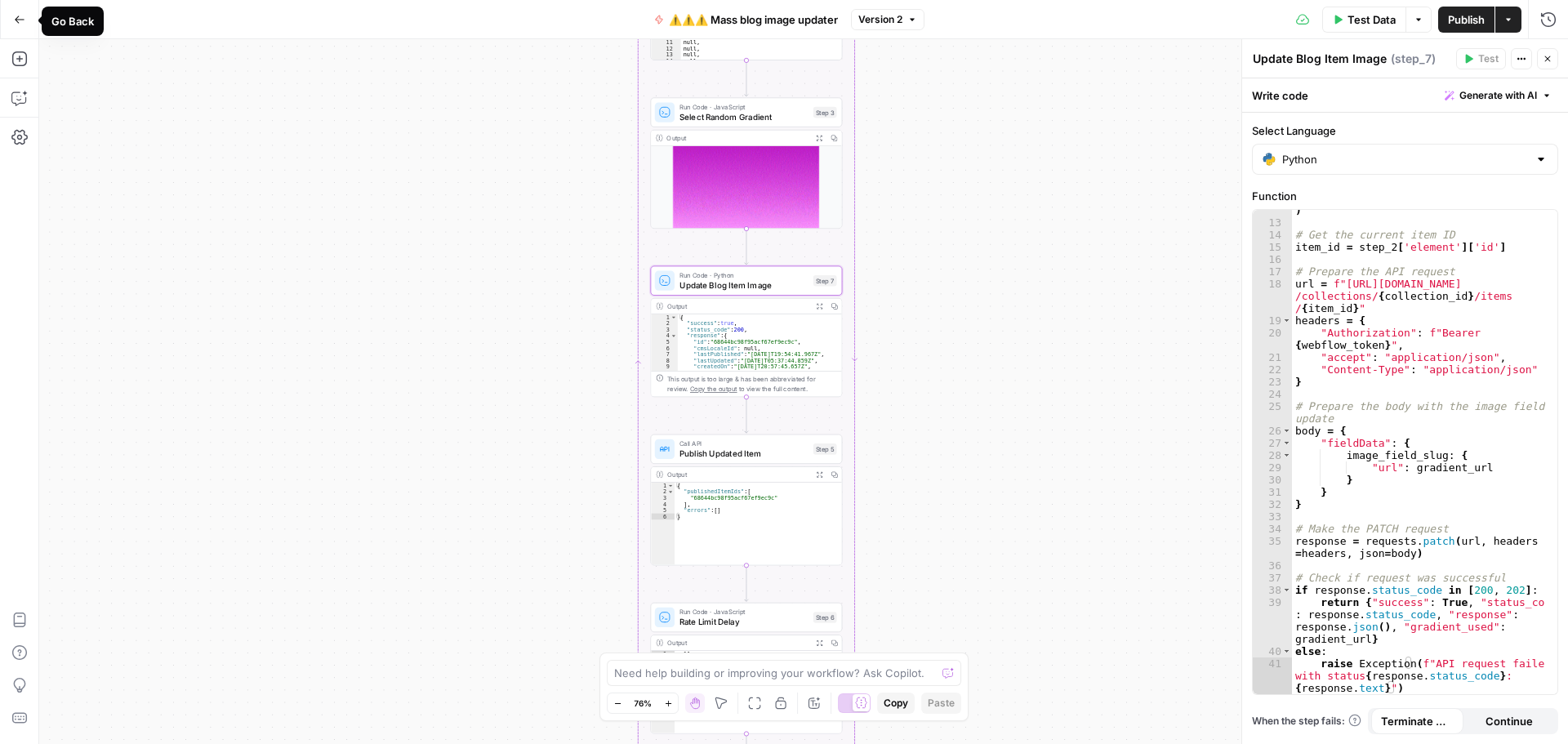
click at [18, 7] on button "Go Back" at bounding box center [19, 19] width 30 height 30
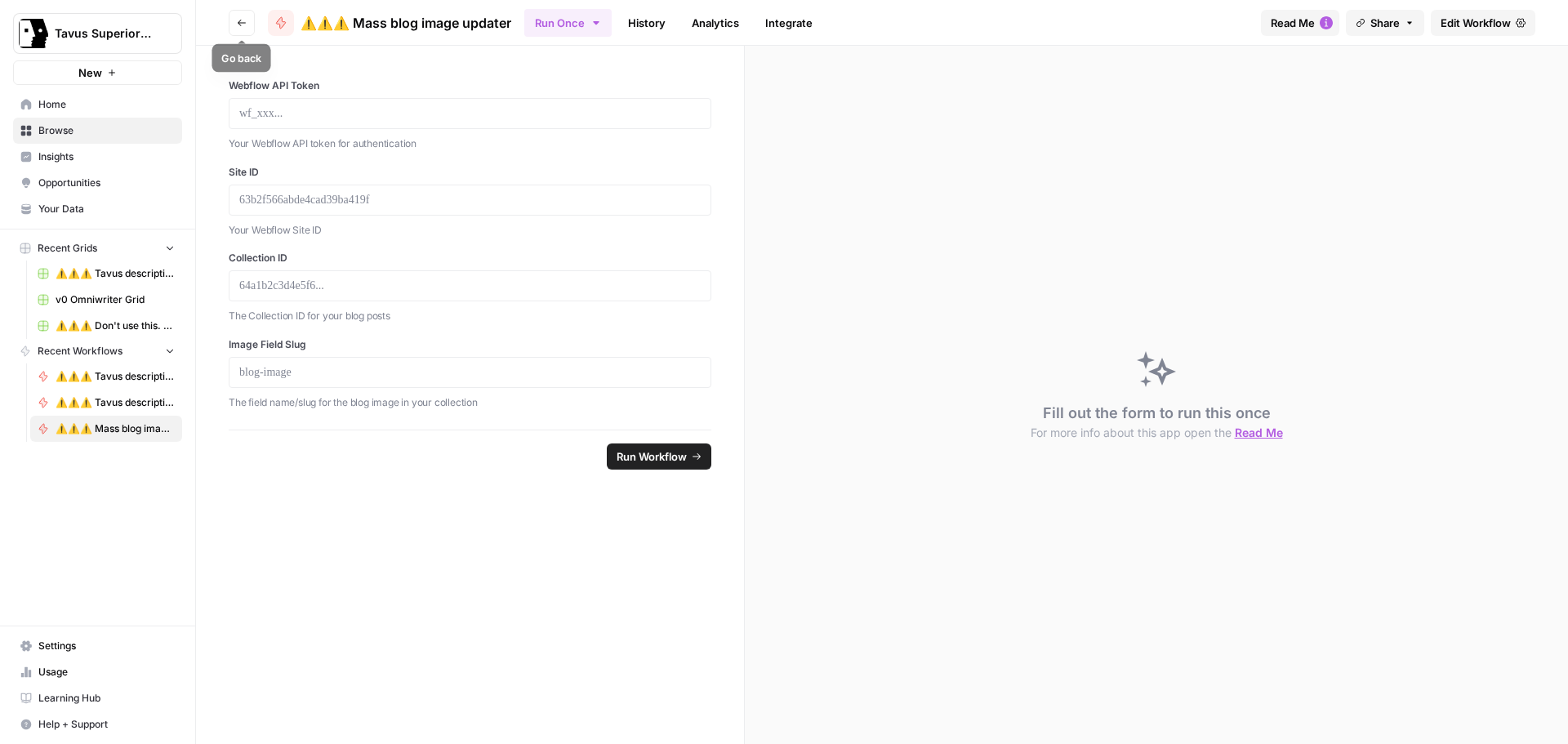
click at [234, 31] on button "Go back" at bounding box center [241, 23] width 26 height 26
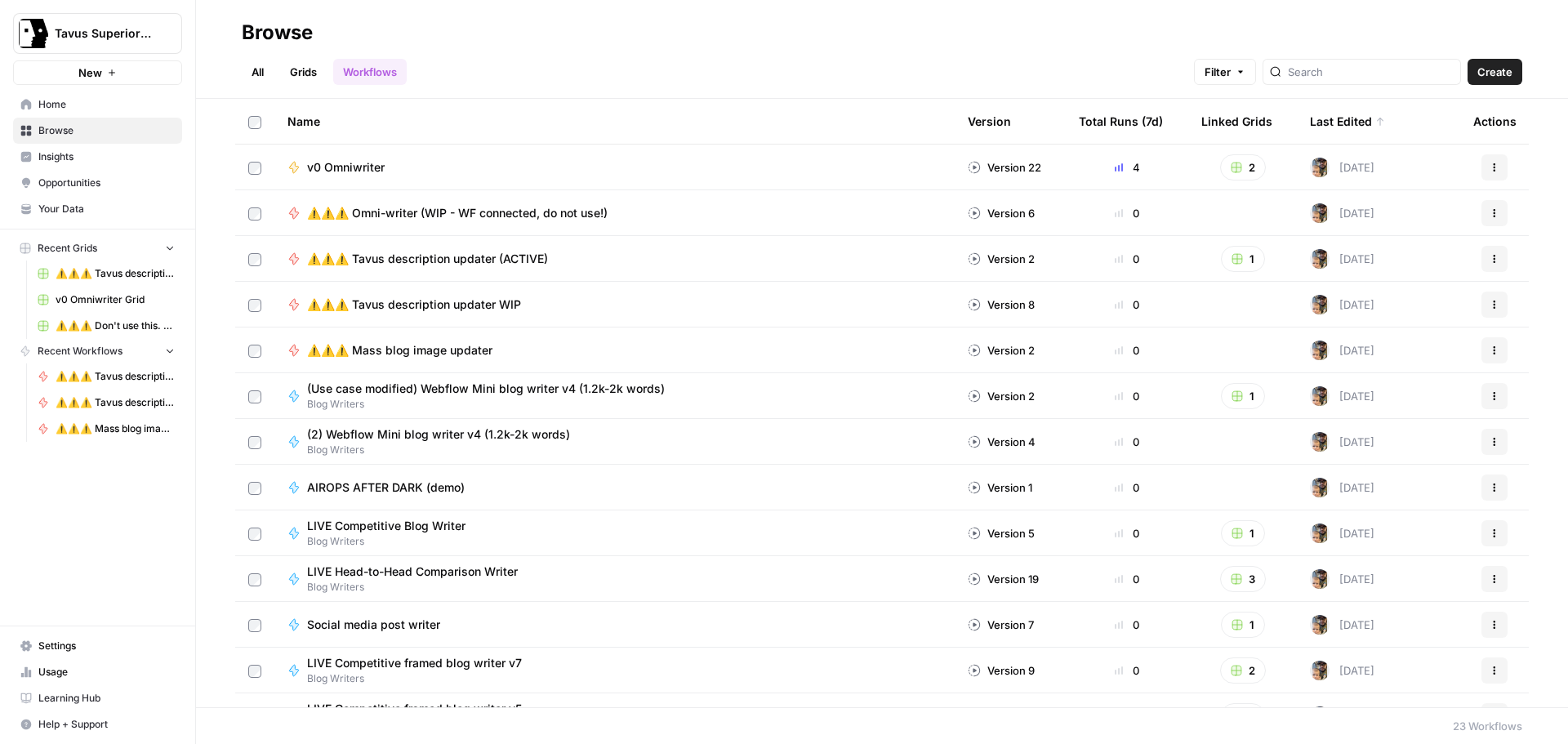
click at [358, 171] on span "v0 Omniwriter" at bounding box center [346, 167] width 78 height 16
